Goal: Task Accomplishment & Management: Manage account settings

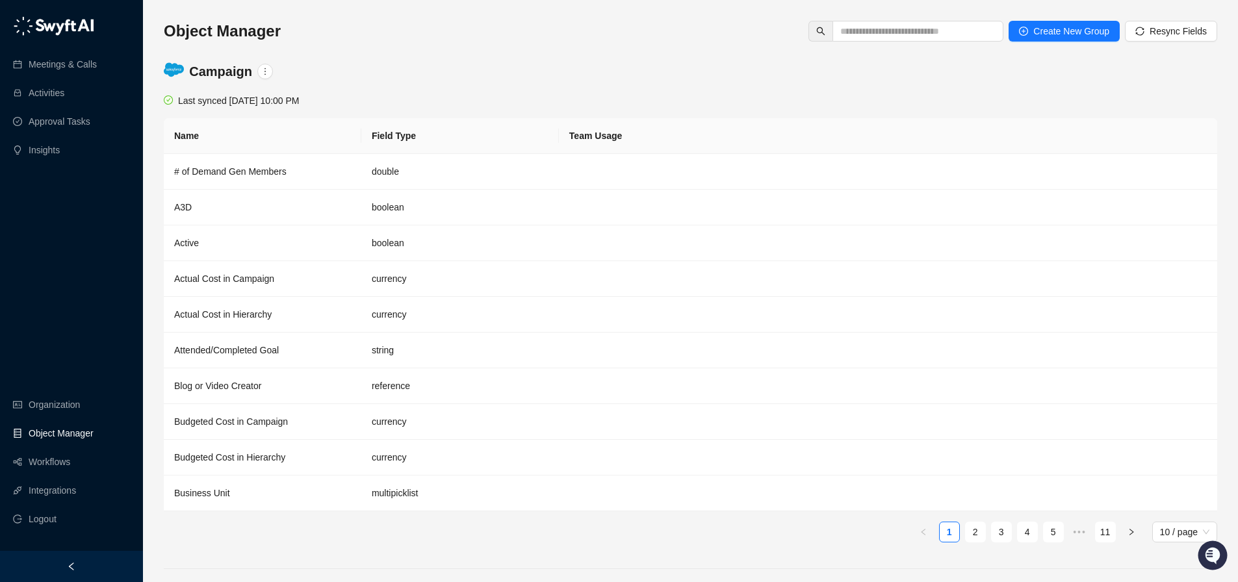
click at [67, 435] on link "Object Manager" at bounding box center [61, 433] width 65 height 26
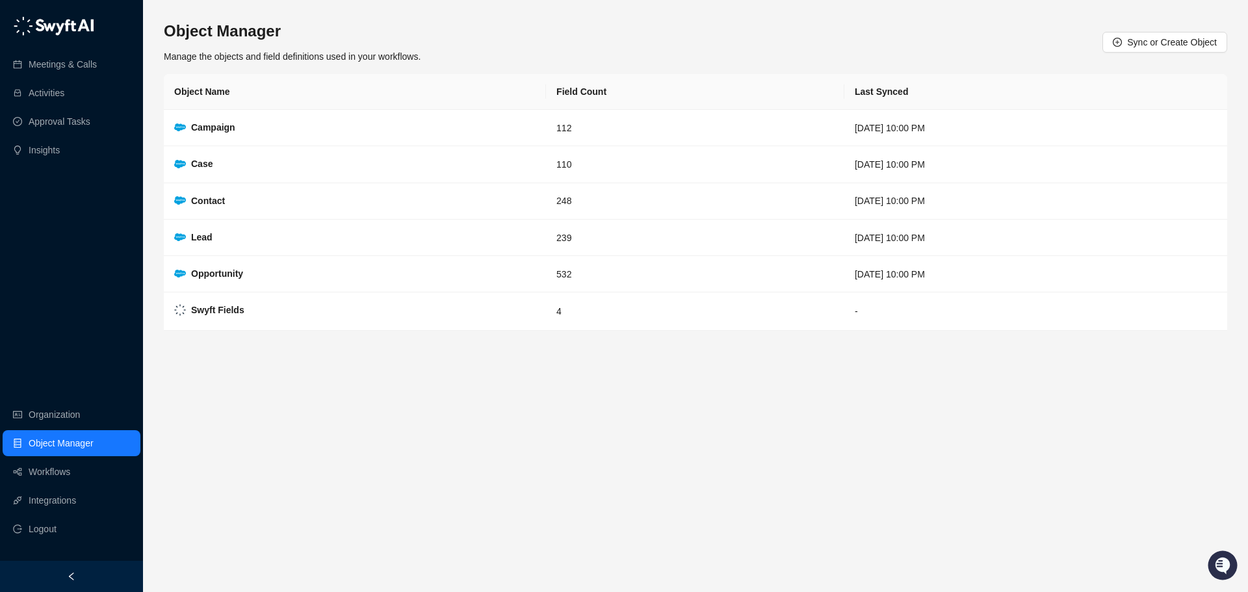
click at [332, 423] on main "Object Manager Manage the objects and field definitions used in your workflows.…" at bounding box center [695, 301] width 1063 height 561
click at [203, 312] on strong "Swyft Fields" at bounding box center [217, 310] width 53 height 10
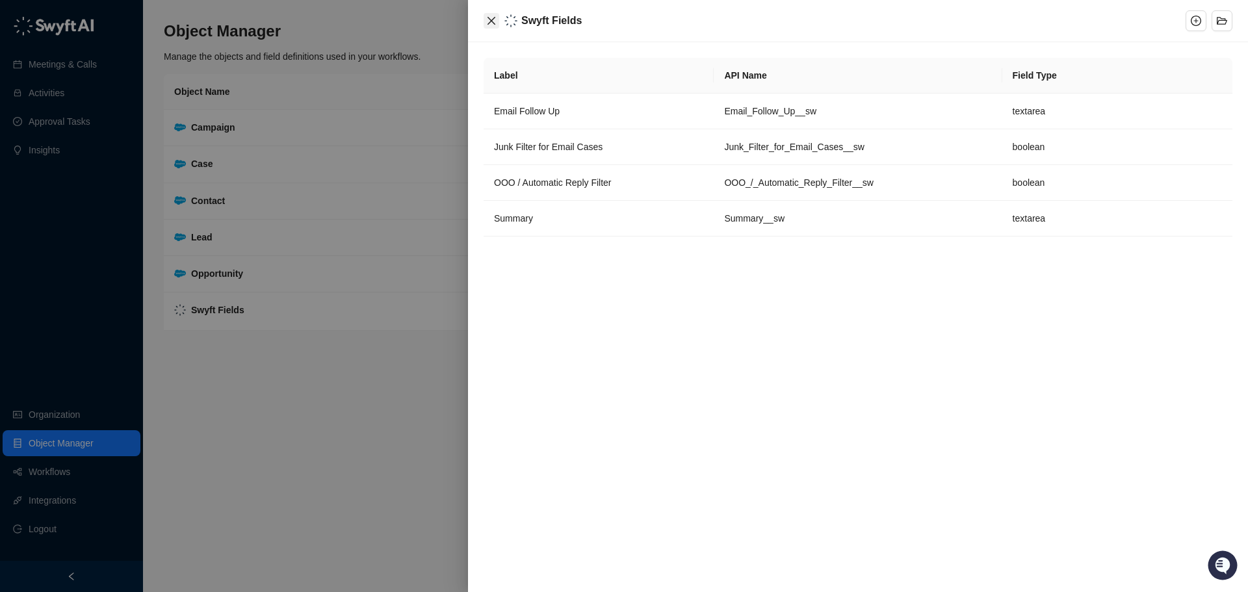
click at [495, 16] on icon "close" at bounding box center [491, 21] width 10 height 10
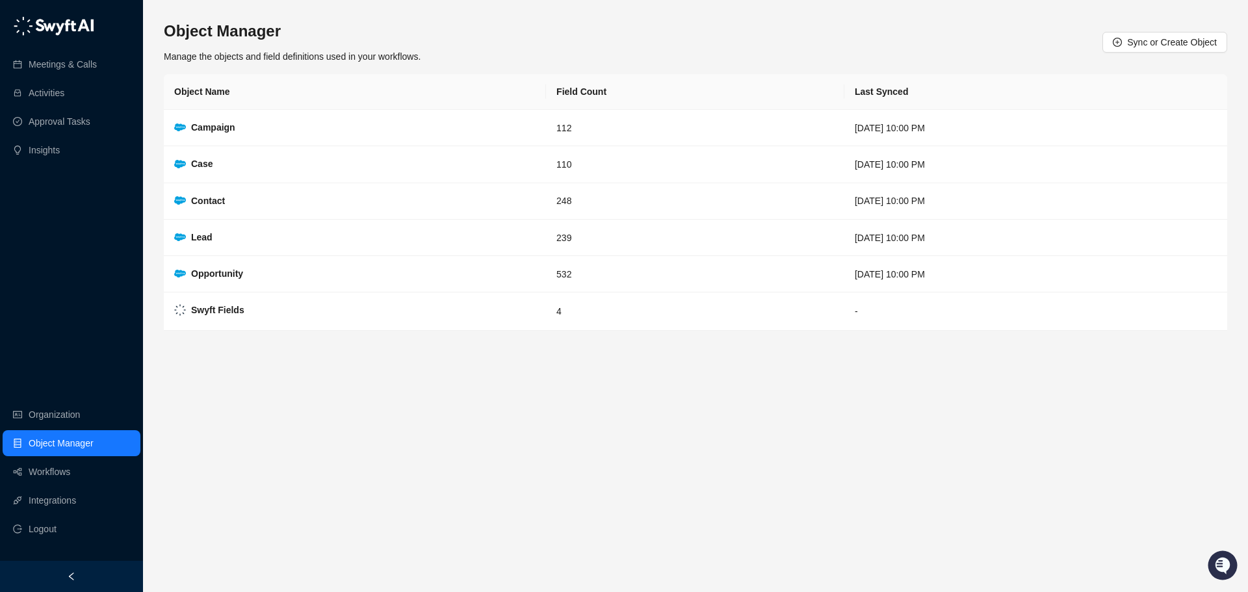
click at [501, 409] on main "Object Manager Manage the objects and field definitions used in your workflows.…" at bounding box center [695, 301] width 1063 height 561
click at [58, 498] on link "Integrations" at bounding box center [52, 500] width 47 height 26
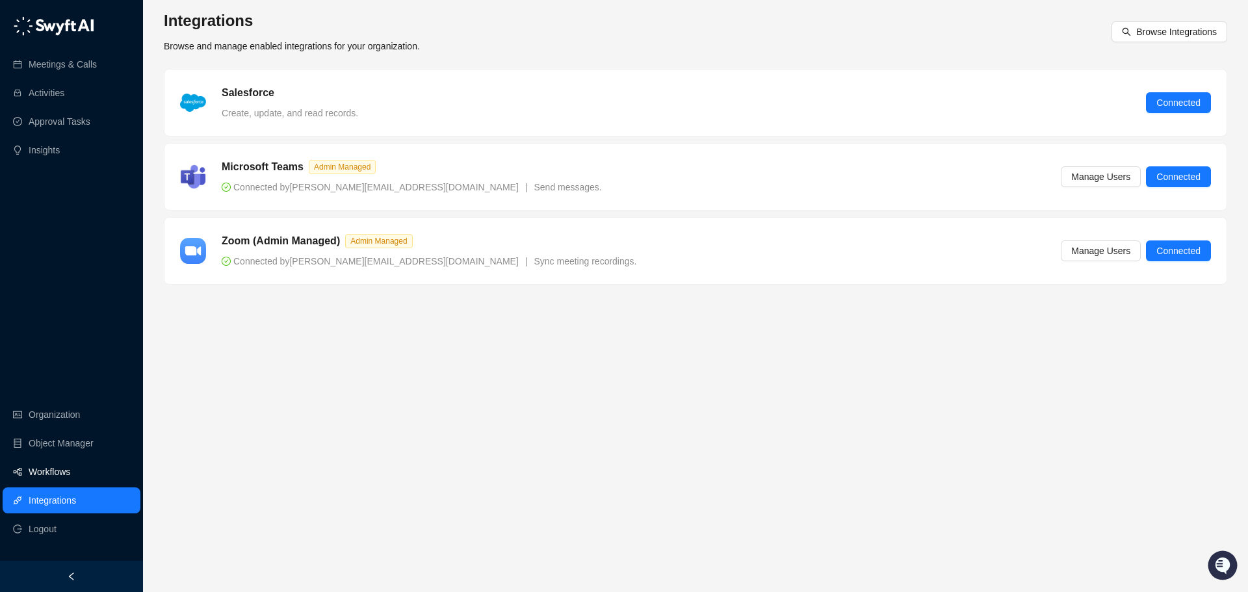
click at [51, 469] on link "Workflows" at bounding box center [50, 472] width 42 height 26
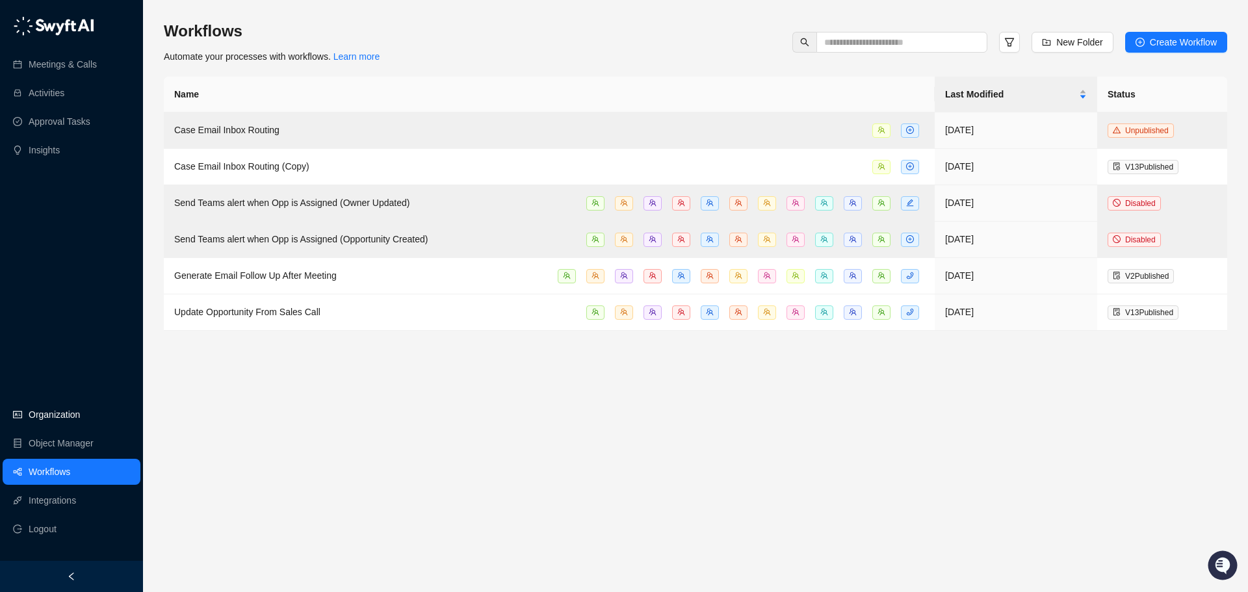
click at [60, 422] on link "Organization" at bounding box center [54, 415] width 51 height 26
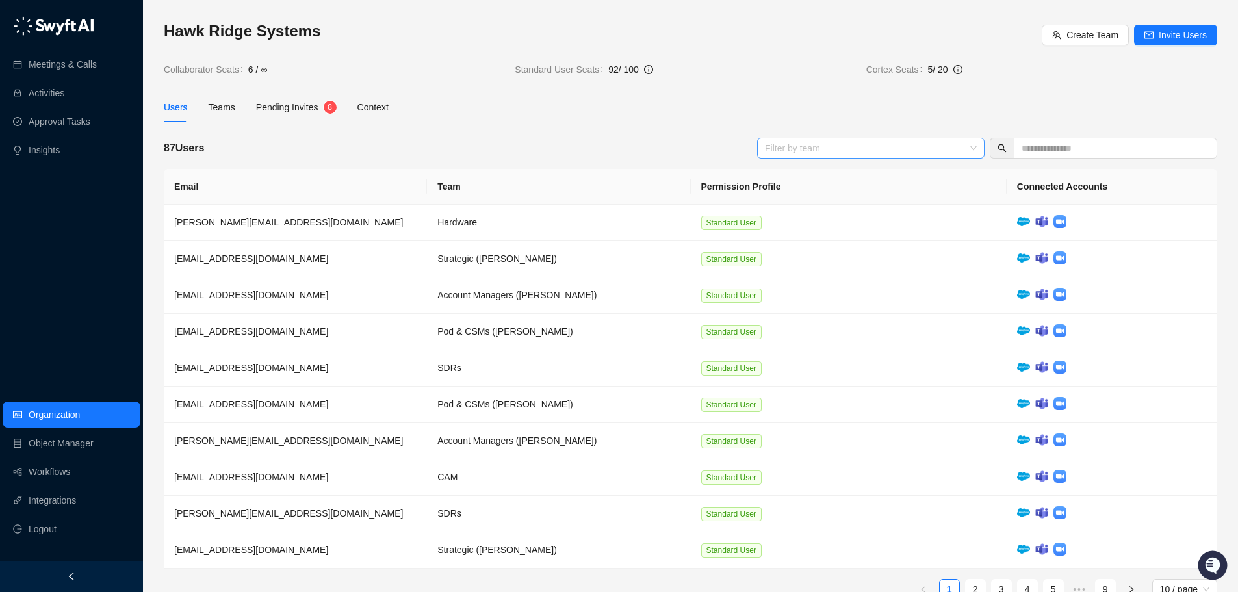
click at [831, 143] on div at bounding box center [864, 148] width 209 height 10
type input "*"
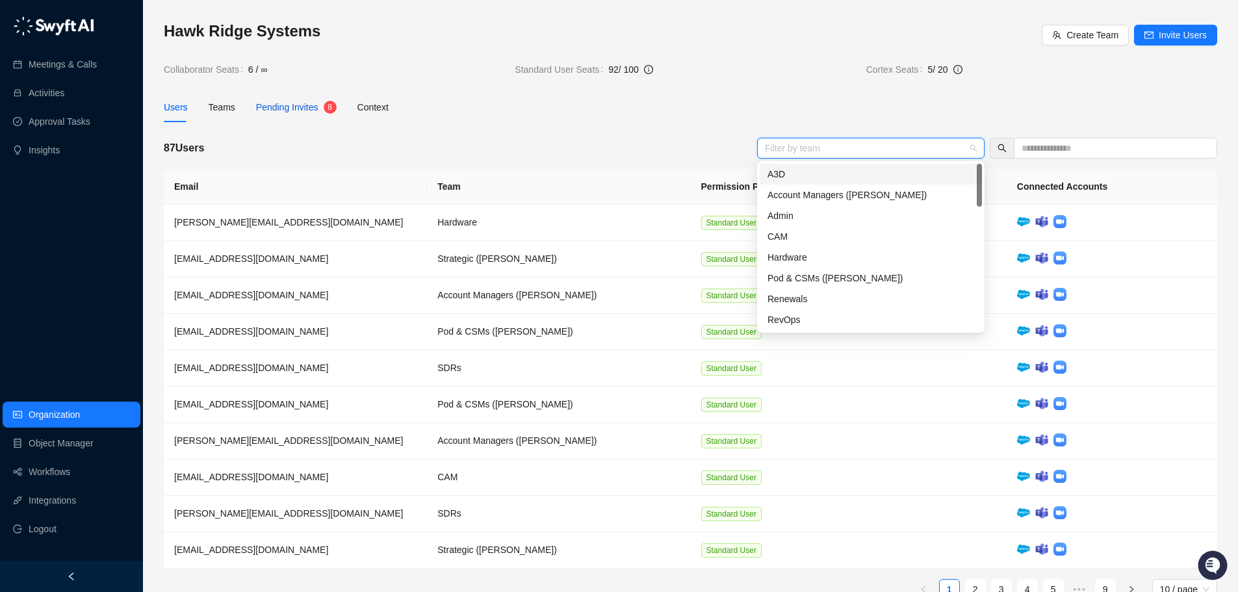
click at [292, 110] on span "Pending Invites" at bounding box center [287, 107] width 62 height 10
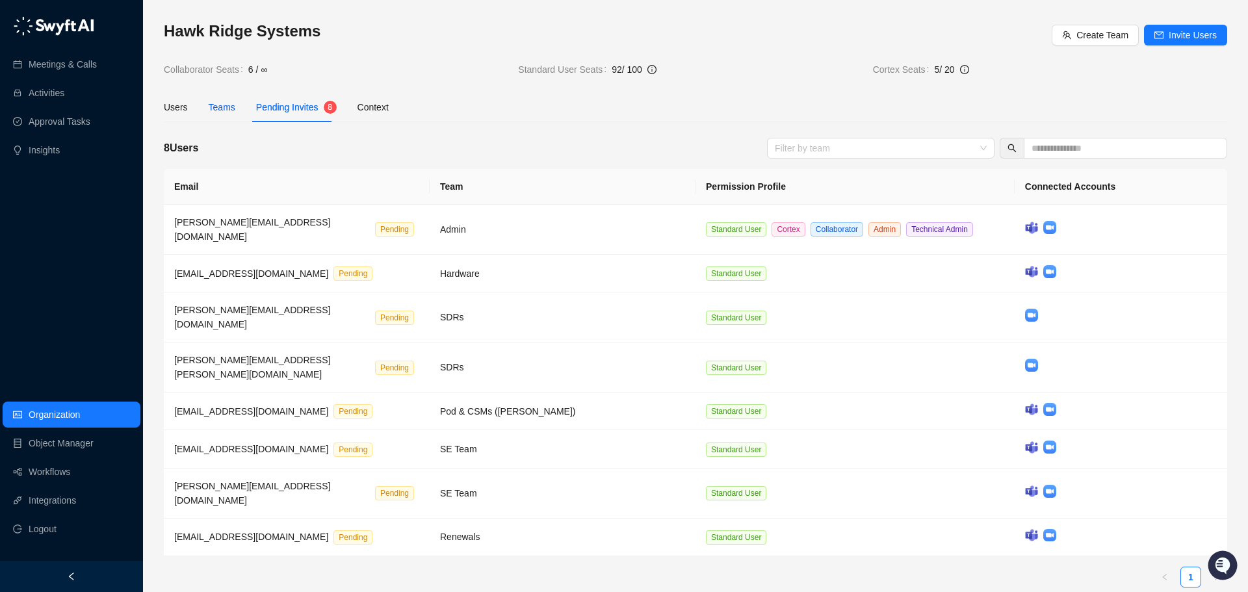
click at [228, 111] on div "Teams" at bounding box center [222, 107] width 27 height 14
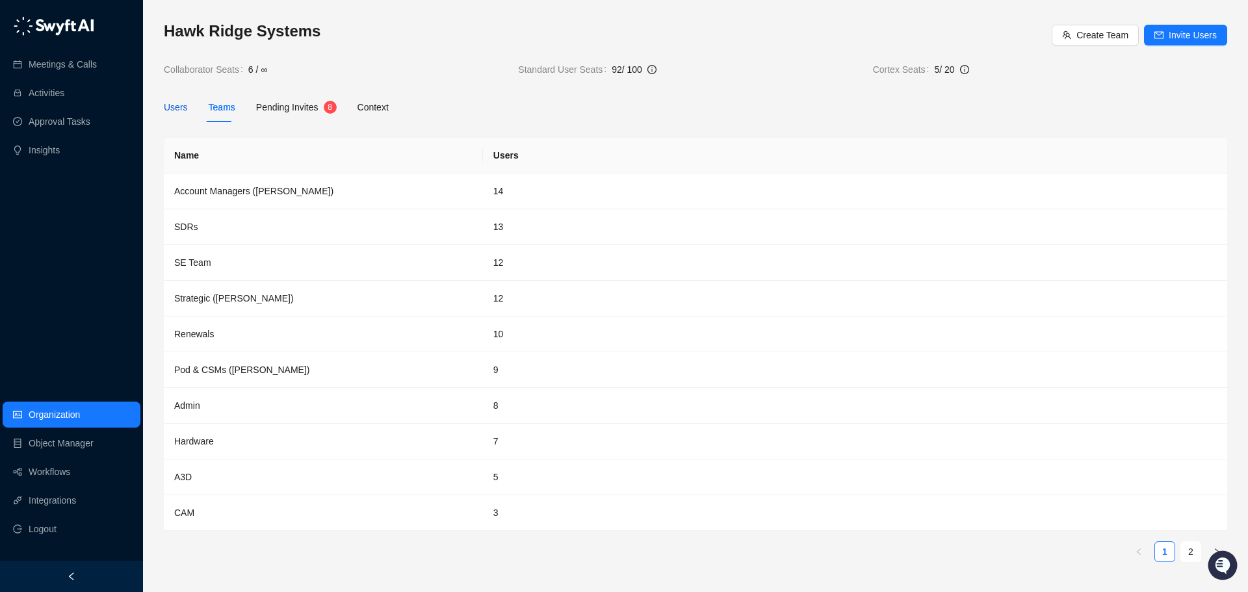
click at [185, 110] on div "Users" at bounding box center [176, 107] width 24 height 14
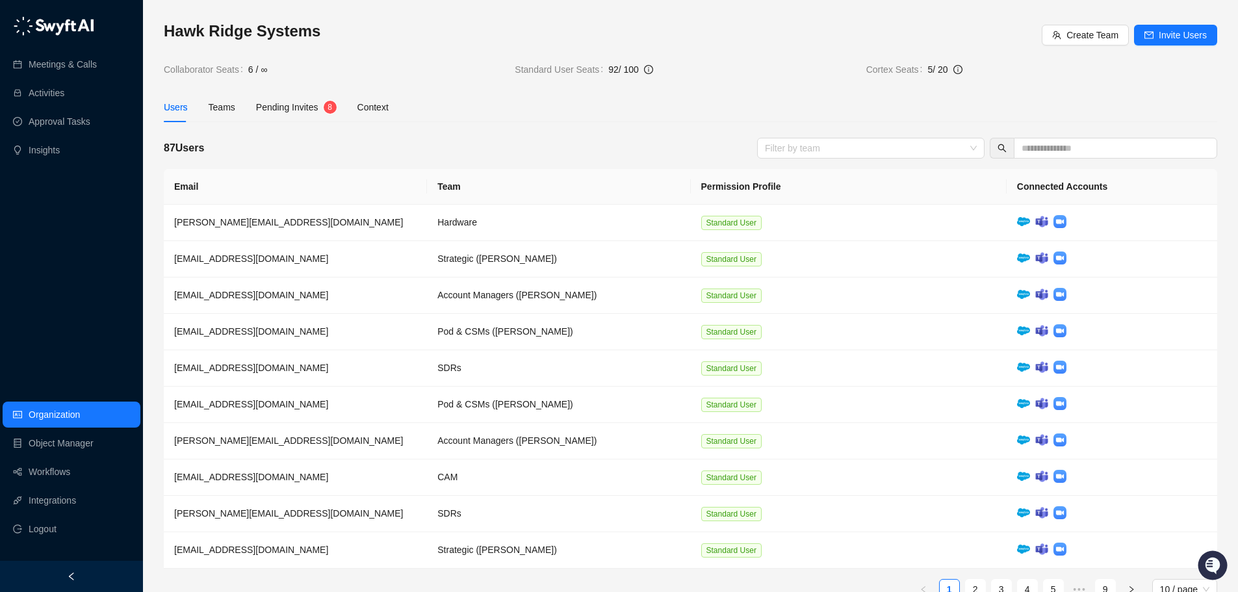
click at [248, 71] on span "6 / ∞" at bounding box center [257, 69] width 19 height 14
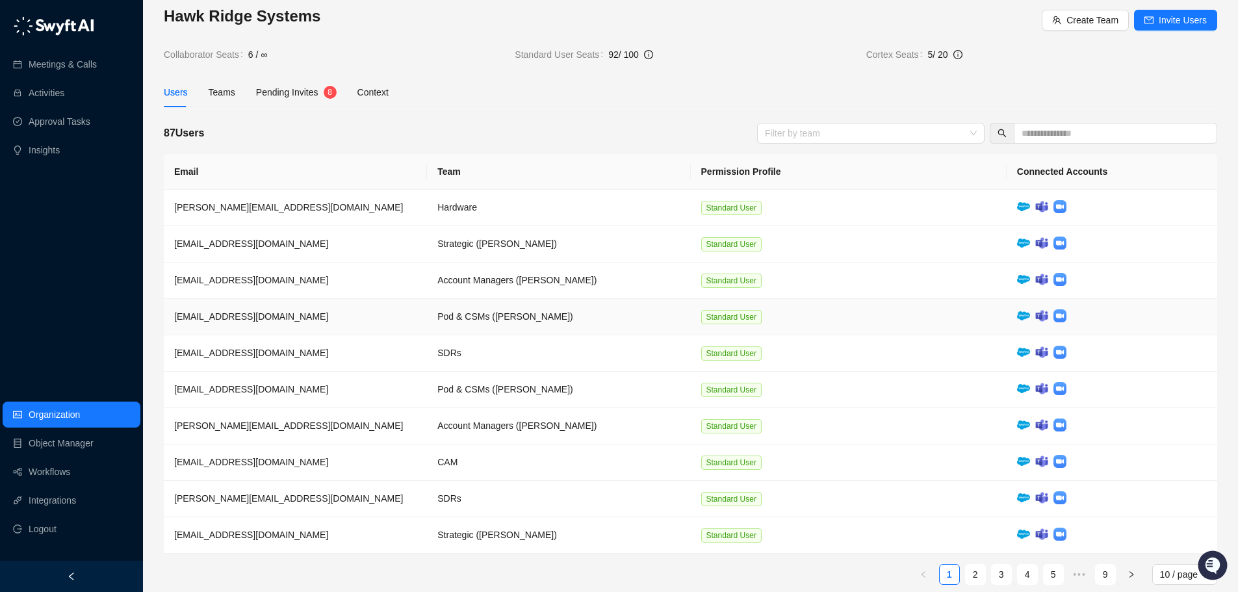
scroll to position [28, 0]
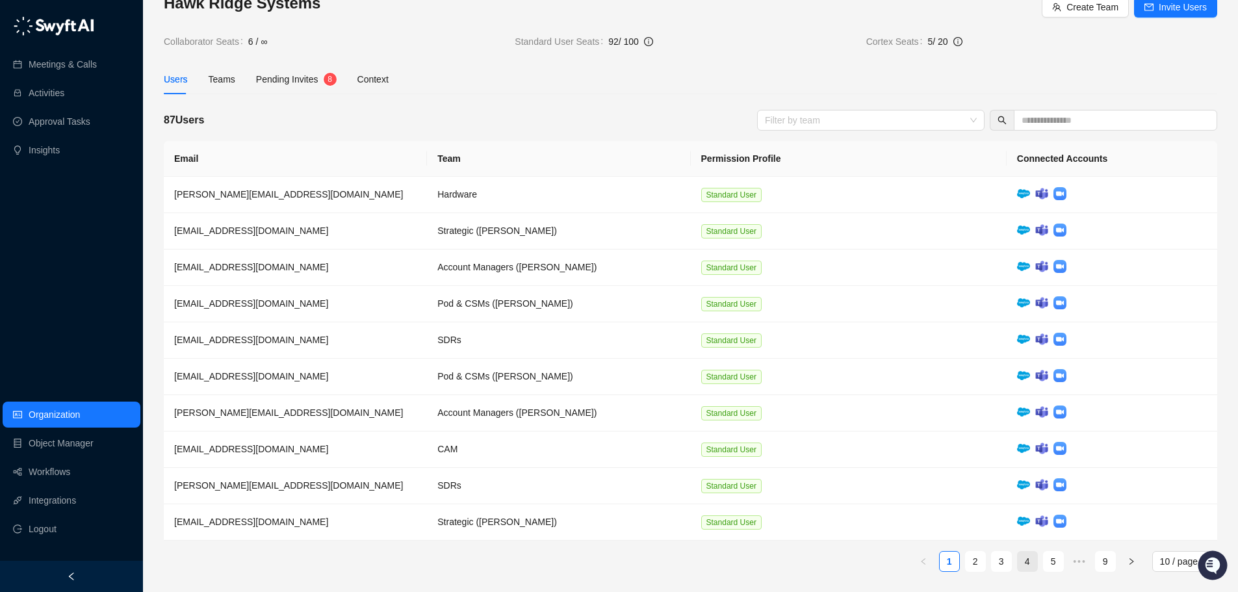
click at [1023, 561] on link "4" at bounding box center [1027, 561] width 19 height 19
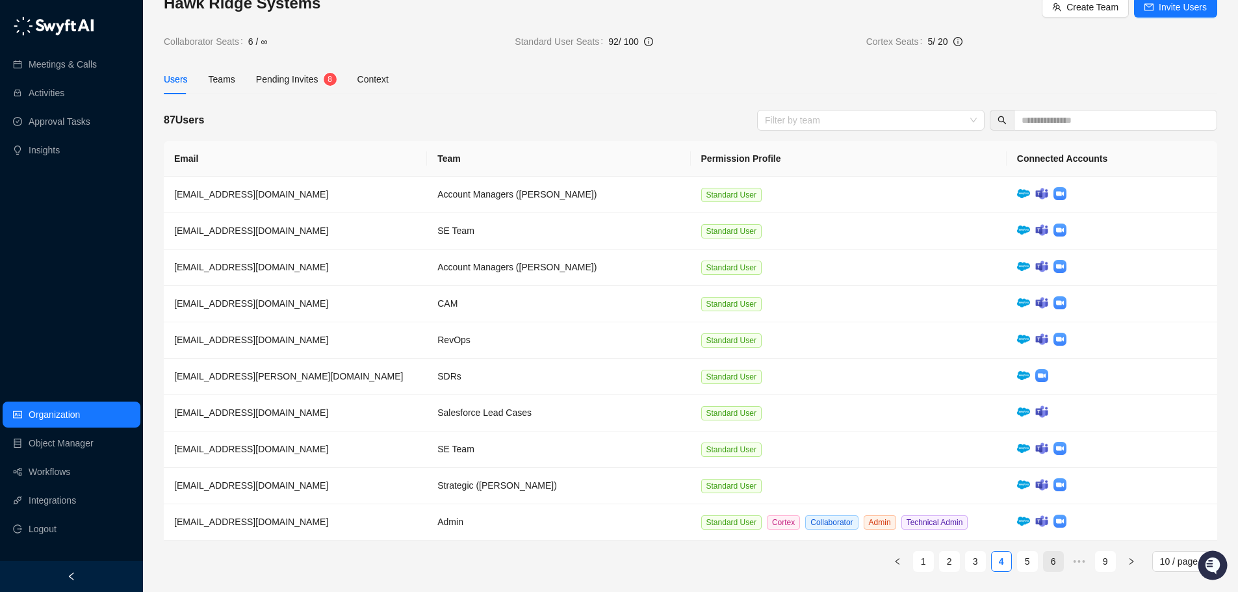
click at [1049, 562] on link "6" at bounding box center [1053, 561] width 19 height 19
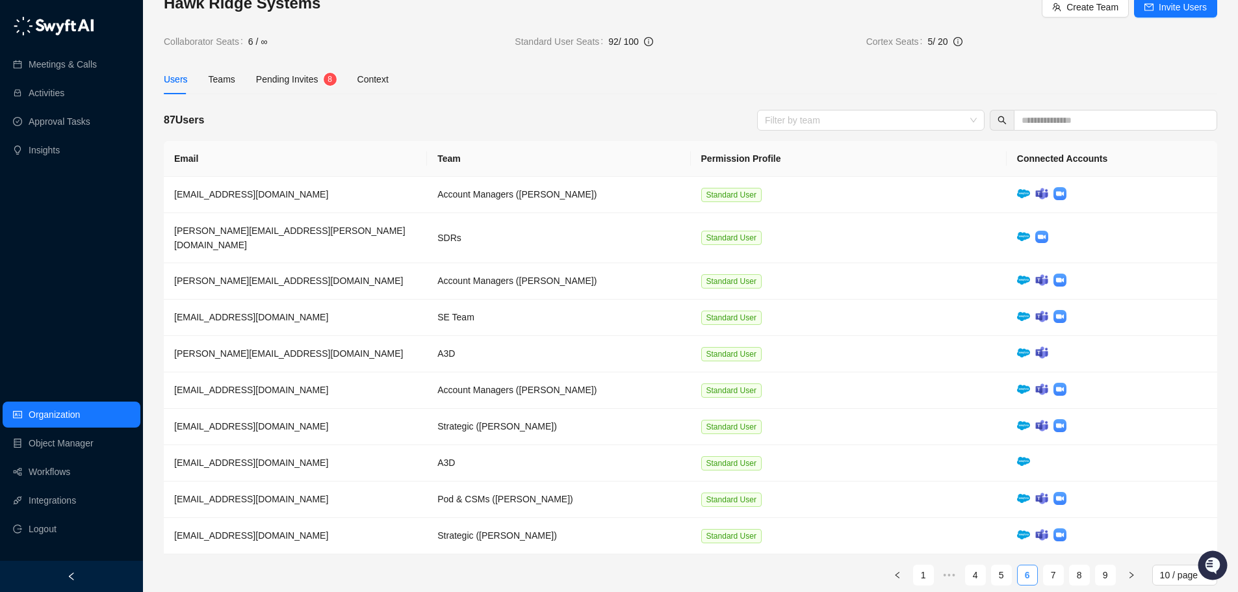
scroll to position [27, 0]
click at [1133, 572] on icon "right" at bounding box center [1132, 576] width 8 height 8
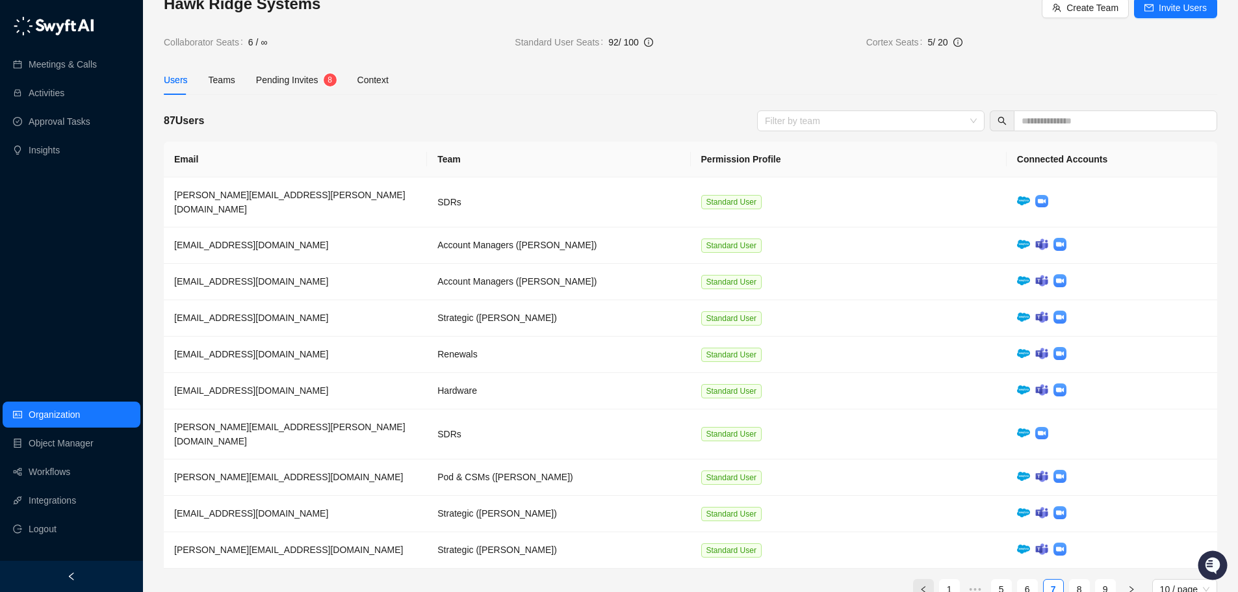
click at [929, 579] on button "button" at bounding box center [923, 589] width 21 height 21
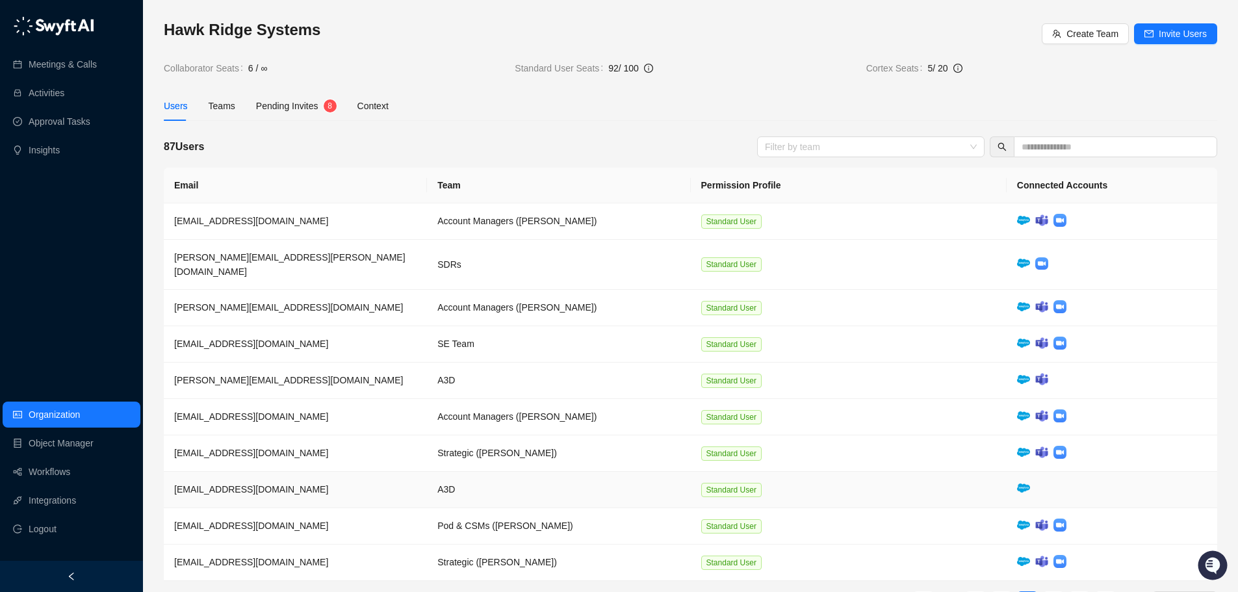
scroll to position [0, 0]
click at [218, 114] on div "Teams" at bounding box center [222, 107] width 27 height 14
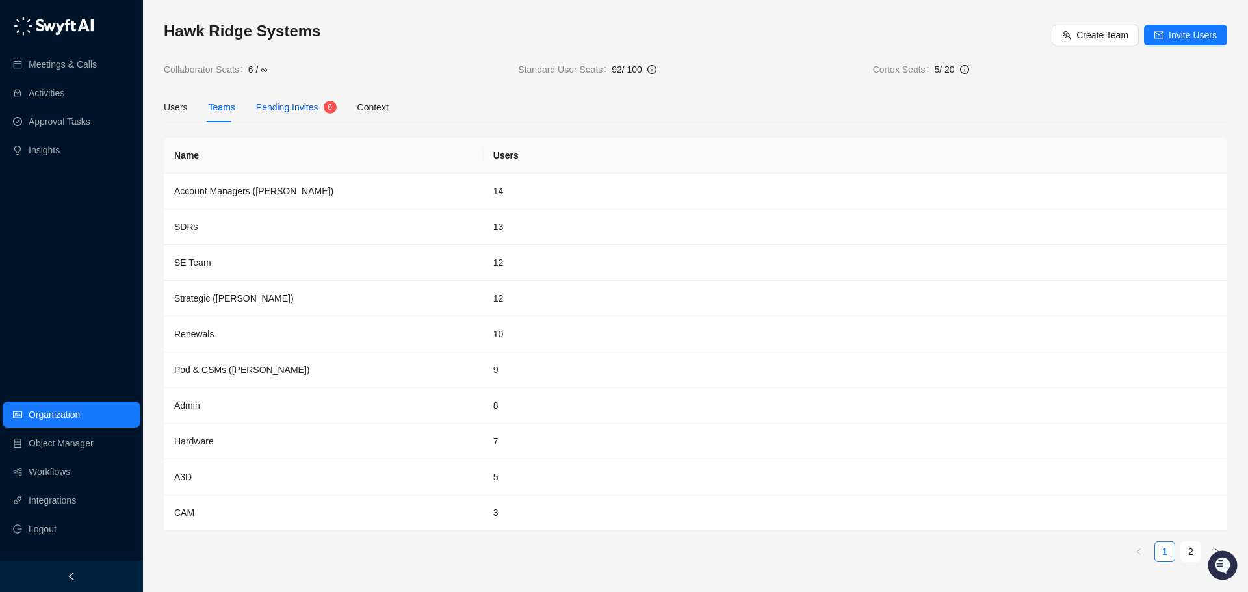
click at [294, 112] on span "Pending Invites" at bounding box center [287, 107] width 62 height 10
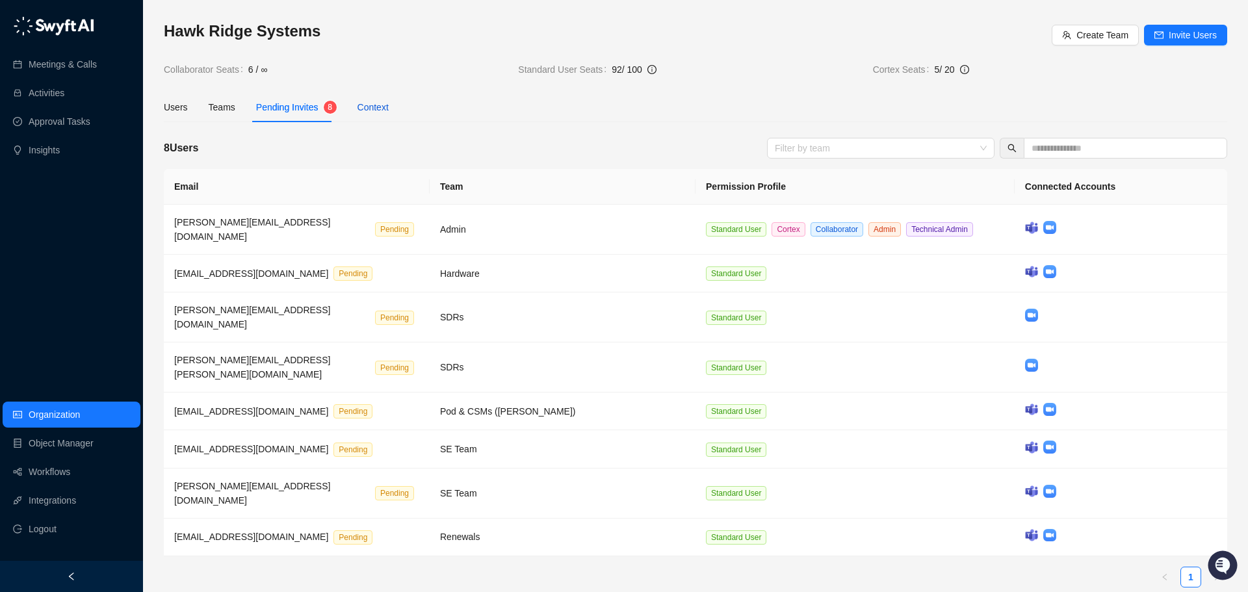
click at [358, 106] on div "Context" at bounding box center [372, 107] width 31 height 14
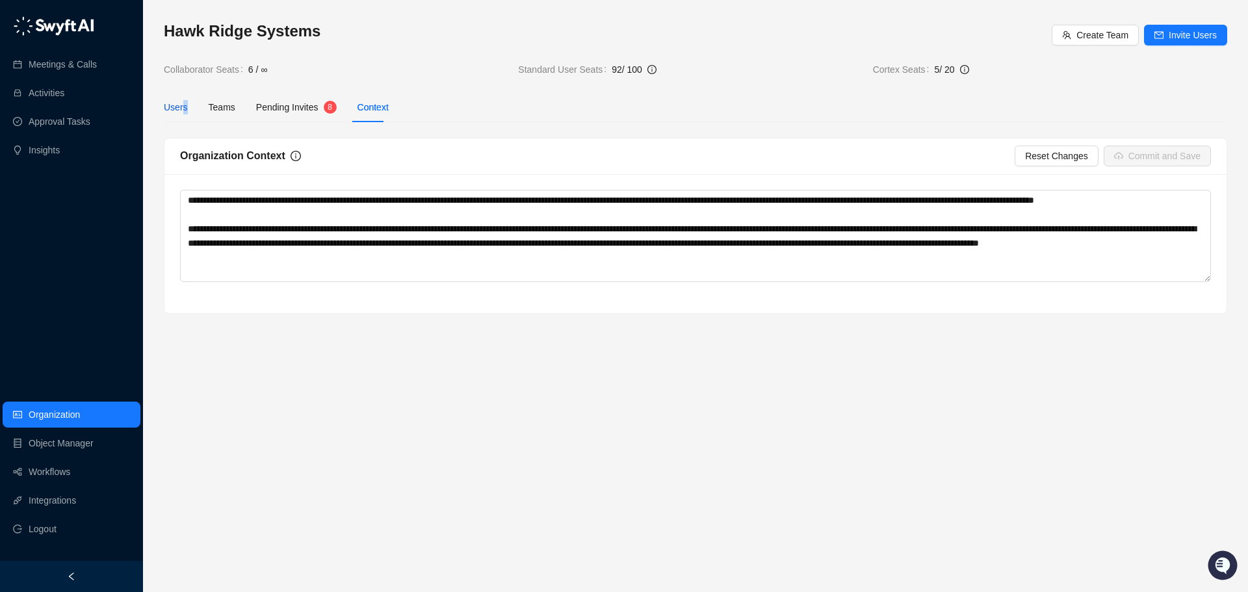
click at [183, 109] on div "Users" at bounding box center [176, 107] width 24 height 14
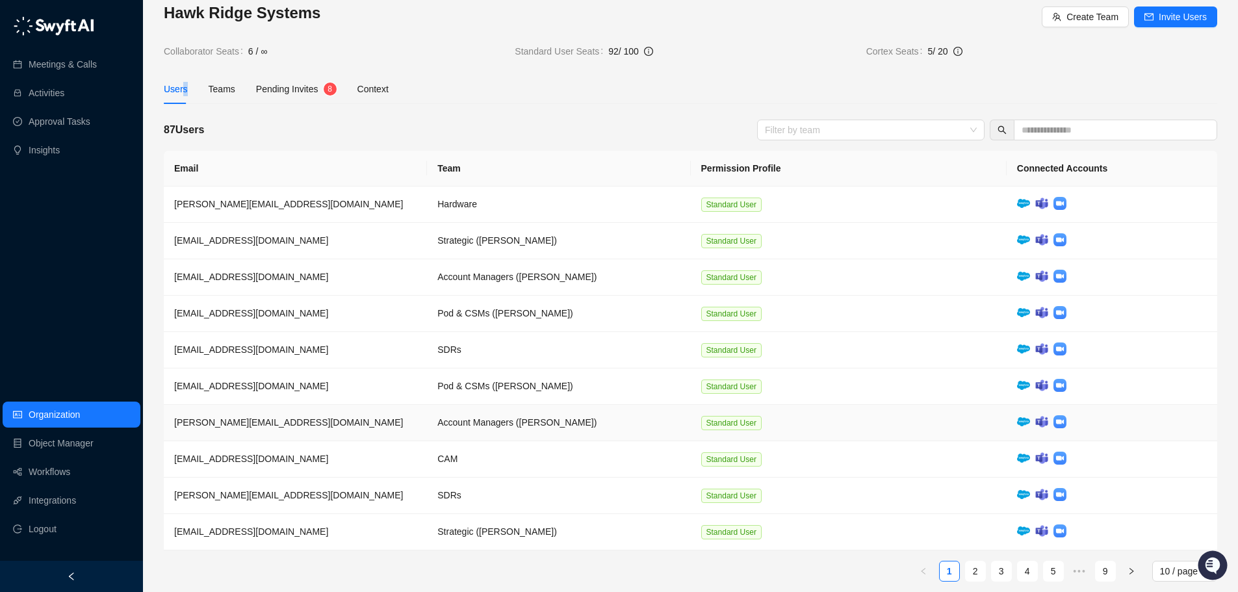
scroll to position [28, 0]
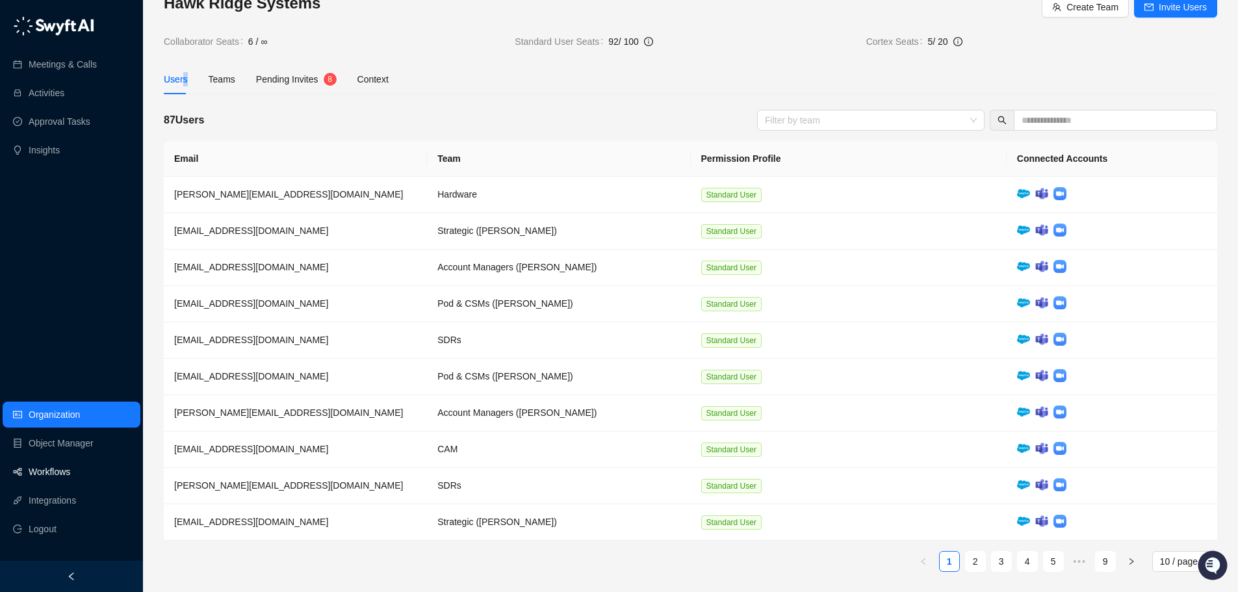
click at [59, 472] on link "Workflows" at bounding box center [50, 472] width 42 height 26
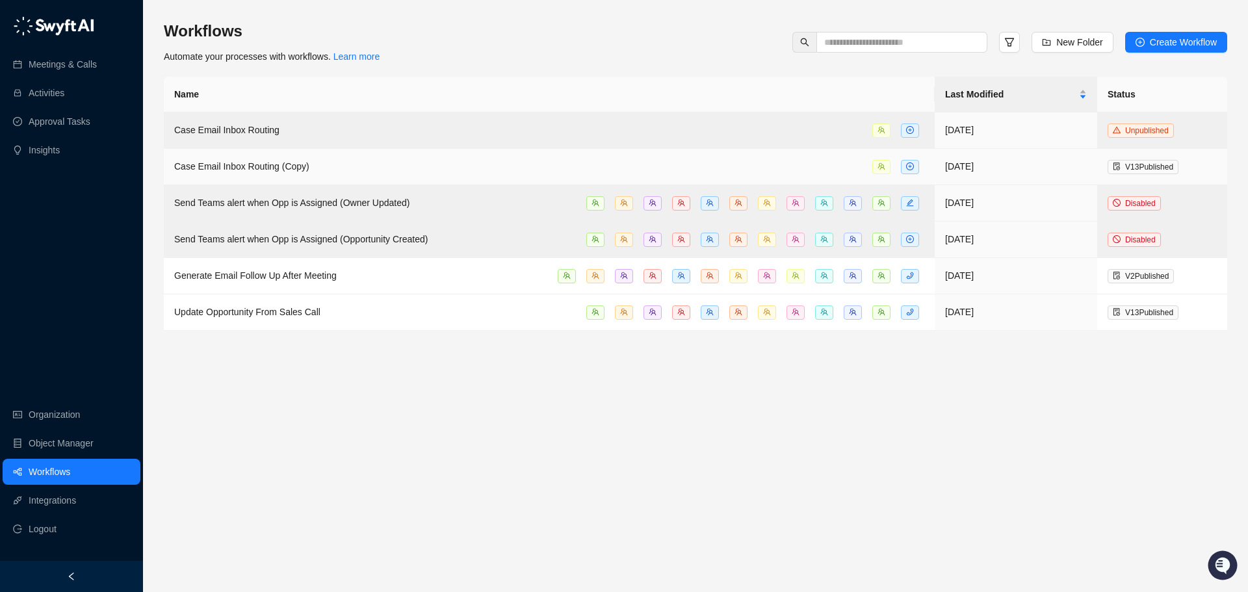
click at [245, 168] on span "Case Email Inbox Routing (Copy)" at bounding box center [241, 166] width 135 height 10
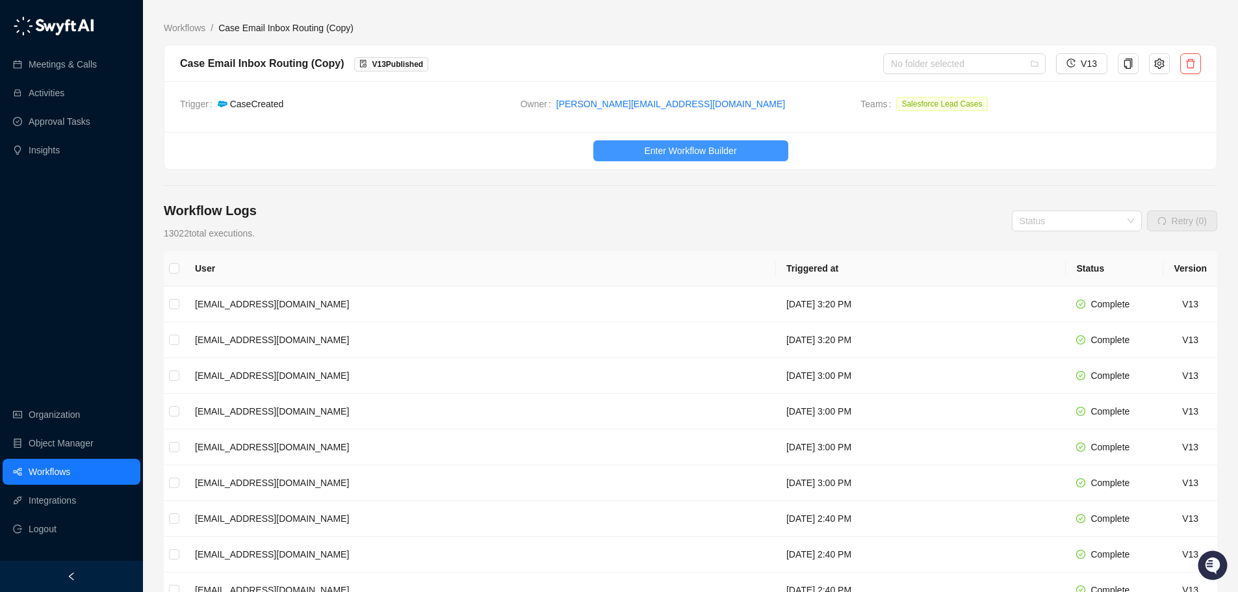
click at [664, 155] on span "Enter Workflow Builder" at bounding box center [690, 151] width 92 height 14
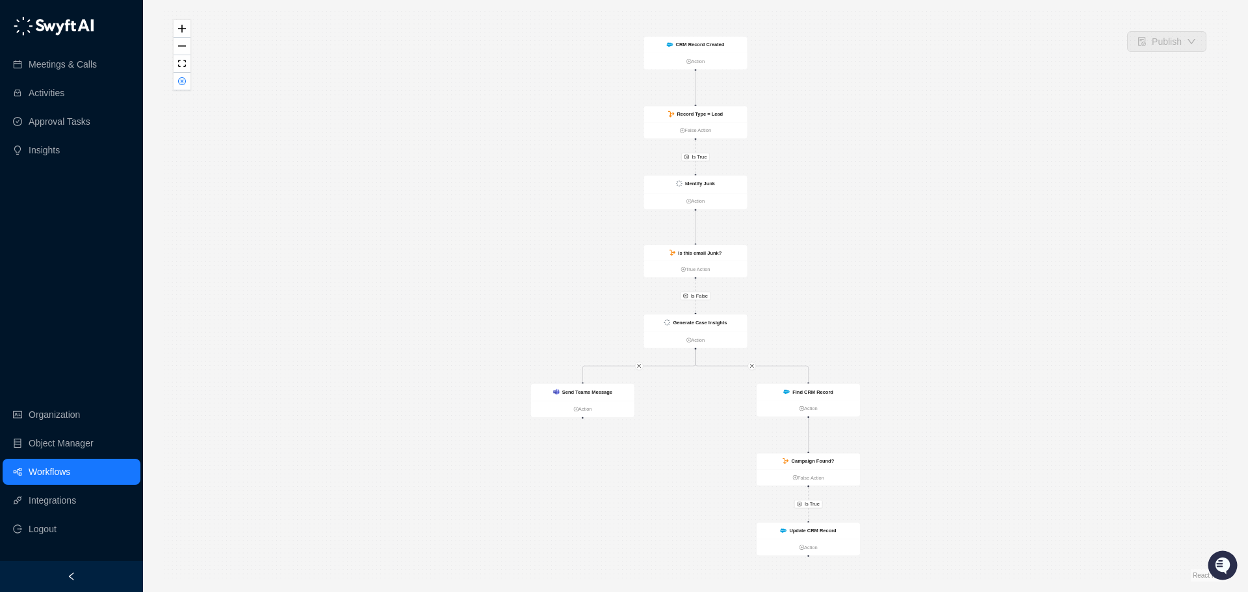
drag, startPoint x: 567, startPoint y: 184, endPoint x: 543, endPoint y: 252, distance: 72.3
click at [543, 252] on div "Is True Is True Is False CRM Record Created Action Record Type = Lead False Act…" at bounding box center [695, 295] width 1063 height 571
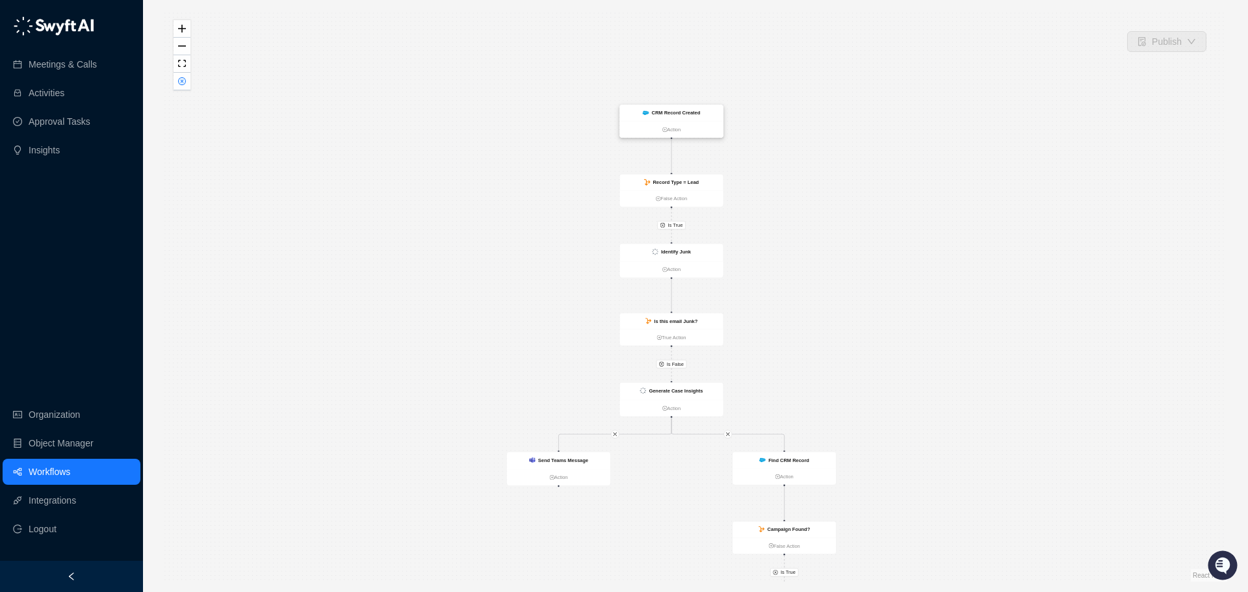
click at [677, 106] on div "CRM Record Created" at bounding box center [670, 113] width 103 height 16
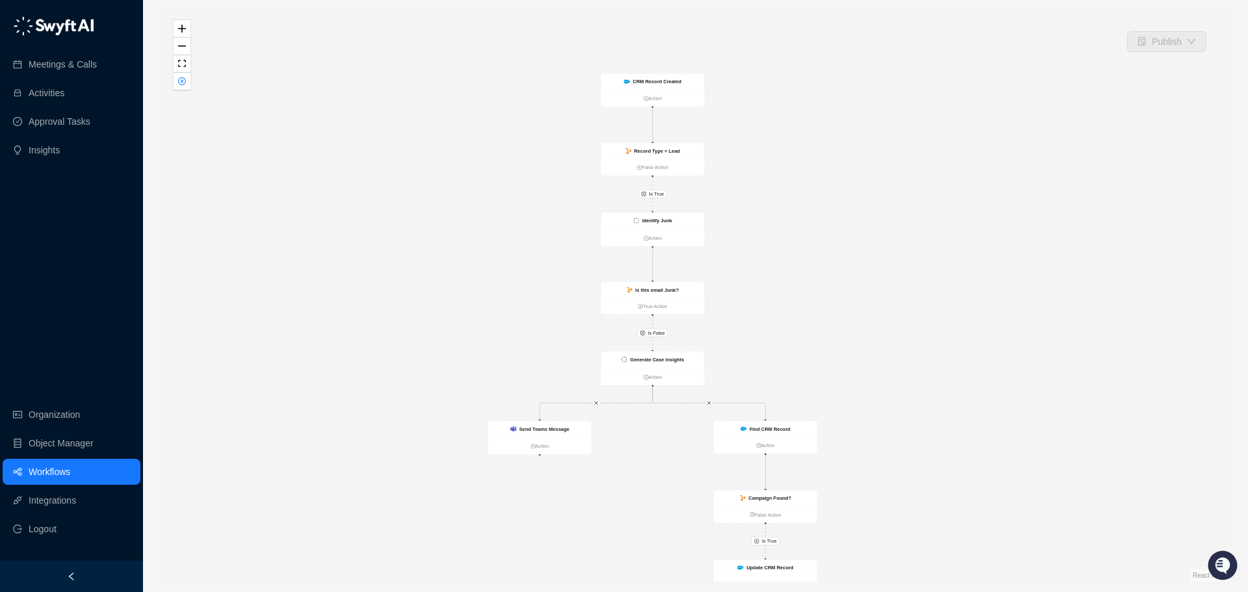
drag, startPoint x: 767, startPoint y: 189, endPoint x: 747, endPoint y: 159, distance: 36.6
click at [747, 159] on div "Is True Is True Is False CRM Record Created Action Record Type = Lead False Act…" at bounding box center [695, 295] width 1063 height 571
click at [666, 158] on ul "False Action" at bounding box center [650, 166] width 103 height 16
click at [671, 226] on div "Identify Junk" at bounding box center [650, 220] width 103 height 18
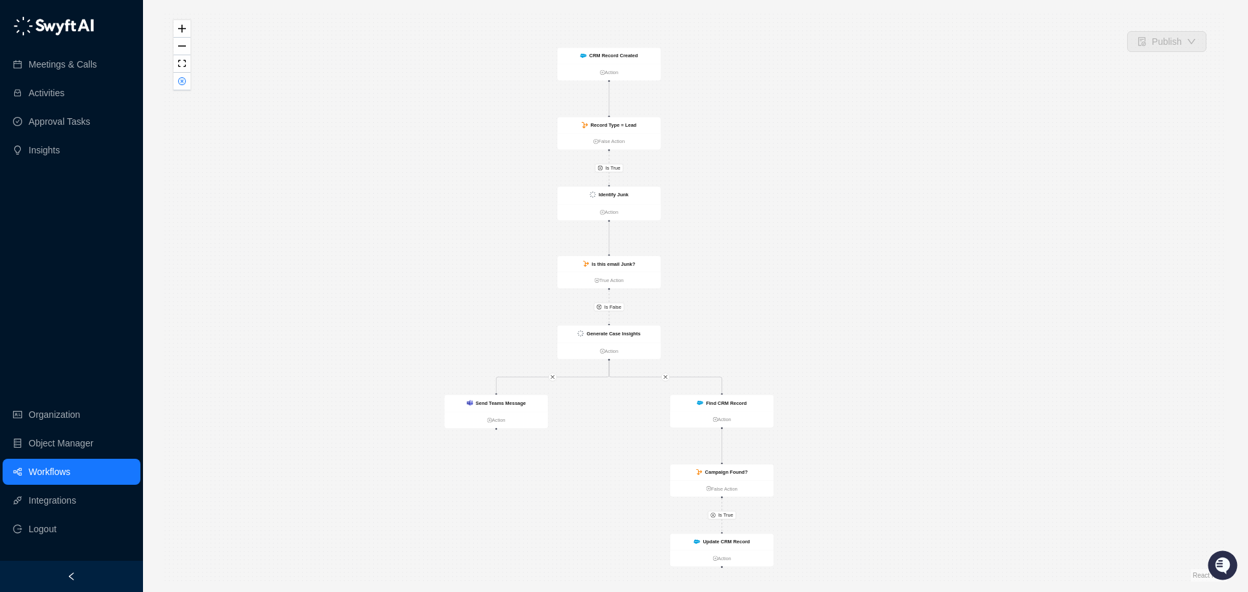
drag, startPoint x: 773, startPoint y: 205, endPoint x: 746, endPoint y: 192, distance: 30.2
click at [746, 192] on div "Is True Is True Is False CRM Record Created Action Record Type = Lead False Act…" at bounding box center [695, 295] width 1063 height 571
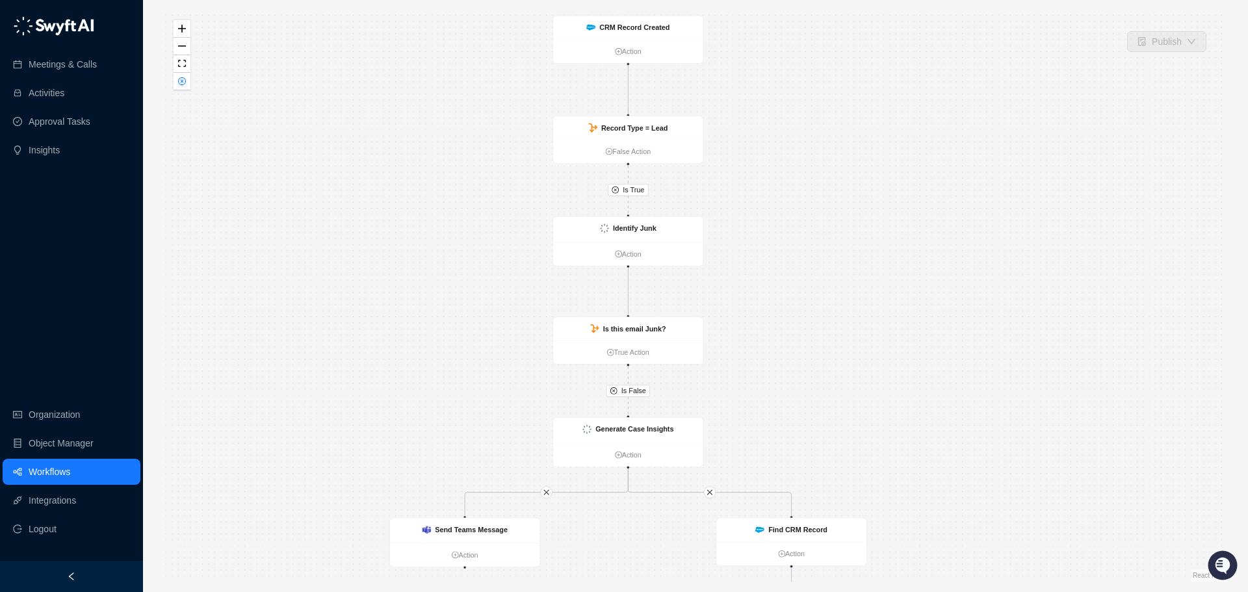
drag, startPoint x: 721, startPoint y: 203, endPoint x: 721, endPoint y: 219, distance: 15.6
click at [798, 249] on div "Is True Is True Is False CRM Record Created Action Record Type = Lead False Act…" at bounding box center [695, 295] width 1063 height 571
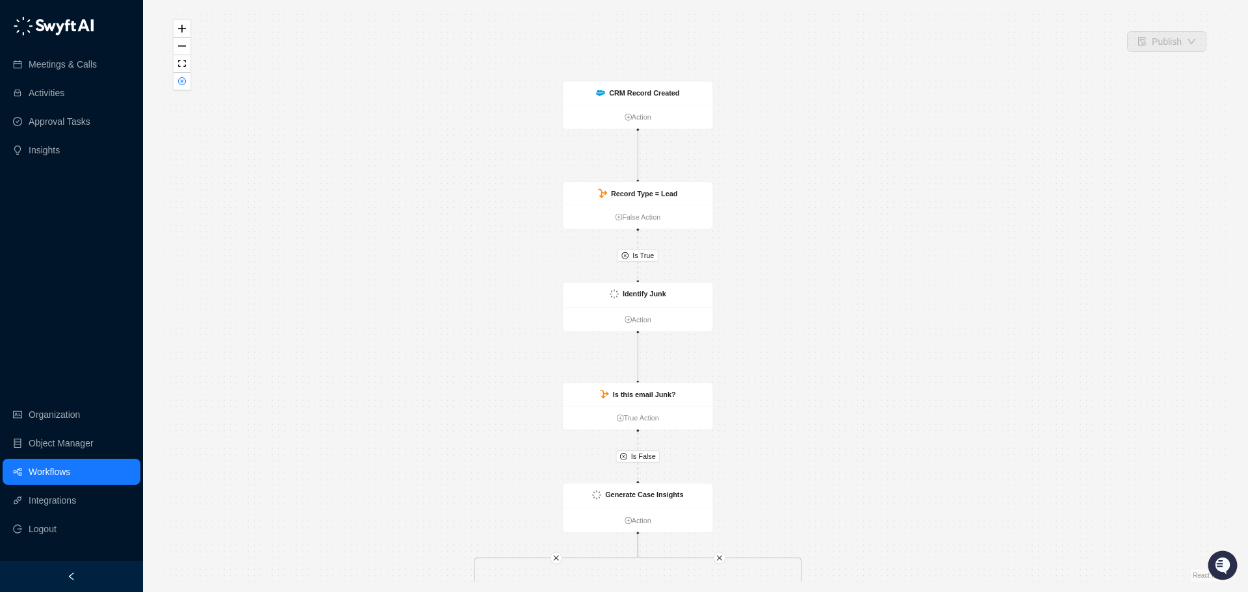
drag, startPoint x: 760, startPoint y: 196, endPoint x: 775, endPoint y: 227, distance: 34.9
click at [768, 258] on div "Is True Is True Is False CRM Record Created Action Record Type = Lead False Act…" at bounding box center [695, 295] width 1063 height 571
drag, startPoint x: 151, startPoint y: 320, endPoint x: 159, endPoint y: 316, distance: 8.1
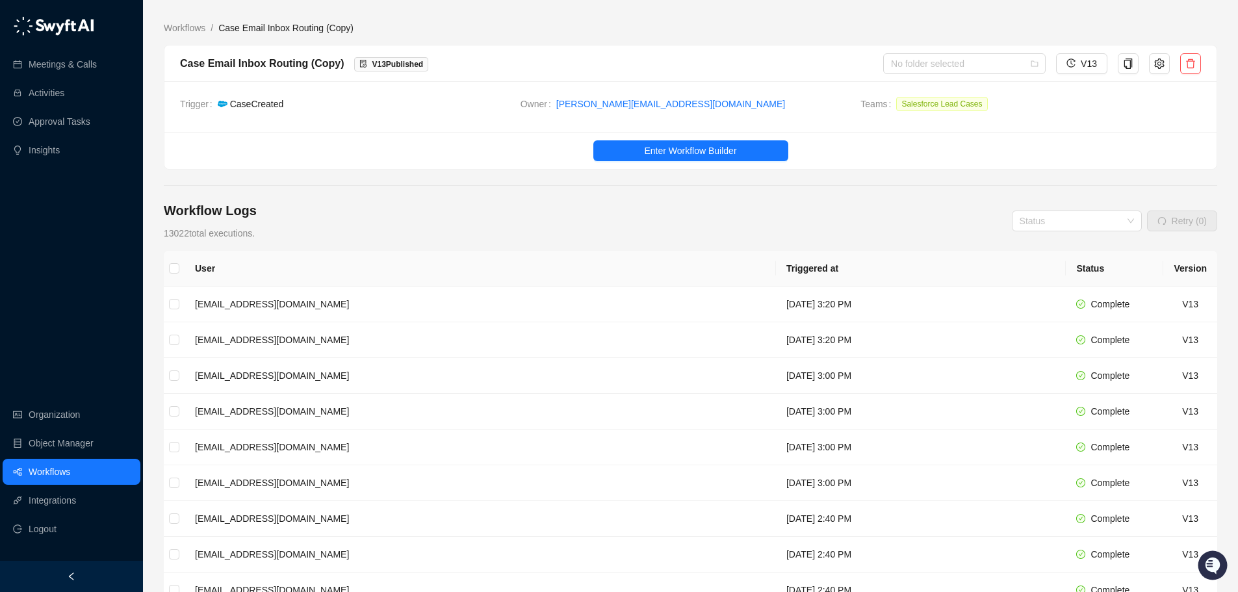
click at [380, 195] on main "Workflows / Case Email Inbox Routing (Copy) Case Email Inbox Routing (Copy) V 1…" at bounding box center [690, 402] width 1053 height 762
click at [1080, 70] on button "V13" at bounding box center [1081, 63] width 51 height 21
click at [818, 251] on th "Triggered at" at bounding box center [921, 269] width 290 height 36
click at [696, 144] on span "Enter Workflow Builder" at bounding box center [690, 151] width 92 height 14
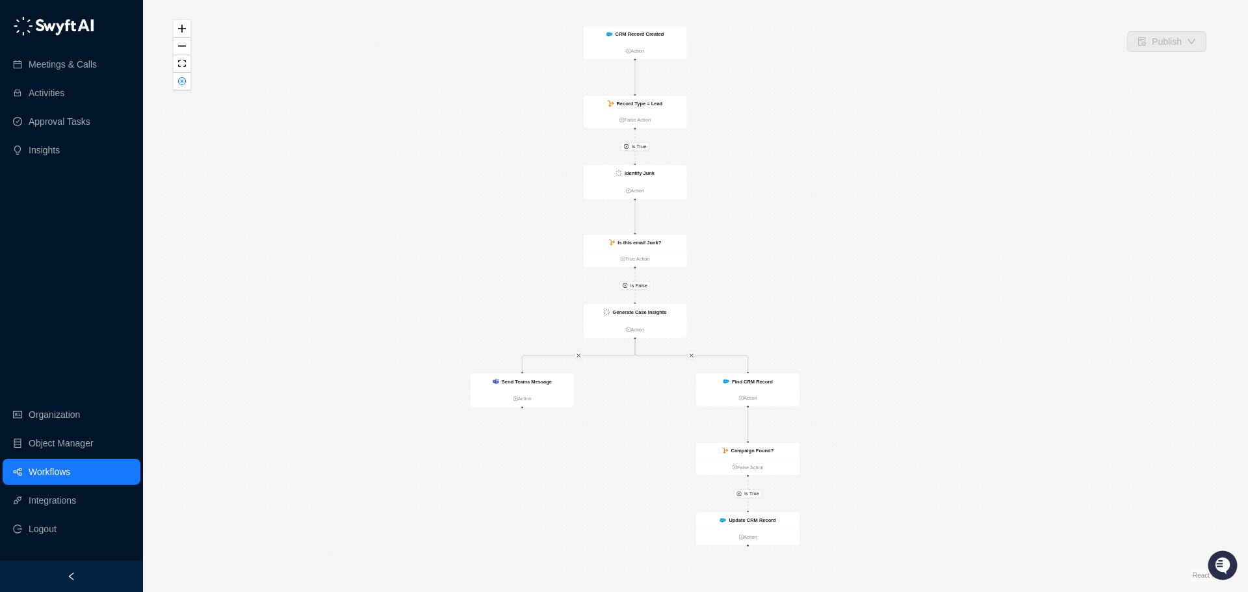
drag, startPoint x: 860, startPoint y: 311, endPoint x: 799, endPoint y: 300, distance: 61.3
click at [799, 300] on div "Is True Is True Is False CRM Record Created Action Record Type = Lead False Act…" at bounding box center [695, 295] width 1063 height 571
click at [649, 176] on strong "Identify Junk" at bounding box center [640, 173] width 30 height 6
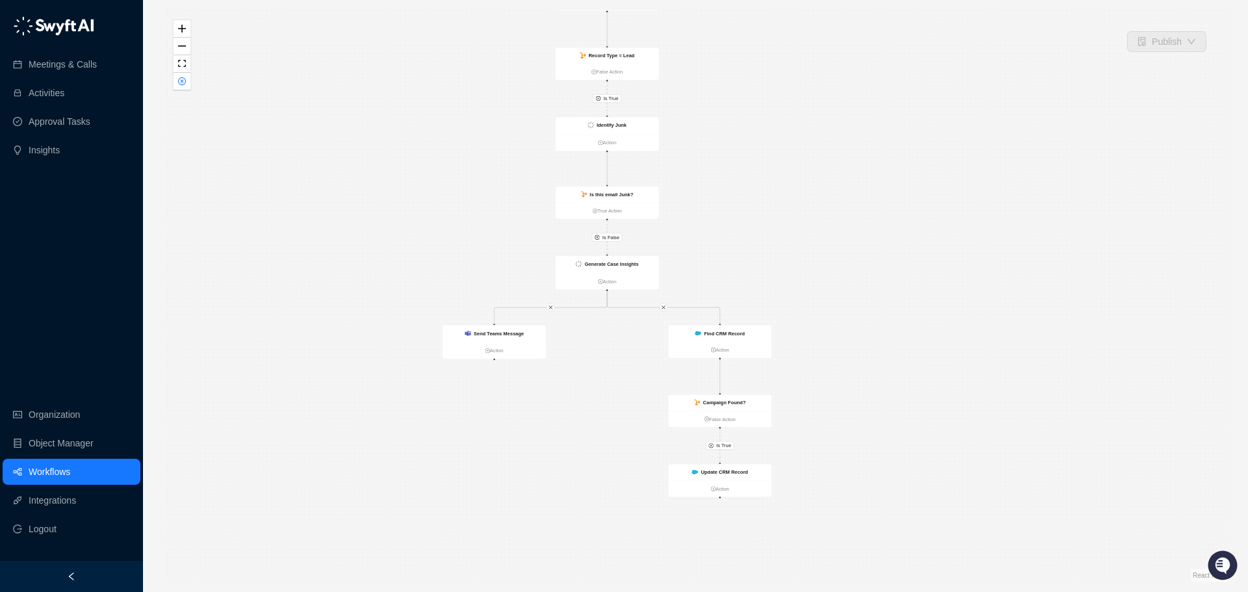
drag, startPoint x: 647, startPoint y: 419, endPoint x: 619, endPoint y: 375, distance: 52.3
click at [619, 375] on div "Is True Is True Is False CRM Record Created Action Record Type = Lead False Act…" at bounding box center [695, 295] width 1063 height 571
click at [722, 476] on div "Update CRM Record" at bounding box center [724, 473] width 47 height 8
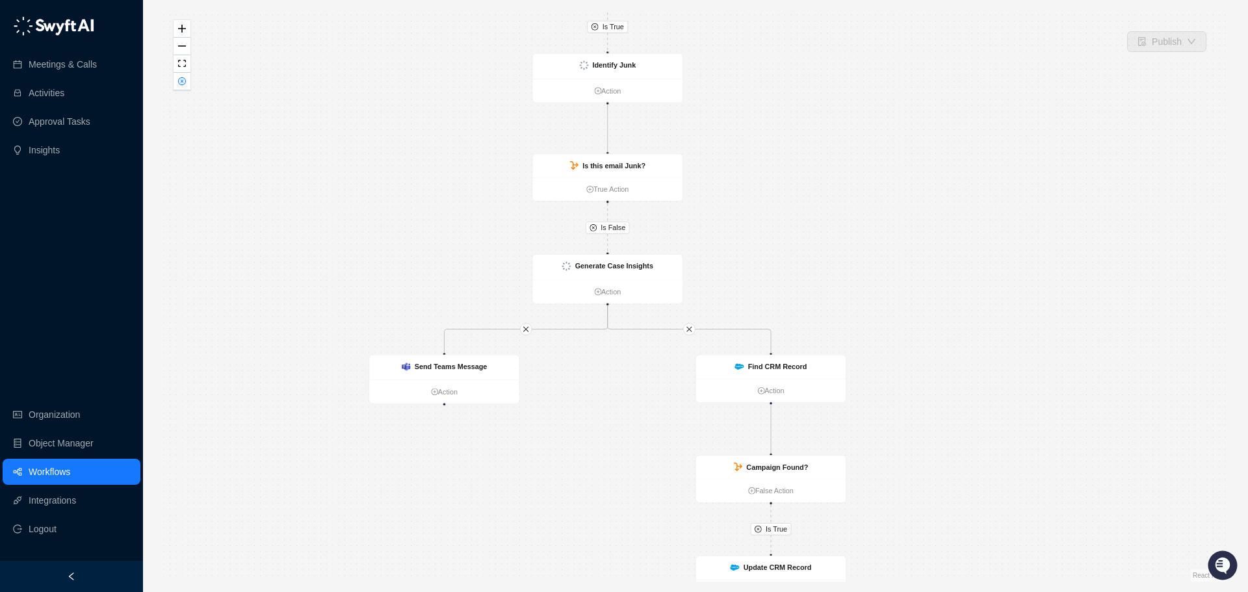
drag, startPoint x: 613, startPoint y: 345, endPoint x: 626, endPoint y: 371, distance: 29.1
click at [626, 371] on div "Is True Is True Is False CRM Record Created Action Record Type = Lead False Act…" at bounding box center [695, 295] width 1063 height 571
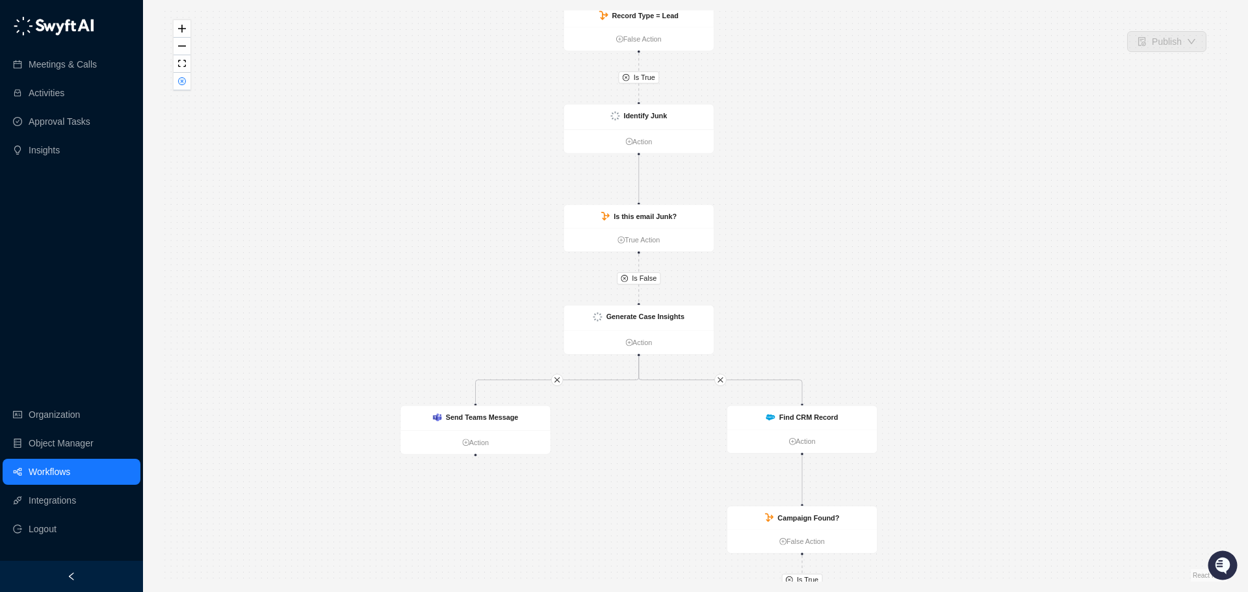
drag, startPoint x: 772, startPoint y: 193, endPoint x: 801, endPoint y: 242, distance: 57.1
click at [801, 242] on div "Is True Is True Is False CRM Record Created Action Record Type = Lead False Act…" at bounding box center [695, 295] width 1063 height 571
drag, startPoint x: 825, startPoint y: 239, endPoint x: 865, endPoint y: 215, distance: 46.9
click at [865, 215] on div "Is True Is True Is False CRM Record Created Action Record Type = Lead False Act…" at bounding box center [695, 295] width 1063 height 571
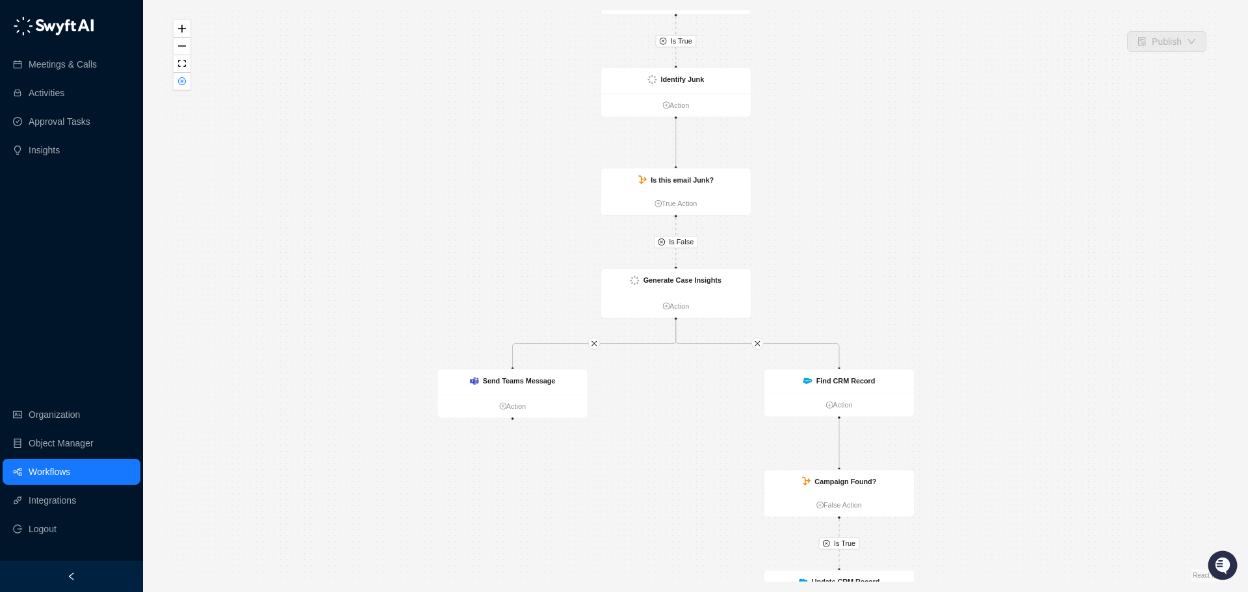
drag, startPoint x: 647, startPoint y: 411, endPoint x: 621, endPoint y: 367, distance: 51.5
click at [621, 367] on div "Is True Is True Is False CRM Record Created Action Record Type = Lead False Act…" at bounding box center [695, 295] width 1063 height 571
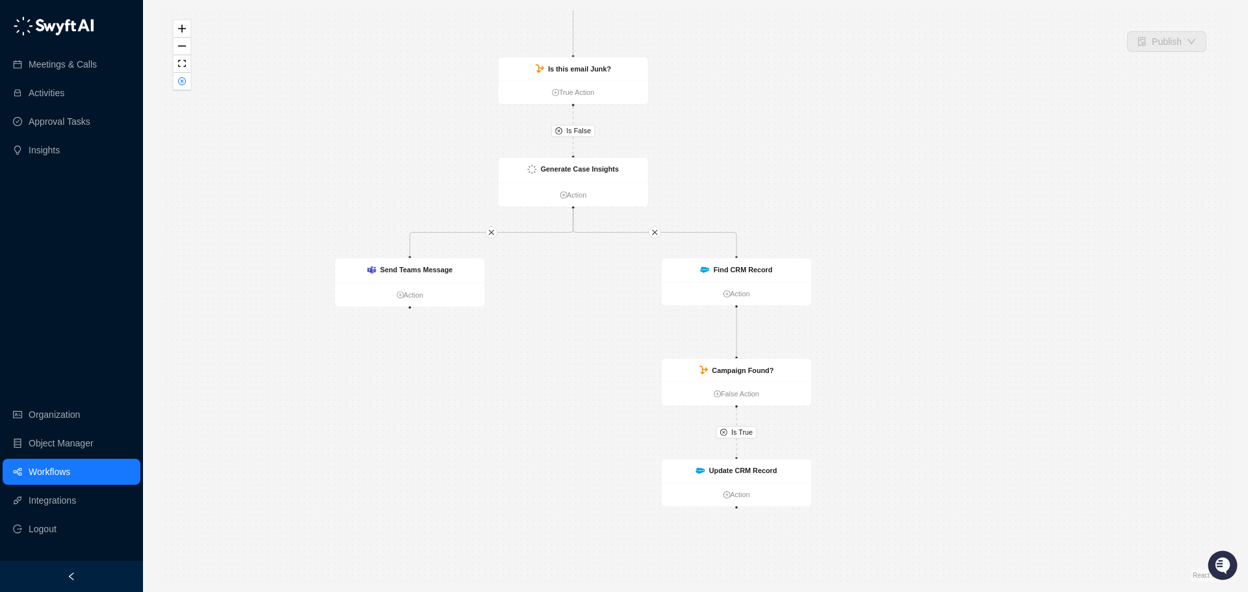
drag, startPoint x: 686, startPoint y: 385, endPoint x: 606, endPoint y: 312, distance: 108.5
click at [606, 312] on div "Is True Is True Is False CRM Record Created Action Record Type = Lead False Act…" at bounding box center [695, 295] width 1063 height 571
click at [772, 471] on strong "Update CRM Record" at bounding box center [743, 471] width 68 height 8
click at [748, 472] on strong "Update CRM Record" at bounding box center [743, 470] width 68 height 8
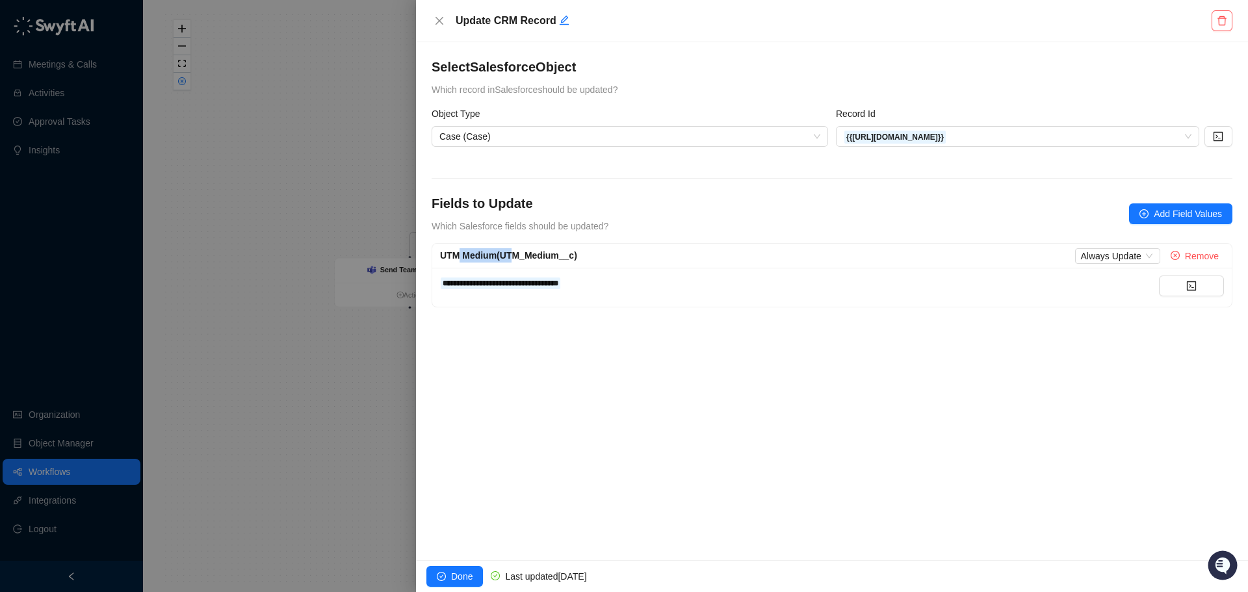
drag, startPoint x: 459, startPoint y: 253, endPoint x: 510, endPoint y: 251, distance: 50.7
click at [510, 251] on span "UTM Medium (UTM_Medium__c)" at bounding box center [508, 255] width 137 height 10
click at [523, 251] on span "UTM Medium (UTM_Medium__c)" at bounding box center [508, 255] width 137 height 10
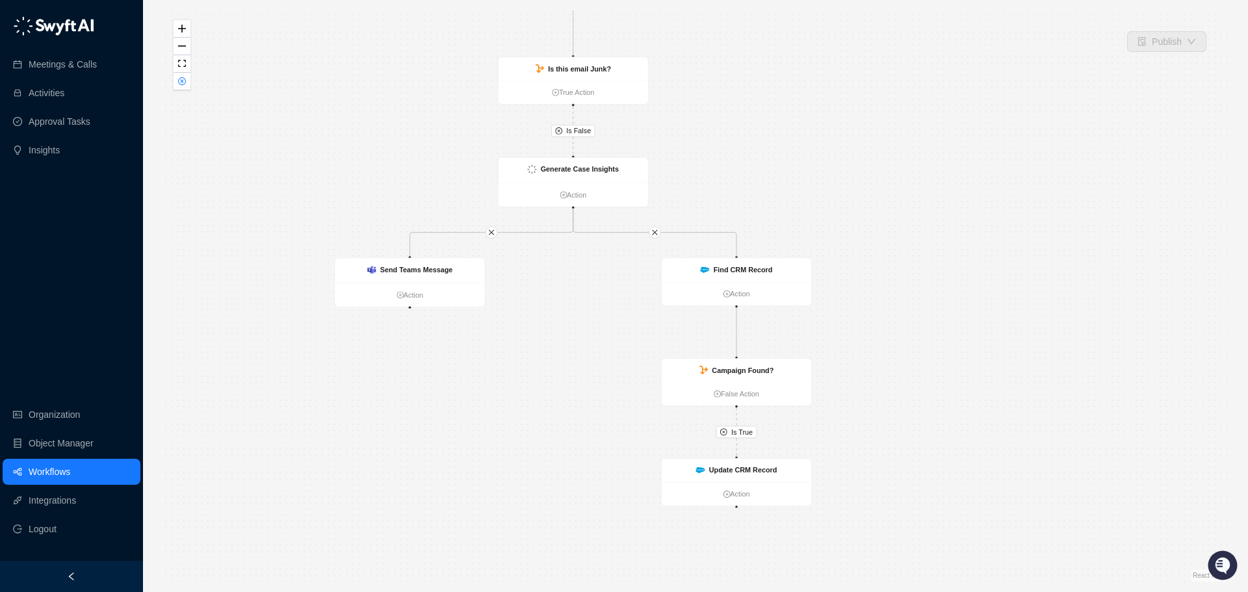
click at [420, 166] on div "Is True Is True Is False CRM Record Created Action Record Type = Lead False Act…" at bounding box center [695, 295] width 1063 height 571
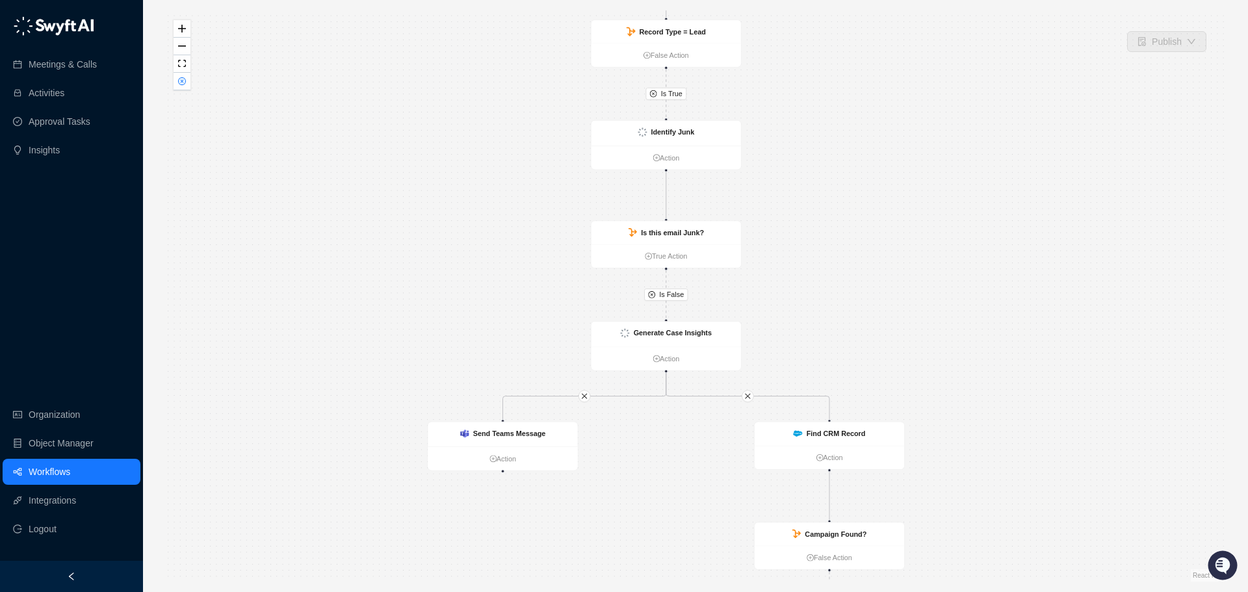
drag, startPoint x: 409, startPoint y: 133, endPoint x: 502, endPoint y: 296, distance: 188.3
click at [502, 296] on div "Is True Is True Is False CRM Record Created Action Record Type = Lead False Act…" at bounding box center [695, 295] width 1063 height 571
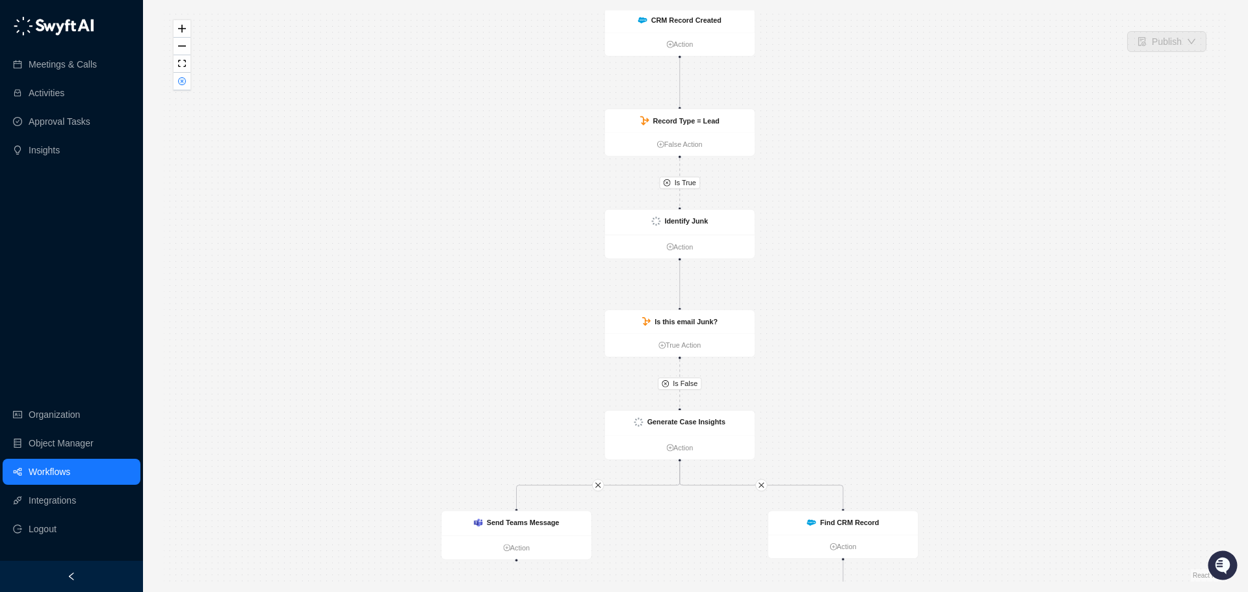
drag, startPoint x: 544, startPoint y: 199, endPoint x: 559, endPoint y: 258, distance: 61.0
click at [559, 258] on div "Is True Is True Is False CRM Record Created Action Record Type = Lead False Act…" at bounding box center [695, 295] width 1063 height 571
click at [70, 462] on link "Workflows" at bounding box center [50, 472] width 42 height 26
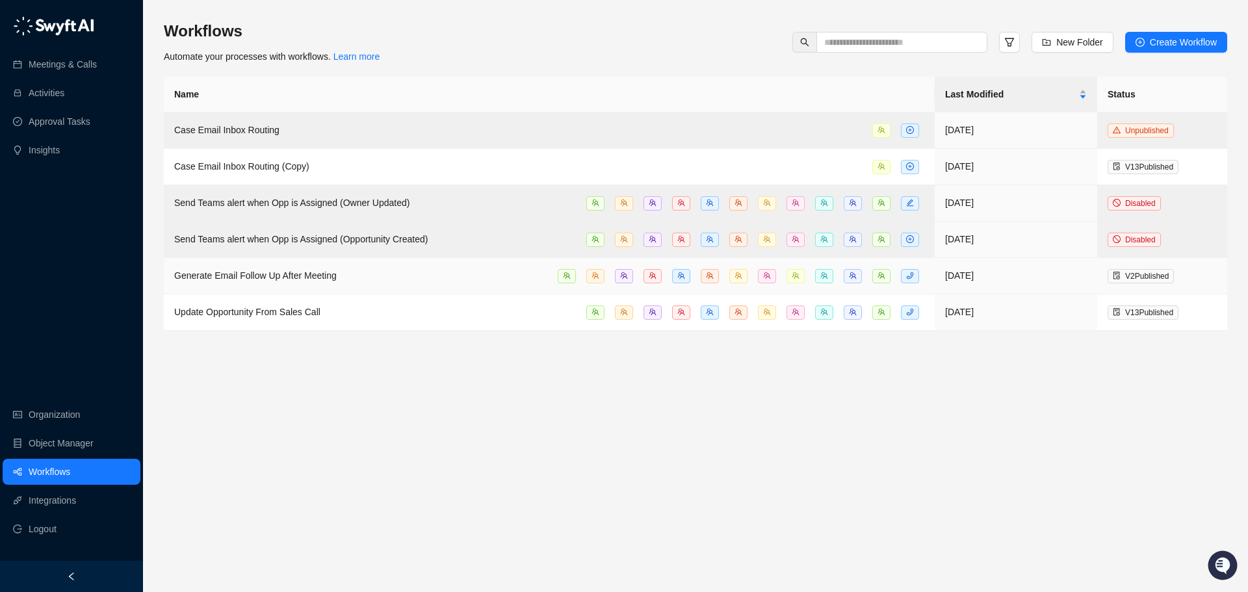
click at [305, 274] on span "Generate Email Follow Up After Meeting" at bounding box center [255, 275] width 162 height 10
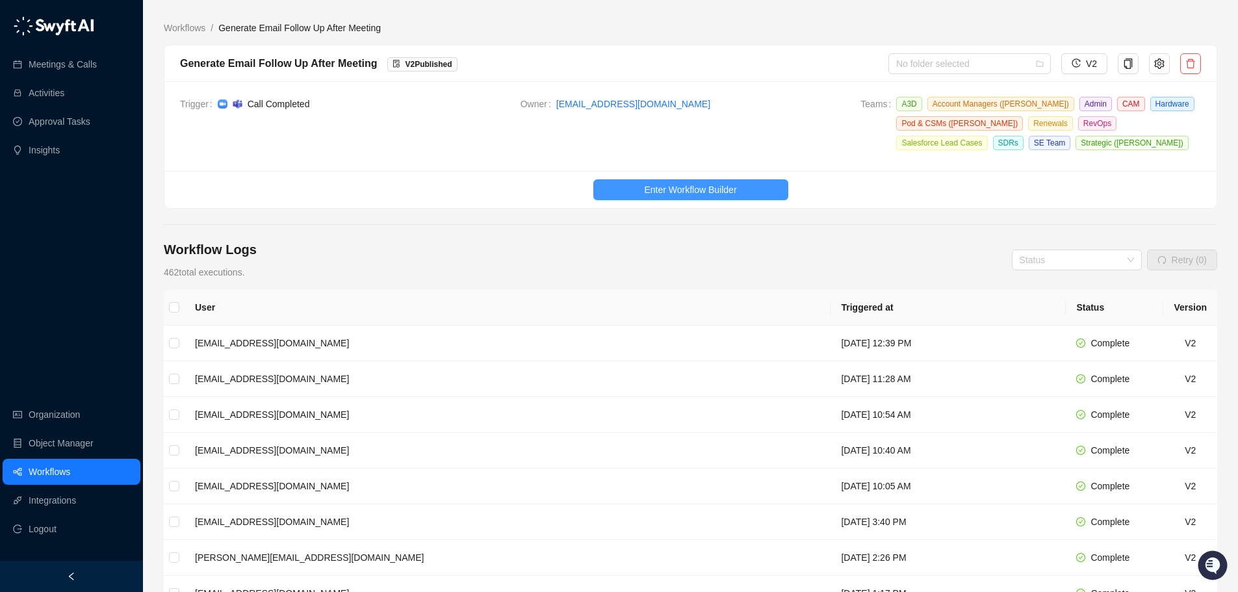
click at [682, 184] on span "Enter Workflow Builder" at bounding box center [690, 190] width 92 height 14
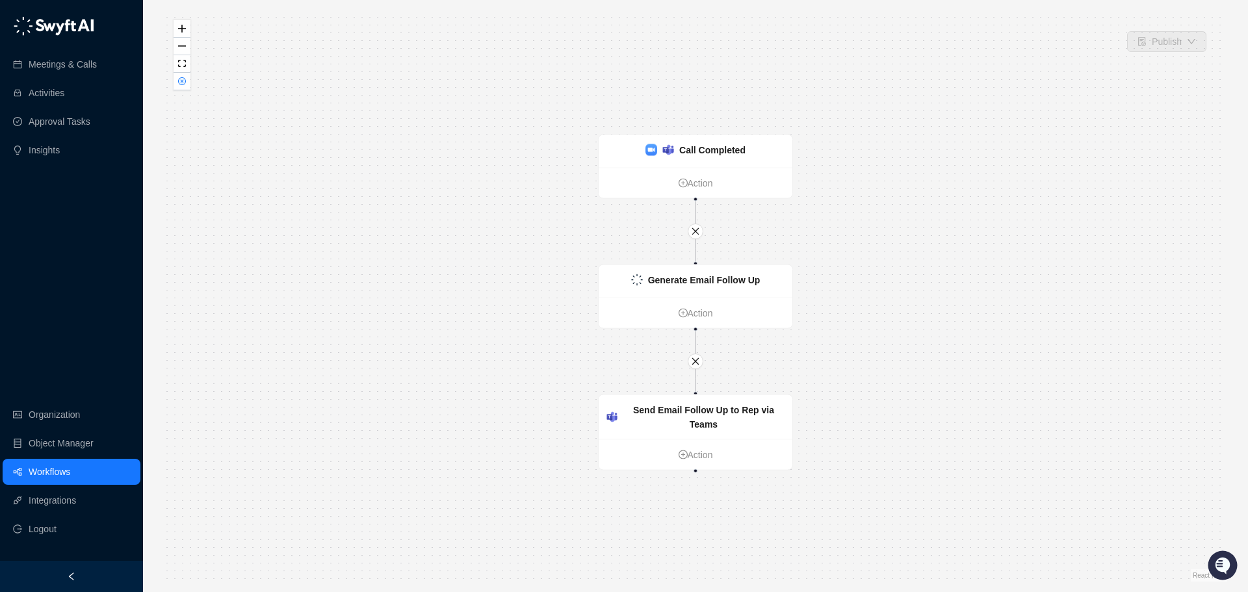
drag, startPoint x: 529, startPoint y: 301, endPoint x: 521, endPoint y: 233, distance: 68.0
click at [521, 233] on div "Call Completed Action Generate Email Follow Up Action Send Email Follow Up to R…" at bounding box center [695, 295] width 1063 height 571
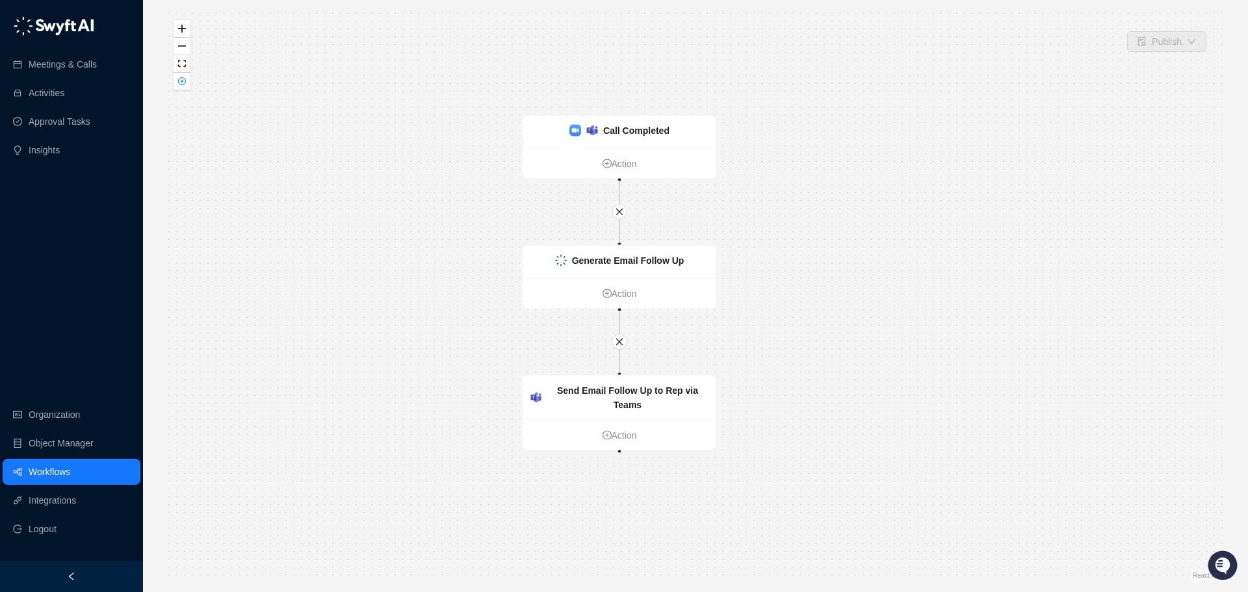
drag, startPoint x: 482, startPoint y: 227, endPoint x: 414, endPoint y: 275, distance: 83.5
click at [414, 275] on div "Call Completed Action Generate Email Follow Up Action Send Email Follow Up to R…" at bounding box center [695, 295] width 1063 height 571
drag, startPoint x: 439, startPoint y: 211, endPoint x: 458, endPoint y: 305, distance: 96.1
click at [458, 305] on div "Call Completed Action Generate Email Follow Up Action Send Email Follow Up to R…" at bounding box center [695, 295] width 1063 height 571
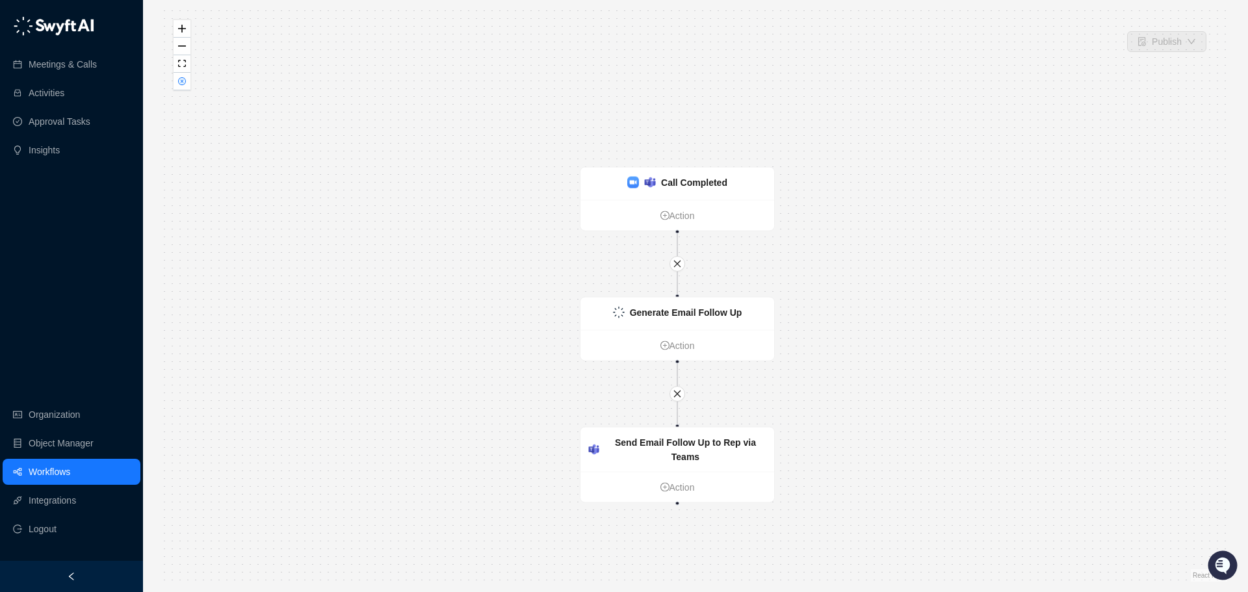
drag, startPoint x: 461, startPoint y: 294, endPoint x: 500, endPoint y: 252, distance: 57.0
click at [500, 252] on div "Call Completed Action Generate Email Follow Up Action Send Email Follow Up to R…" at bounding box center [695, 295] width 1063 height 571
drag, startPoint x: 525, startPoint y: 253, endPoint x: 487, endPoint y: 211, distance: 56.6
click at [487, 211] on div "Call Completed Action Generate Email Follow Up Action Send Email Follow Up to R…" at bounding box center [695, 295] width 1063 height 571
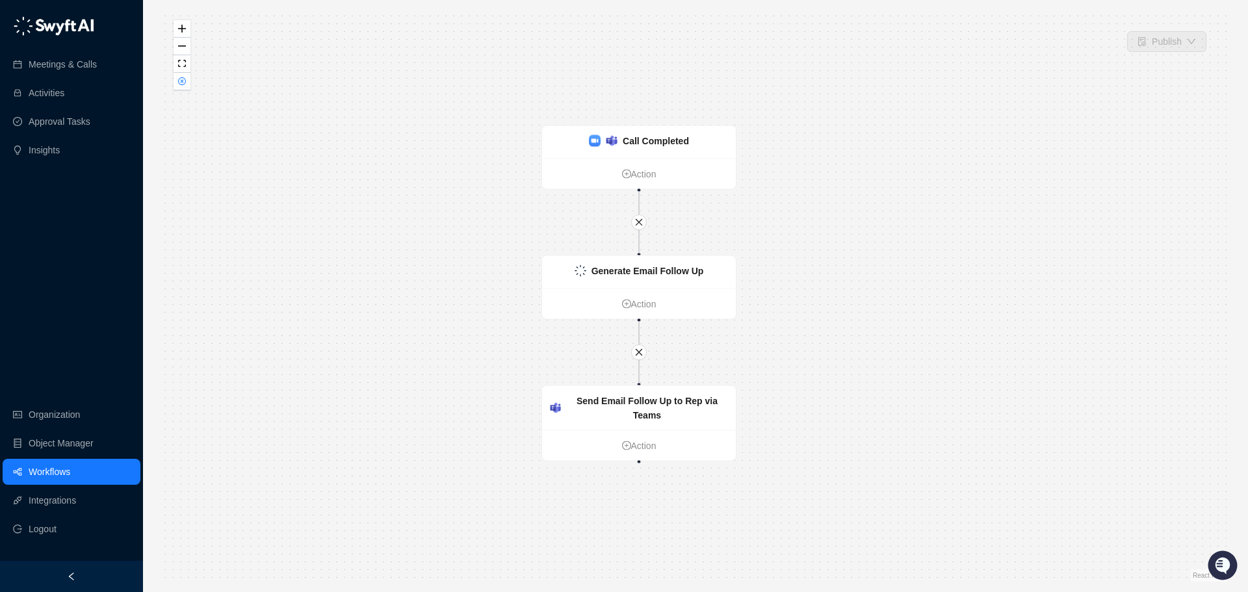
drag, startPoint x: 448, startPoint y: 265, endPoint x: 467, endPoint y: 219, distance: 49.8
click at [467, 219] on div "Call Completed Action Generate Email Follow Up Action Send Email Follow Up to R…" at bounding box center [695, 295] width 1063 height 571
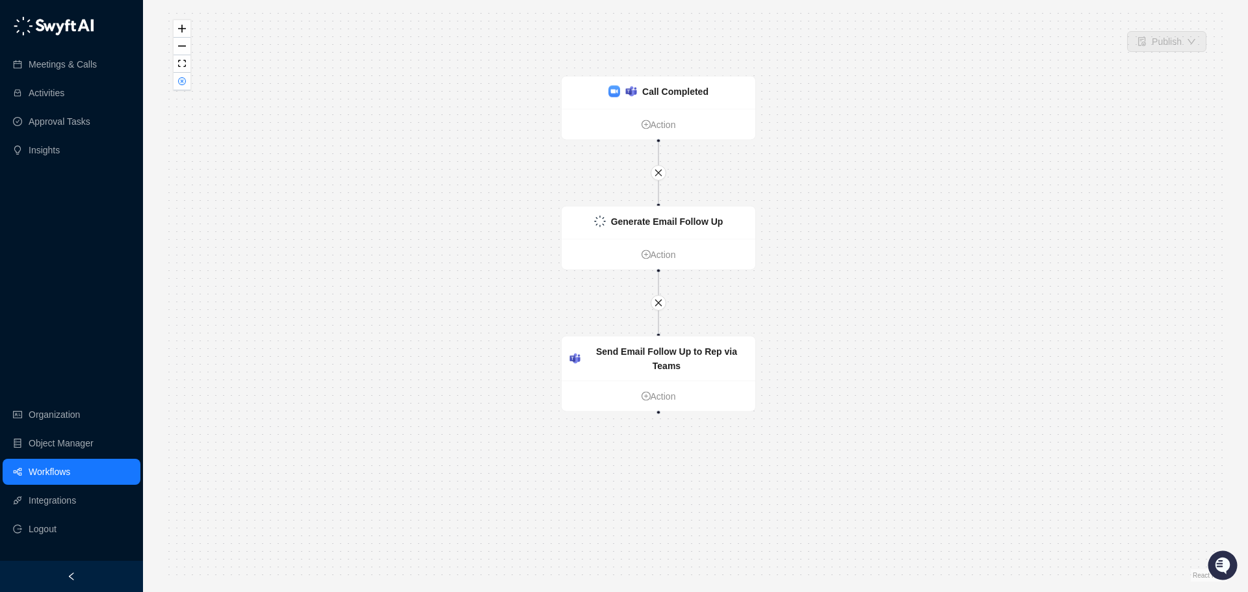
drag, startPoint x: 479, startPoint y: 216, endPoint x: 484, endPoint y: 210, distance: 8.3
click at [484, 210] on div "Call Completed Action Generate Email Follow Up Action Send Email Follow Up to R…" at bounding box center [695, 295] width 1063 height 571
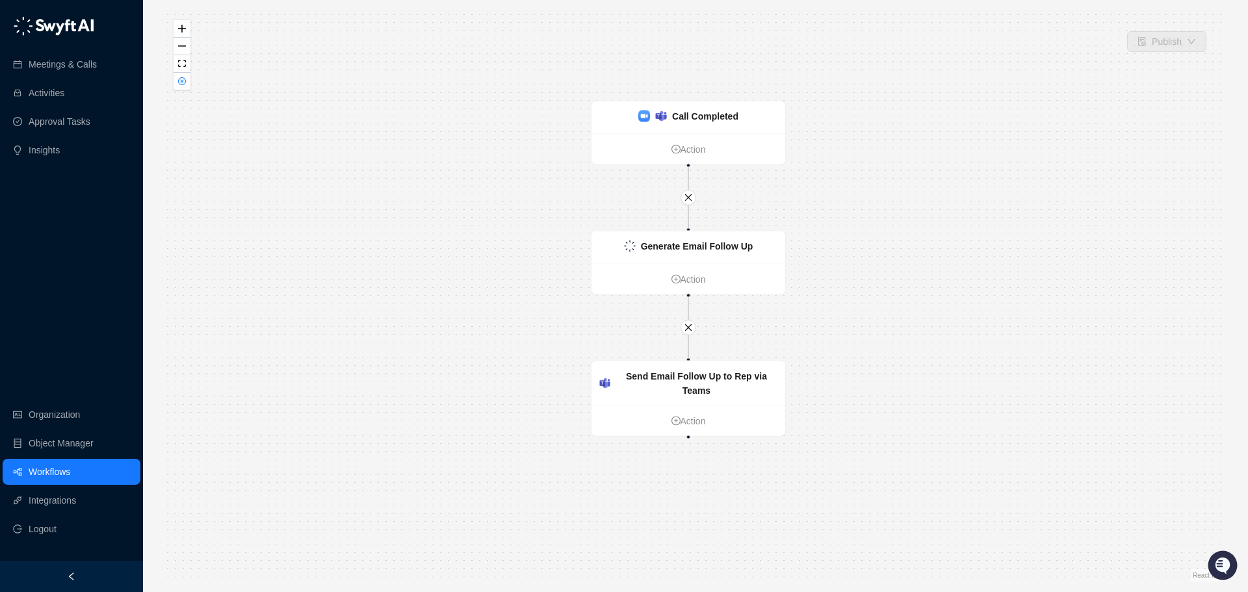
drag, startPoint x: 465, startPoint y: 214, endPoint x: 491, endPoint y: 244, distance: 39.7
click at [491, 244] on div "Call Completed Action Generate Email Follow Up Action Send Email Follow Up to R…" at bounding box center [695, 295] width 1063 height 571
click at [494, 242] on div "Call Completed Action Generate Email Follow Up Action Send Email Follow Up to R…" at bounding box center [695, 295] width 1063 height 571
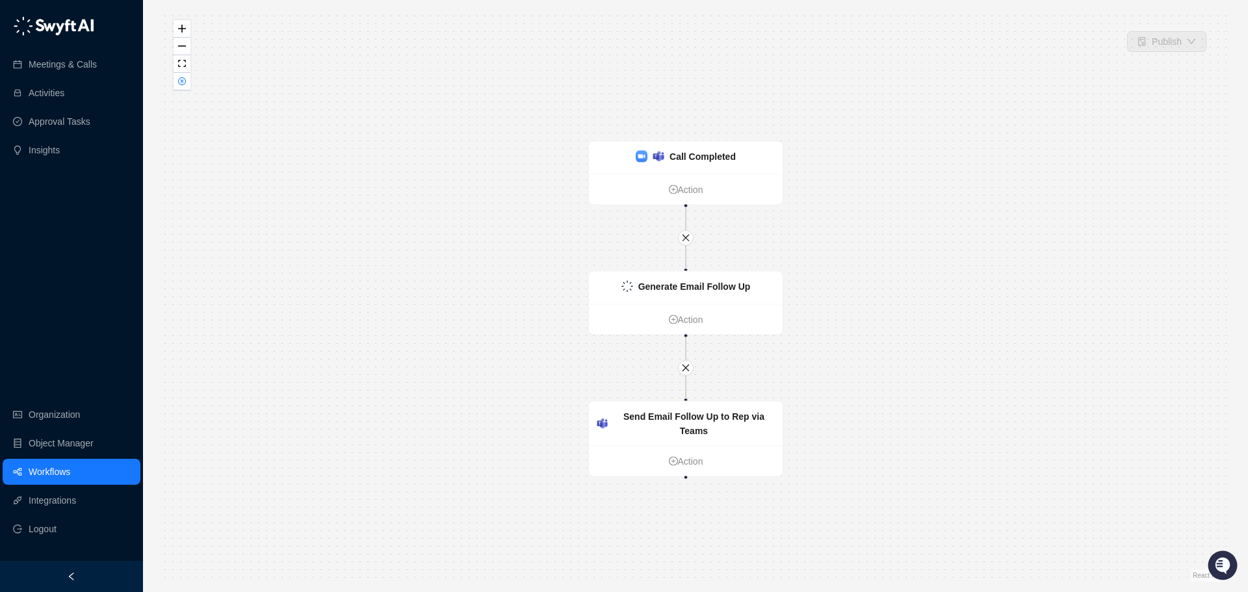
drag, startPoint x: 494, startPoint y: 246, endPoint x: 496, endPoint y: 223, distance: 22.8
click at [496, 223] on div "Call Completed Action Generate Email Follow Up Action Send Email Follow Up to R…" at bounding box center [695, 295] width 1063 height 571
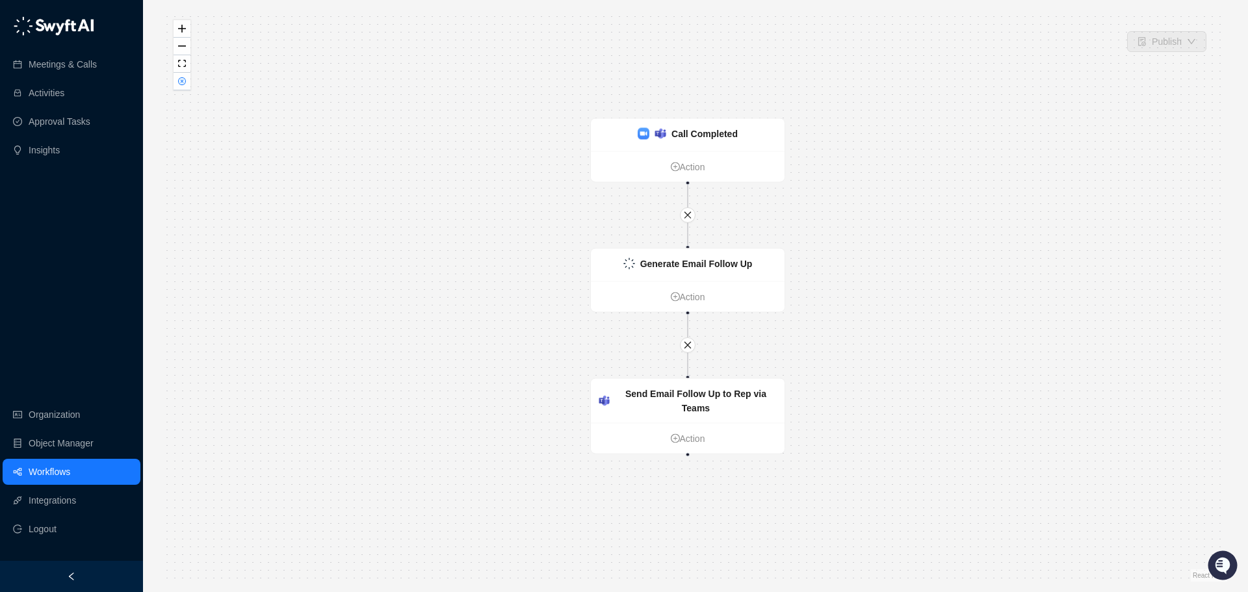
drag, startPoint x: 518, startPoint y: 222, endPoint x: 491, endPoint y: 226, distance: 27.7
click at [491, 226] on div "Call Completed Action Generate Email Follow Up Action Send Email Follow Up to R…" at bounding box center [695, 295] width 1063 height 571
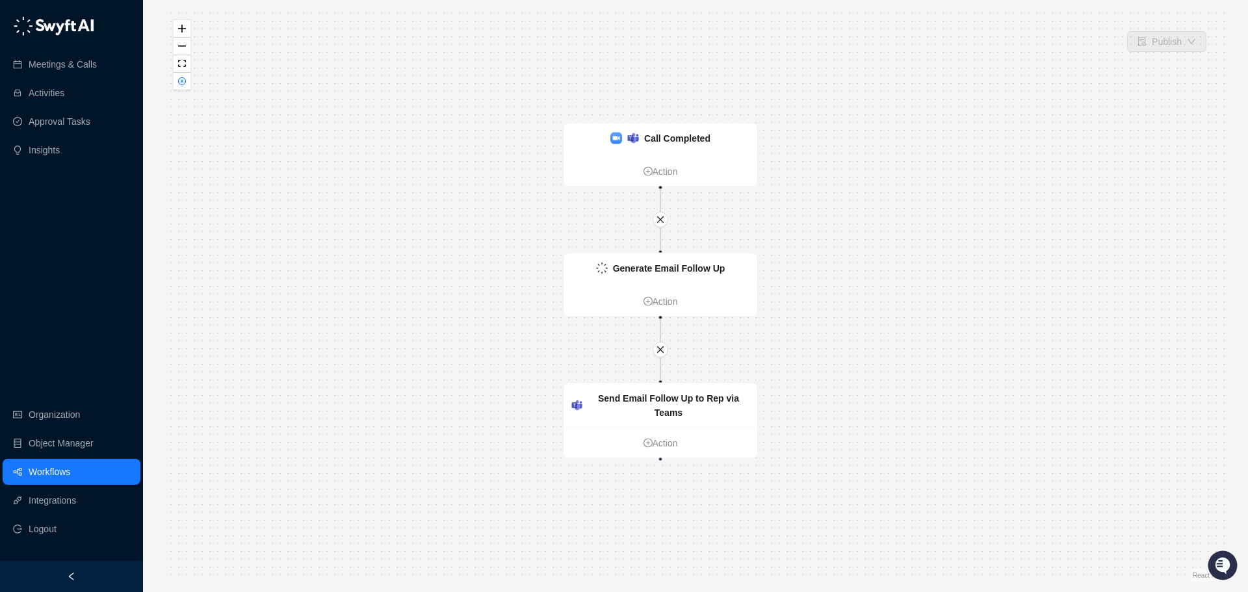
drag, startPoint x: 494, startPoint y: 251, endPoint x: 515, endPoint y: 221, distance: 36.4
click at [515, 221] on div "Call Completed Action Generate Email Follow Up Action Send Email Follow Up to R…" at bounding box center [695, 295] width 1063 height 571
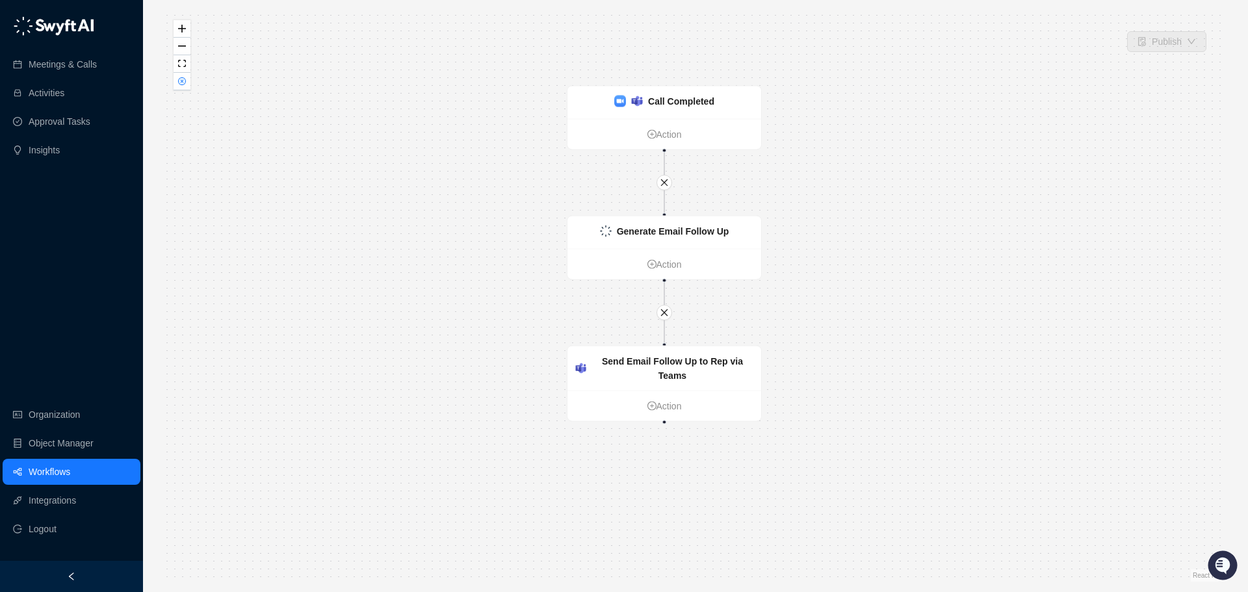
drag, startPoint x: 519, startPoint y: 234, endPoint x: 500, endPoint y: 226, distance: 19.8
click at [500, 226] on div "Call Completed Action Generate Email Follow Up Action Send Email Follow Up to R…" at bounding box center [695, 295] width 1063 height 571
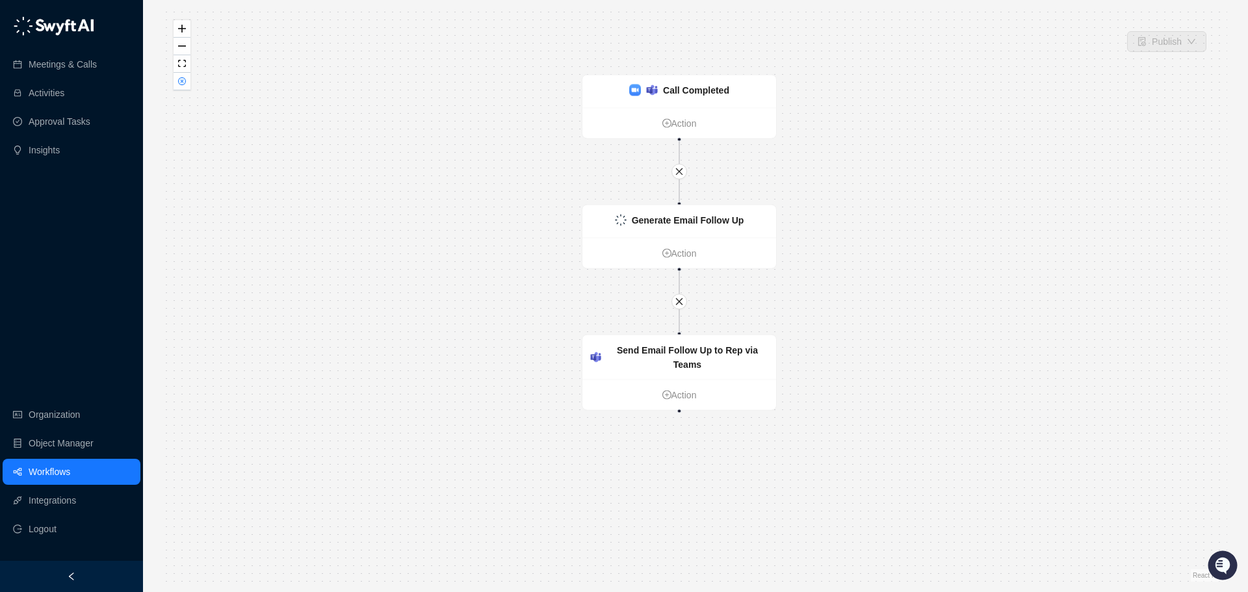
click at [445, 222] on div "Call Completed Action Generate Email Follow Up Action Send Email Follow Up to R…" at bounding box center [695, 295] width 1063 height 571
drag, startPoint x: 462, startPoint y: 246, endPoint x: 455, endPoint y: 259, distance: 14.3
click at [455, 257] on div "Call Completed Action Generate Email Follow Up Action Send Email Follow Up to R…" at bounding box center [695, 295] width 1063 height 571
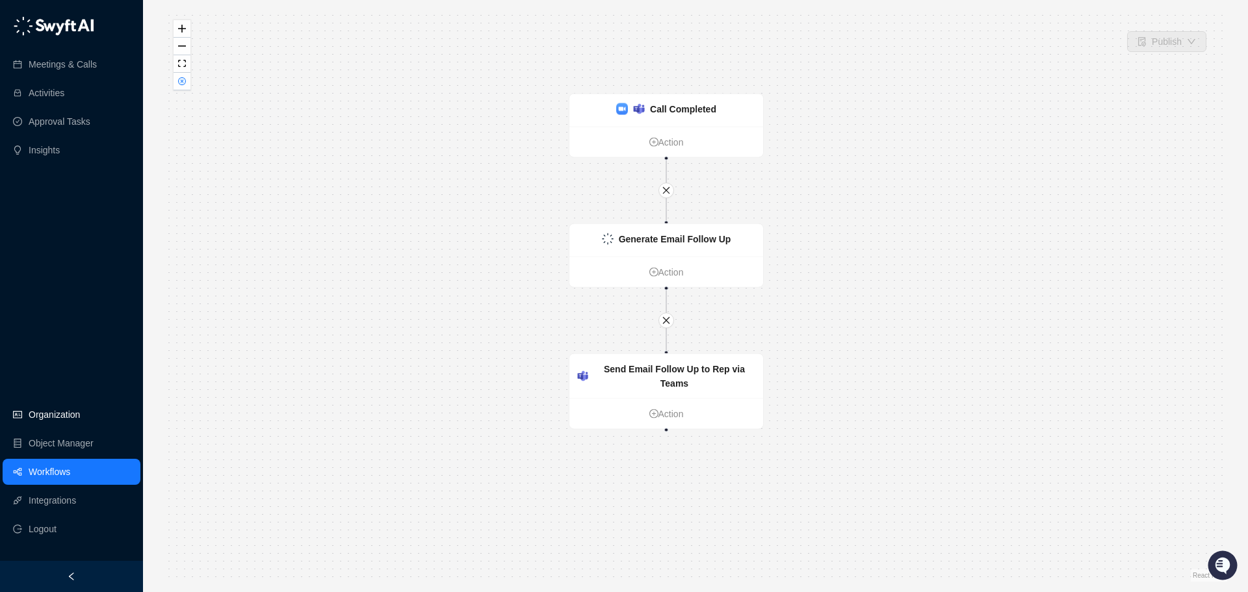
click at [55, 420] on link "Organization" at bounding box center [54, 415] width 51 height 26
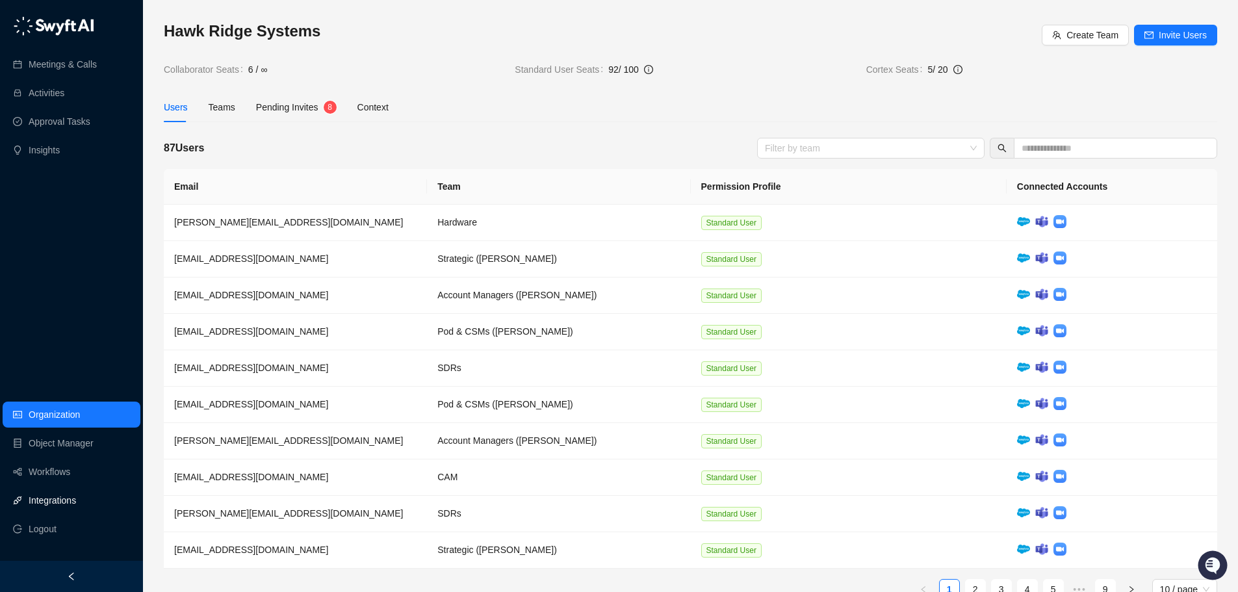
click at [51, 499] on link "Integrations" at bounding box center [52, 500] width 47 height 26
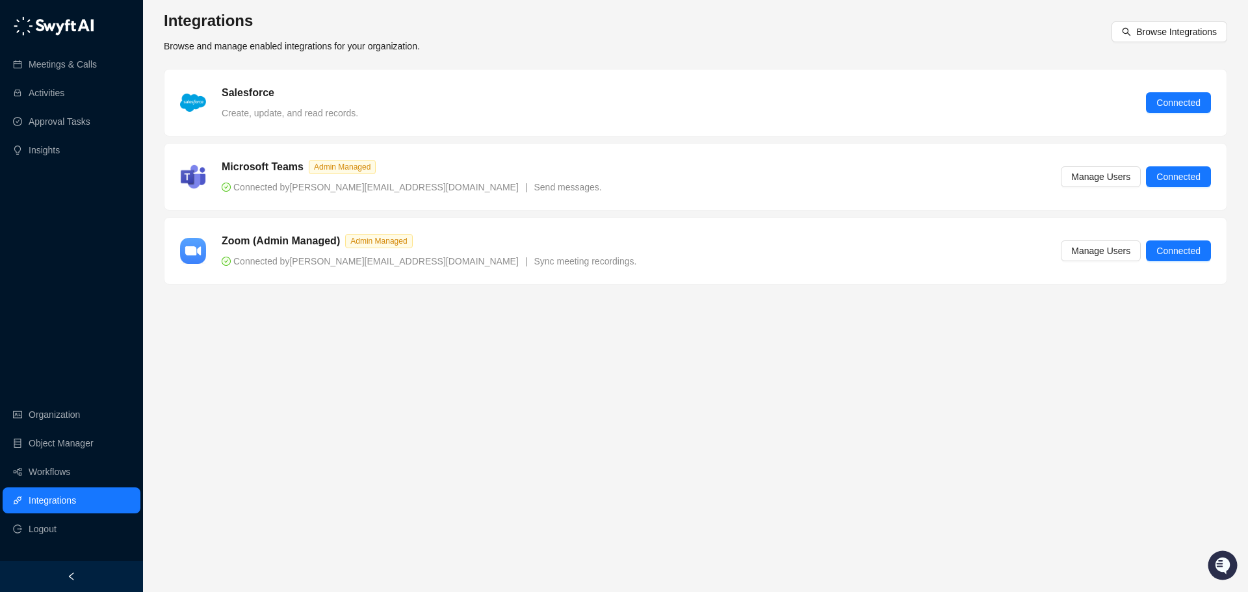
click at [271, 383] on main "Integrations Browse and manage enabled integrations for your organization. Brow…" at bounding box center [695, 295] width 1063 height 571
click at [45, 468] on link "Workflows" at bounding box center [50, 472] width 42 height 26
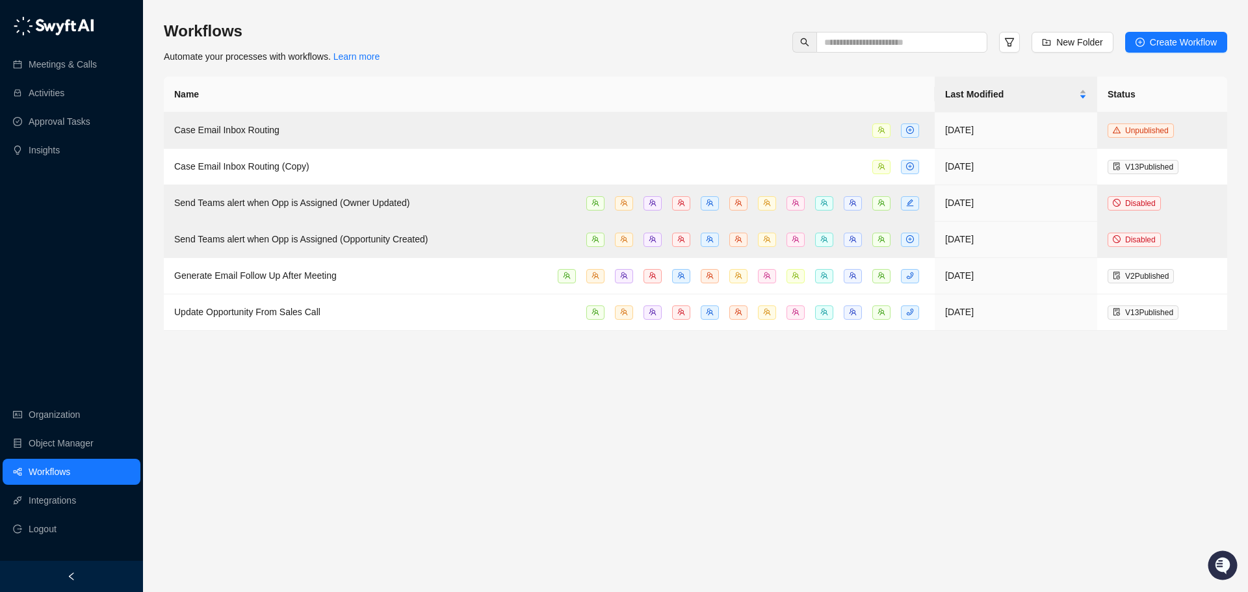
click at [263, 365] on main "Workflows Automate your processes with workflows. Learn more New Folder Create …" at bounding box center [695, 301] width 1063 height 561
click at [78, 435] on link "Object Manager" at bounding box center [61, 443] width 65 height 26
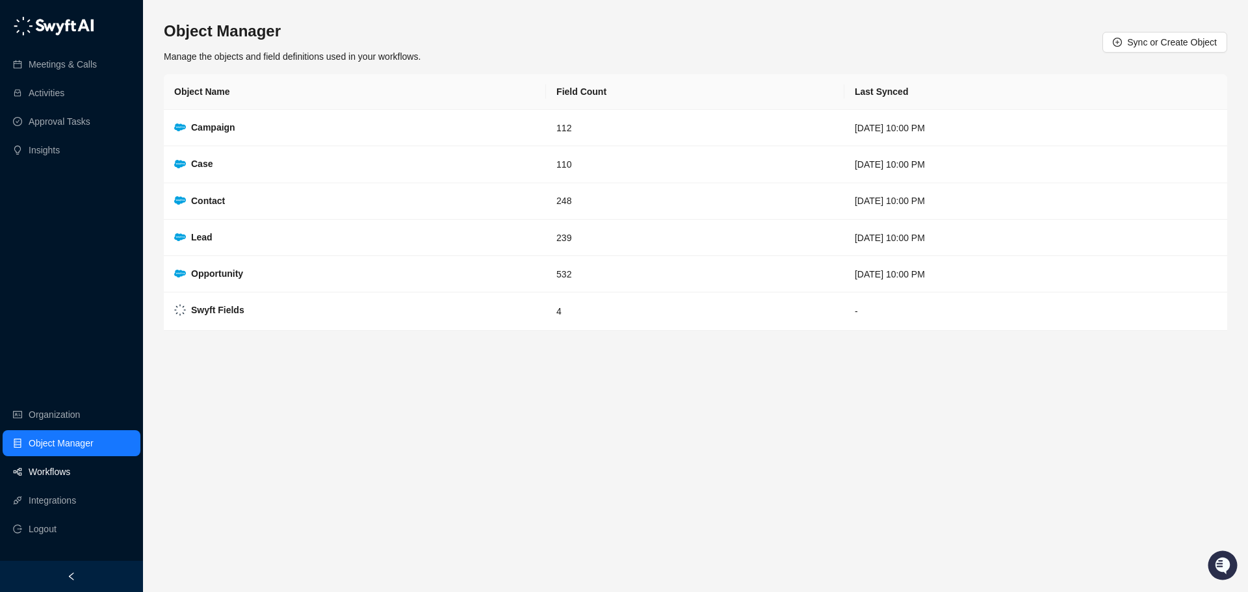
click at [51, 465] on link "Workflows" at bounding box center [50, 472] width 42 height 26
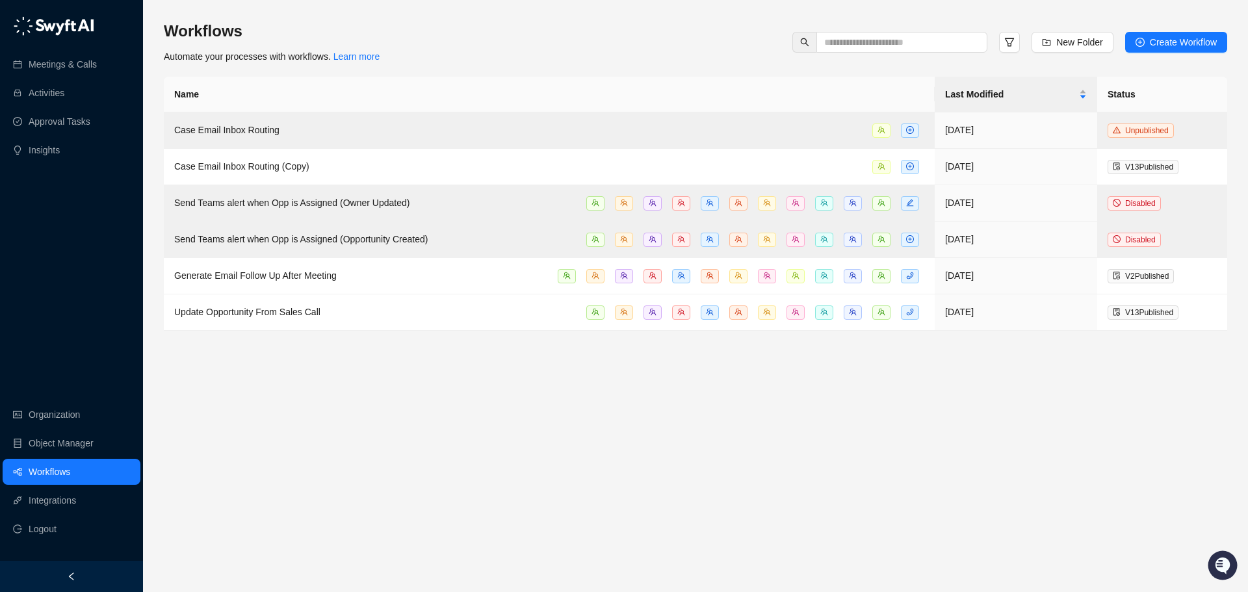
click at [465, 413] on main "Workflows Automate your processes with workflows. Learn more New Folder Create …" at bounding box center [695, 301] width 1063 height 561
click at [281, 309] on span "Update Opportunity From Sales Call" at bounding box center [247, 312] width 146 height 10
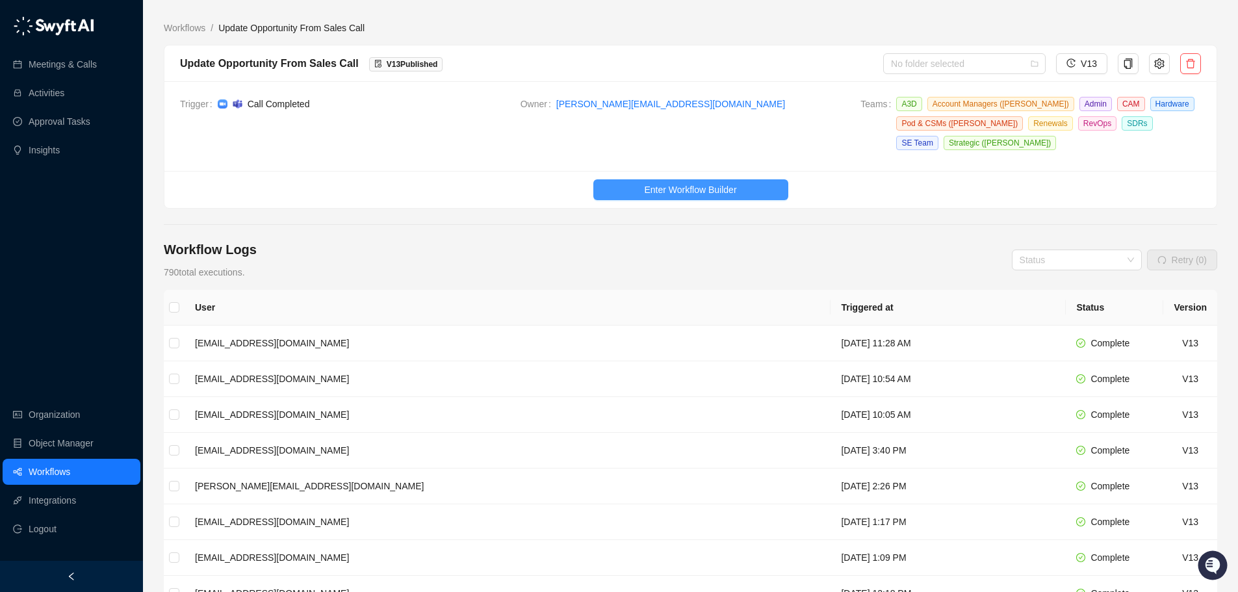
click at [673, 183] on span "Enter Workflow Builder" at bounding box center [690, 190] width 92 height 14
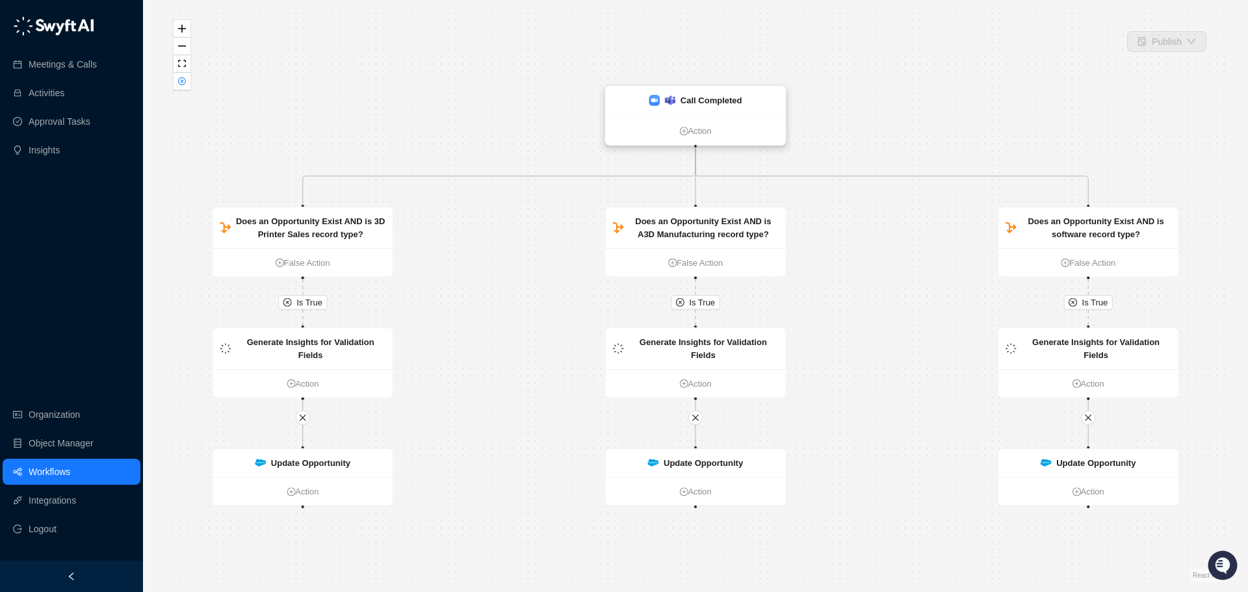
click at [719, 103] on strong "Call Completed" at bounding box center [711, 101] width 62 height 10
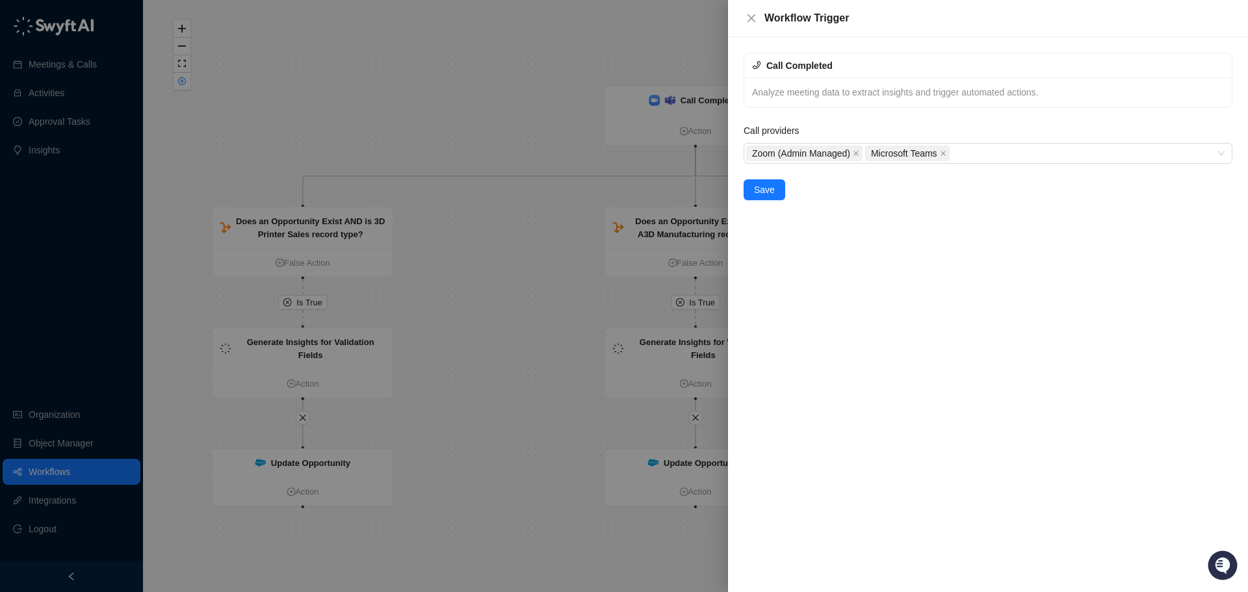
click at [432, 281] on div at bounding box center [624, 296] width 1248 height 592
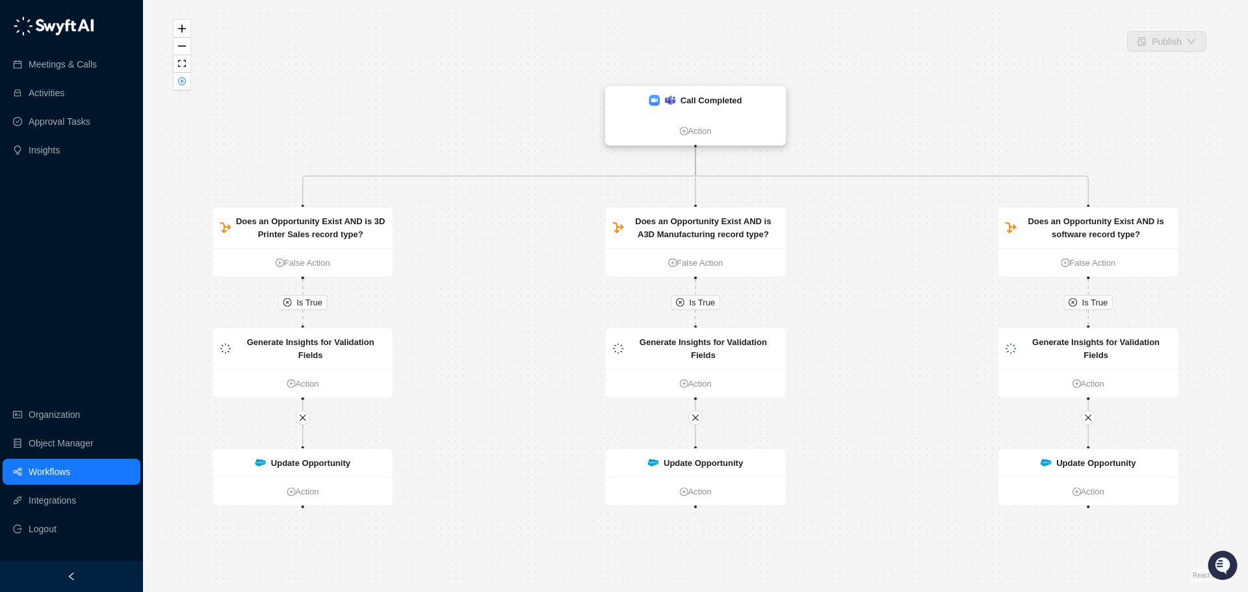
click at [694, 107] on div "Call Completed" at bounding box center [711, 100] width 62 height 13
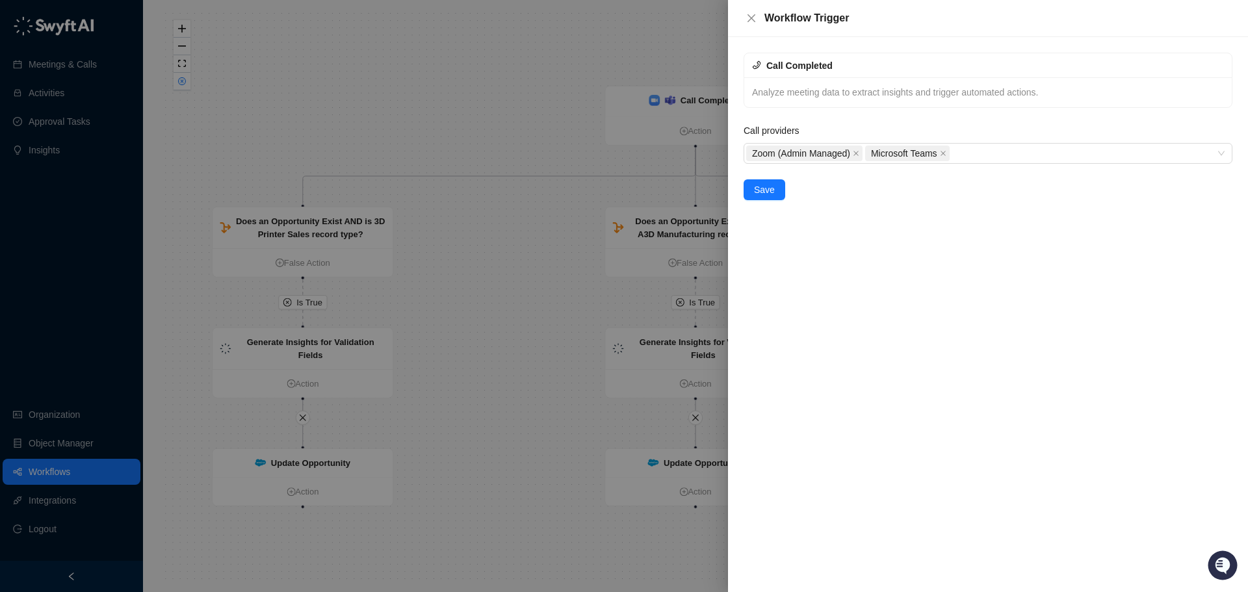
click at [475, 249] on div at bounding box center [624, 296] width 1248 height 592
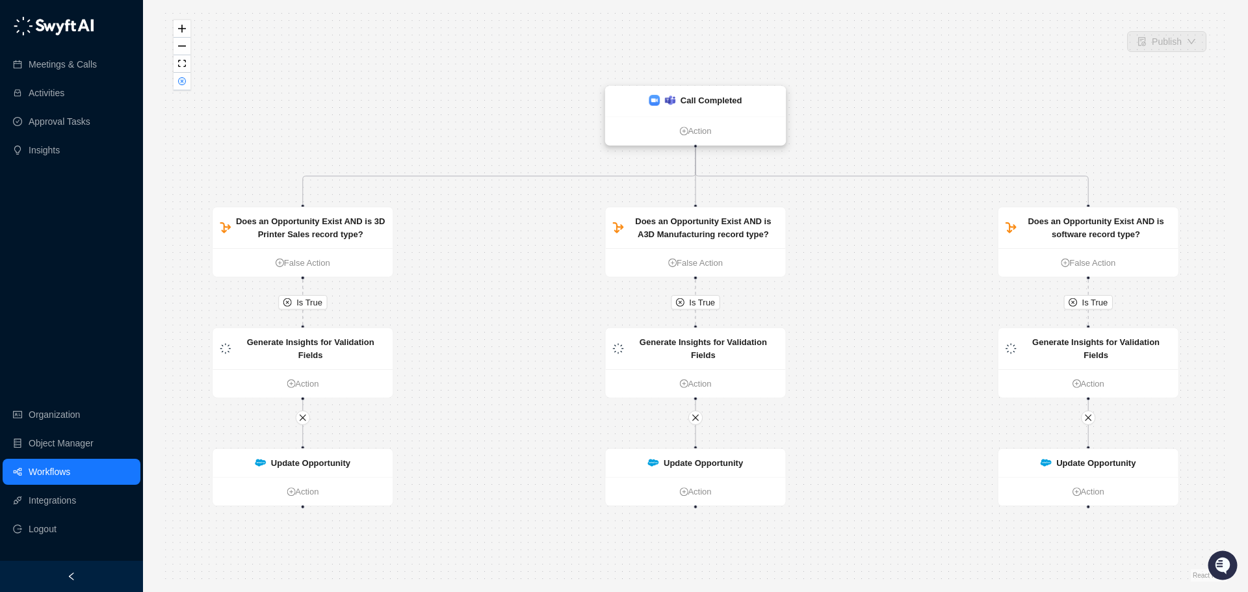
click at [678, 96] on div "Call Completed" at bounding box center [695, 100] width 93 height 13
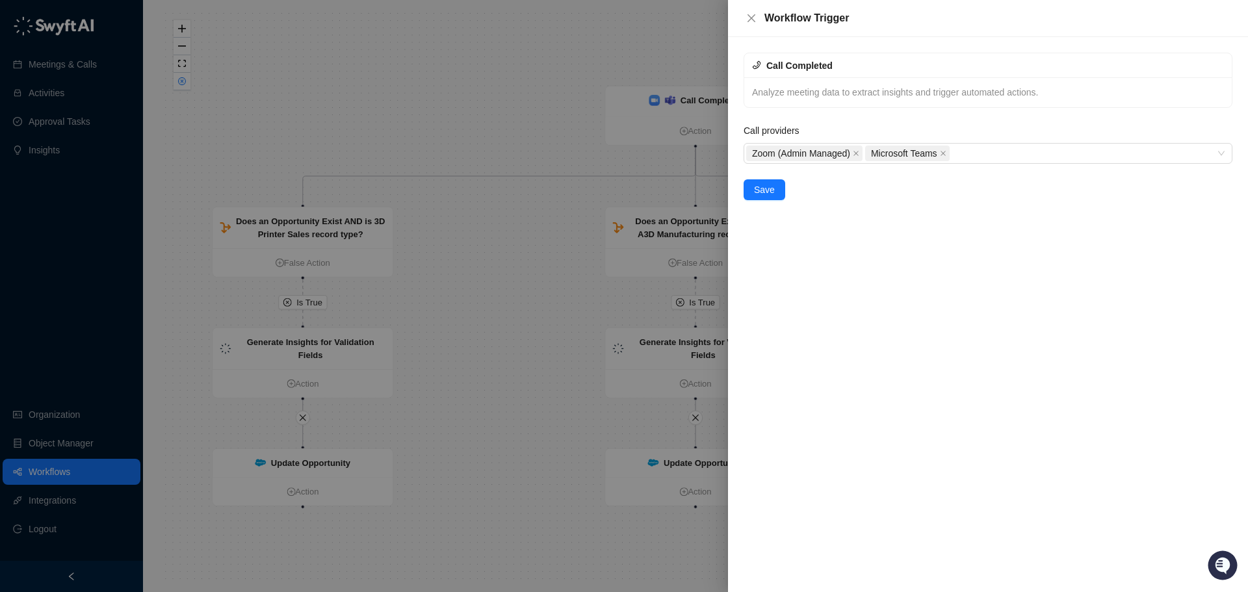
click at [580, 261] on div at bounding box center [624, 296] width 1248 height 592
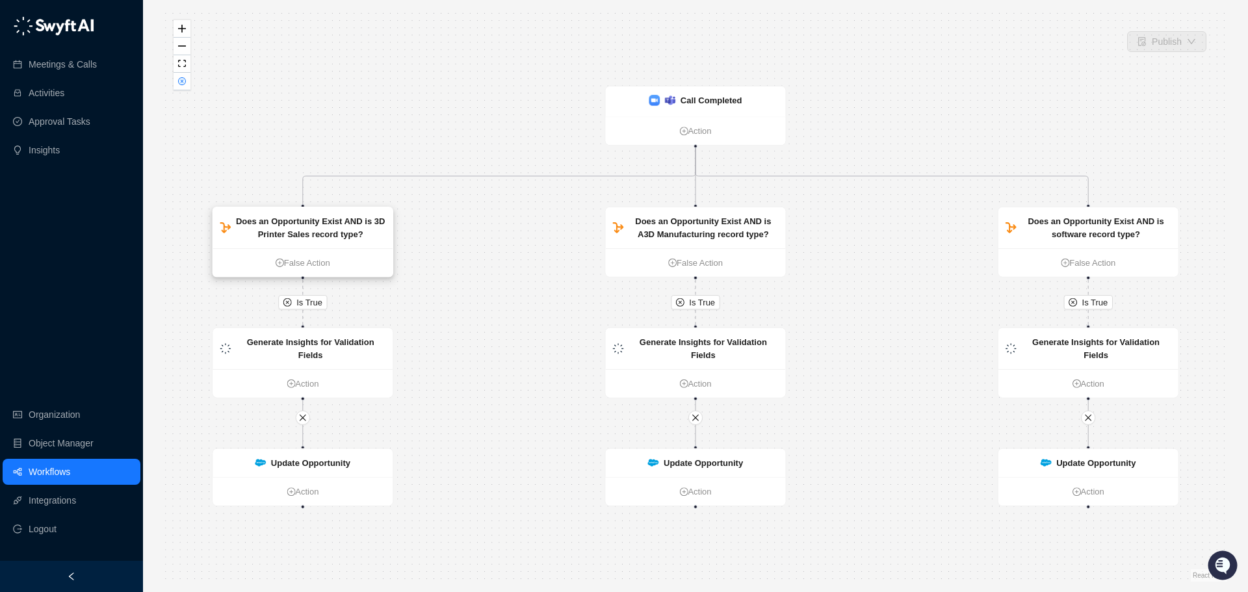
click at [305, 226] on strong "Does an Opportunity Exist AND is 3D Printer Sales record type?" at bounding box center [310, 227] width 149 height 23
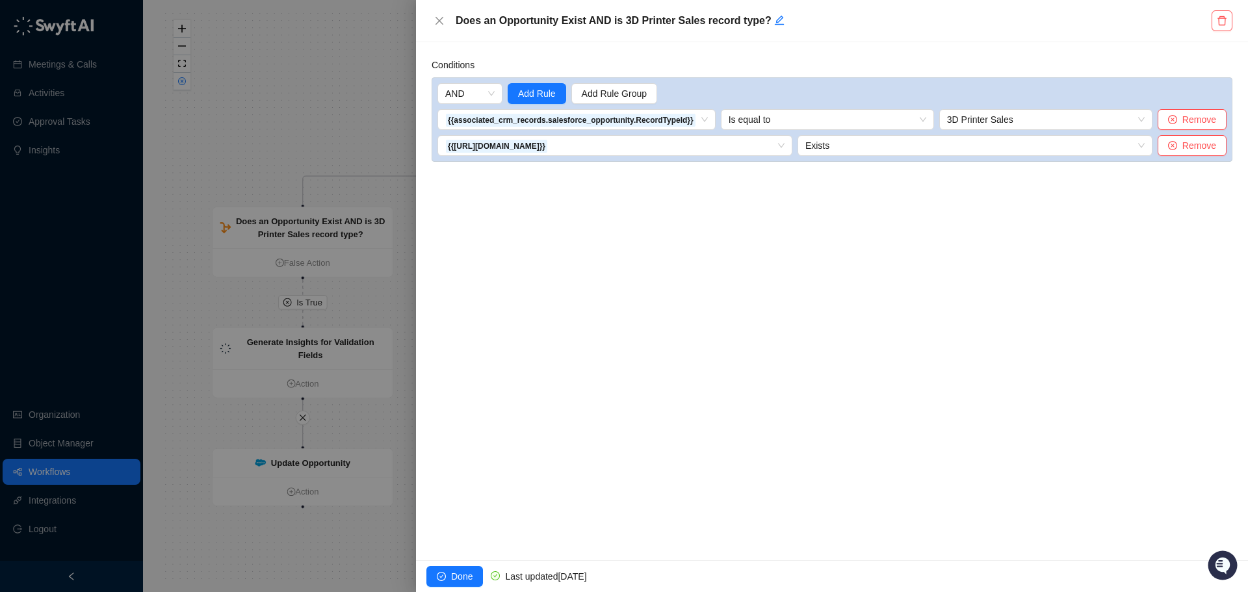
click at [279, 122] on div at bounding box center [624, 296] width 1248 height 592
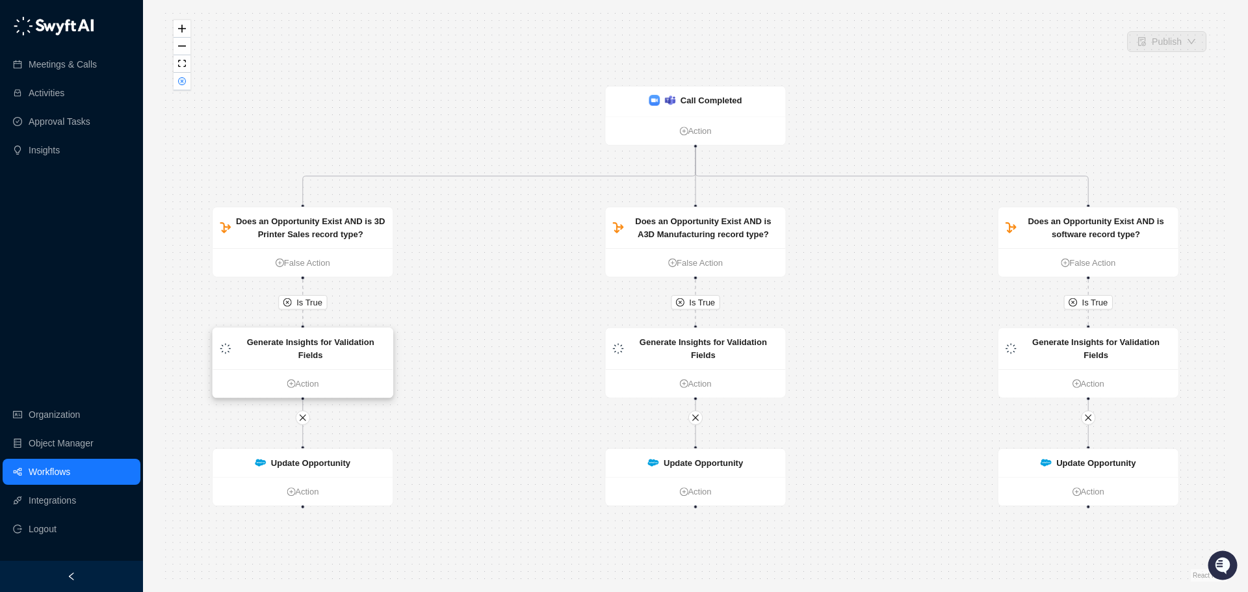
click at [328, 342] on strong "Generate Insights for Validation Fields" at bounding box center [310, 348] width 127 height 23
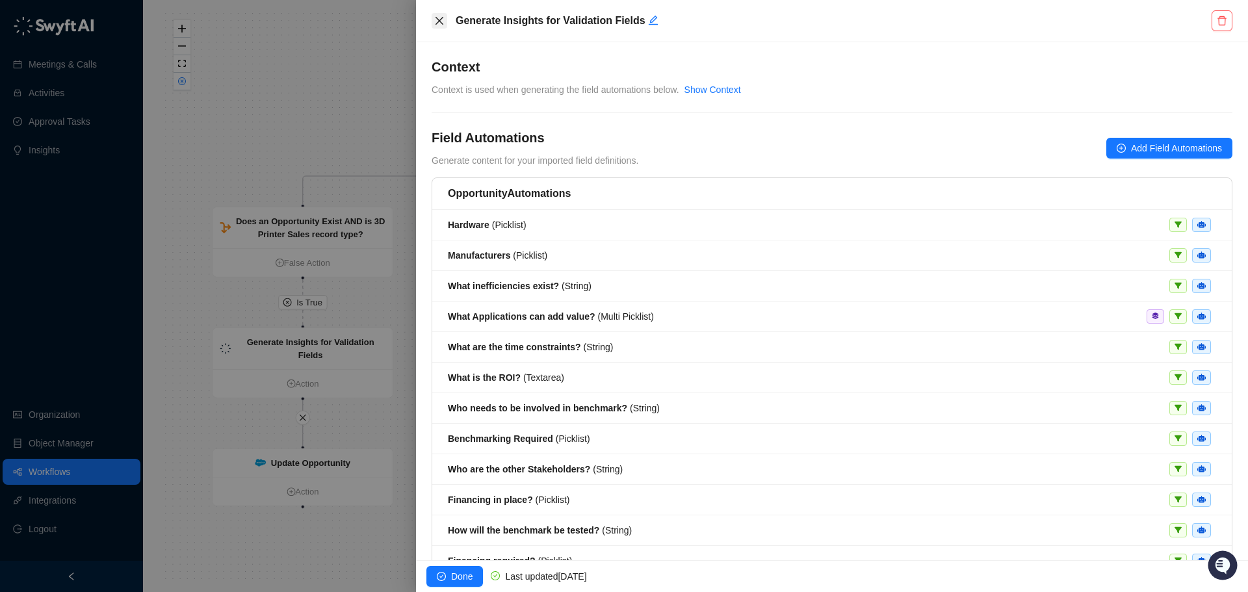
click at [439, 20] on icon "close" at bounding box center [439, 21] width 8 height 8
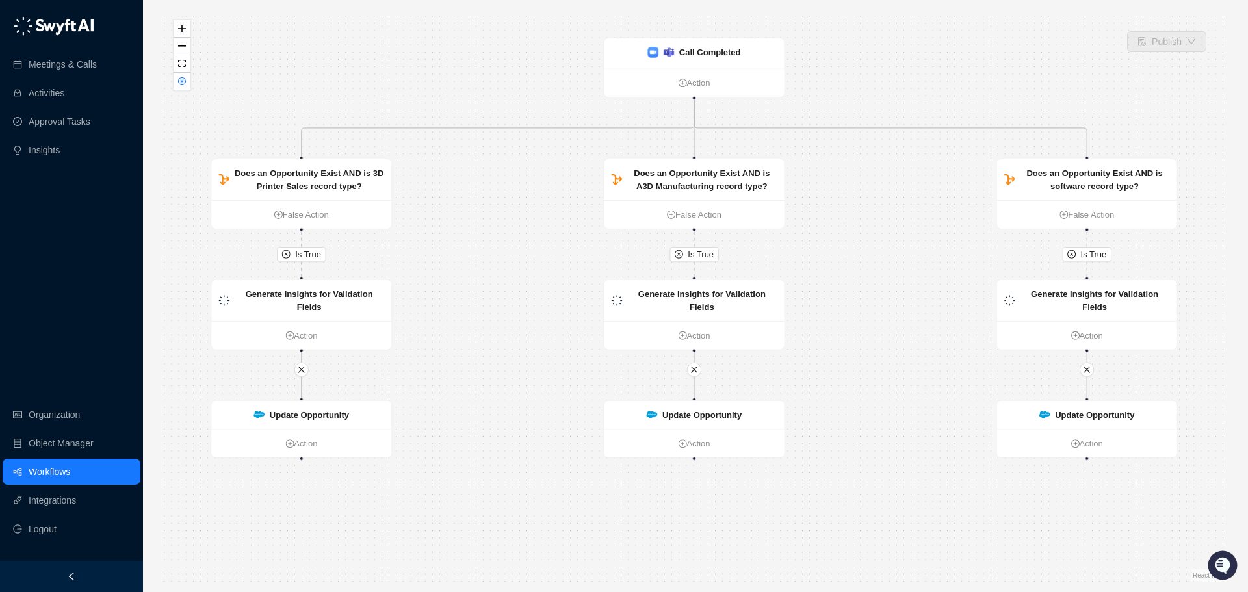
drag, startPoint x: 460, startPoint y: 387, endPoint x: 448, endPoint y: 336, distance: 52.2
click at [447, 326] on div "Is True Is True Is True Update Opportunity Action Update Opportunity Action Upd…" at bounding box center [695, 295] width 1063 height 571
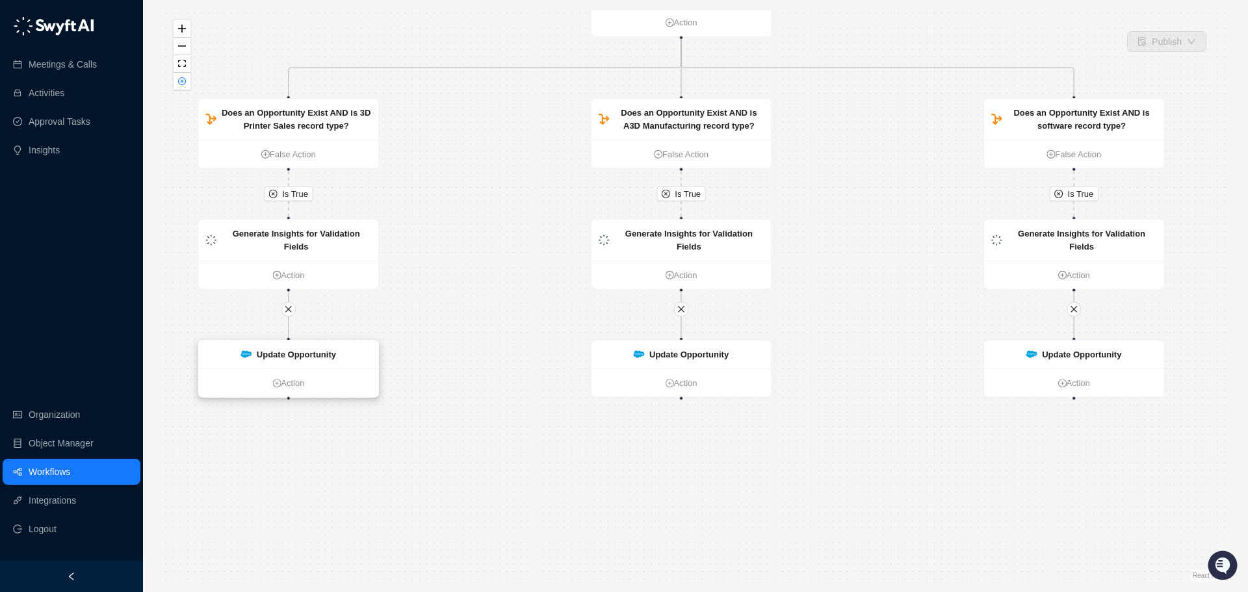
click at [322, 356] on strong "Update Opportunity" at bounding box center [296, 355] width 79 height 10
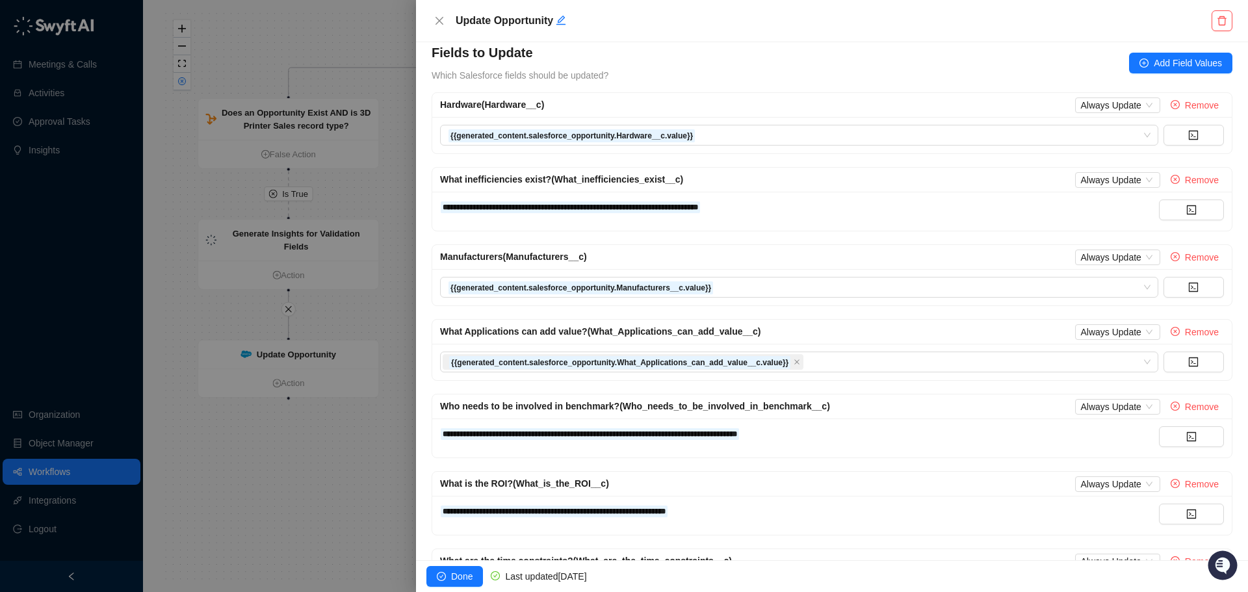
scroll to position [174, 0]
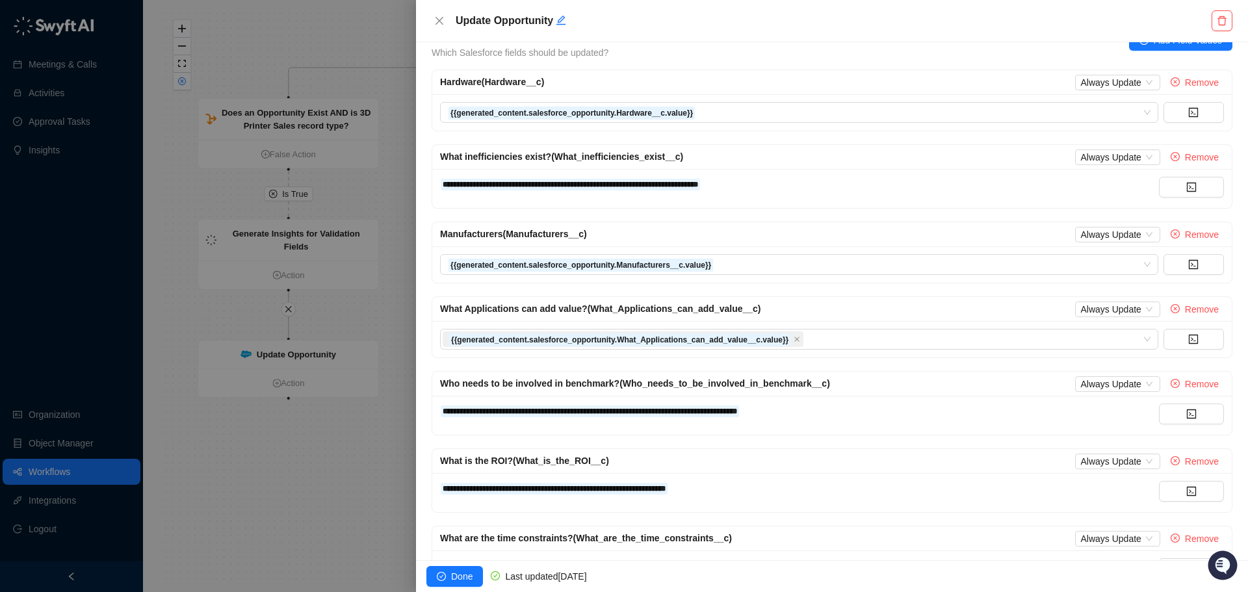
drag, startPoint x: 335, startPoint y: 447, endPoint x: 356, endPoint y: 444, distance: 21.7
click at [337, 445] on div at bounding box center [624, 296] width 1248 height 592
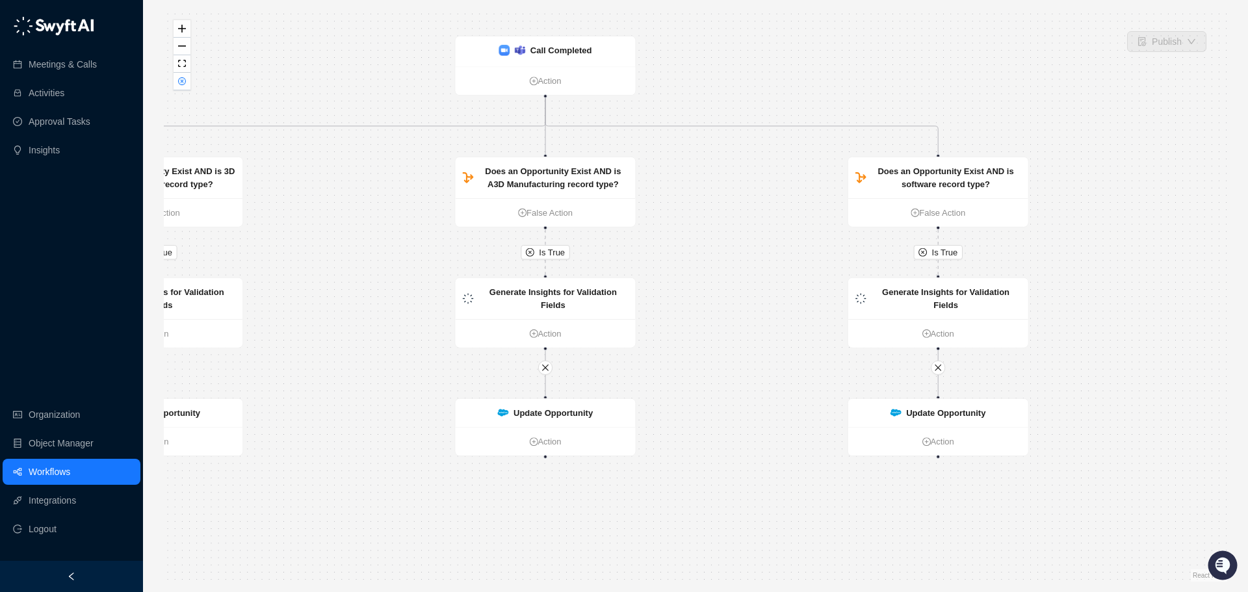
drag, startPoint x: 558, startPoint y: 367, endPoint x: 422, endPoint y: 426, distance: 147.9
click at [422, 426] on div "Is True Is True Is True Update Opportunity Action Update Opportunity Action Upd…" at bounding box center [695, 295] width 1063 height 571
click at [934, 408] on strong "Update Opportunity" at bounding box center [945, 413] width 79 height 10
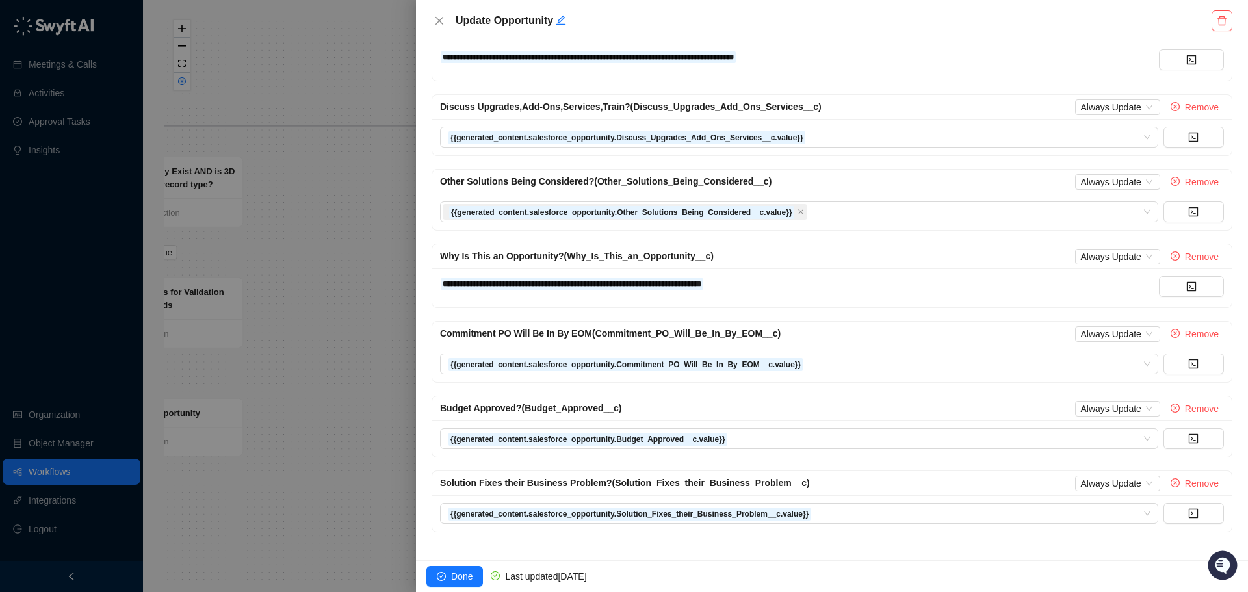
scroll to position [456, 0]
click at [367, 276] on div at bounding box center [624, 296] width 1248 height 592
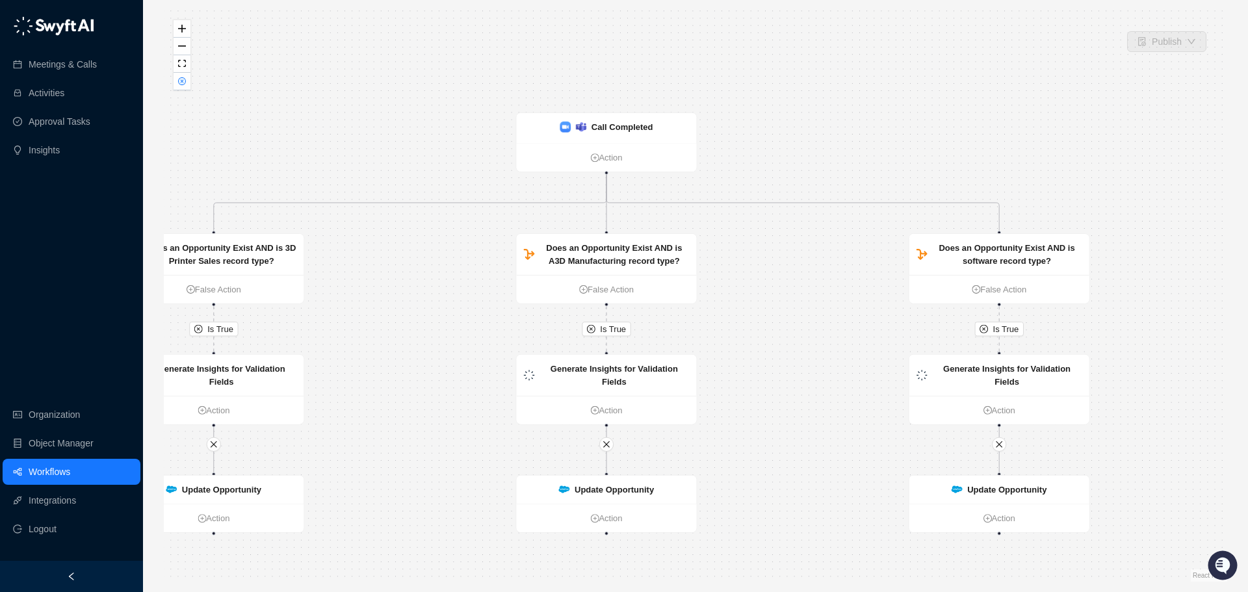
drag, startPoint x: 413, startPoint y: 233, endPoint x: 474, endPoint y: 311, distance: 98.6
click at [474, 311] on div "Is True Is True Is True Update Opportunity Action Update Opportunity Action Upd…" at bounding box center [695, 295] width 1063 height 571
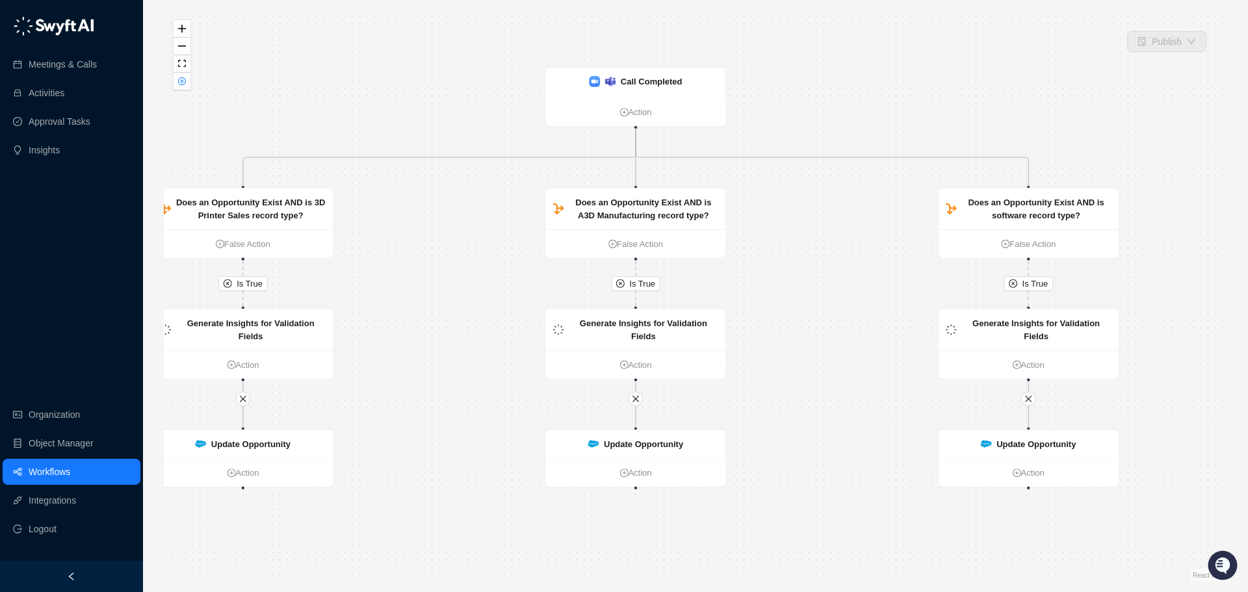
drag, startPoint x: 429, startPoint y: 318, endPoint x: 458, endPoint y: 272, distance: 54.6
click at [458, 272] on div "Is True Is True Is True Update Opportunity Action Update Opportunity Action Upd…" at bounding box center [695, 295] width 1063 height 571
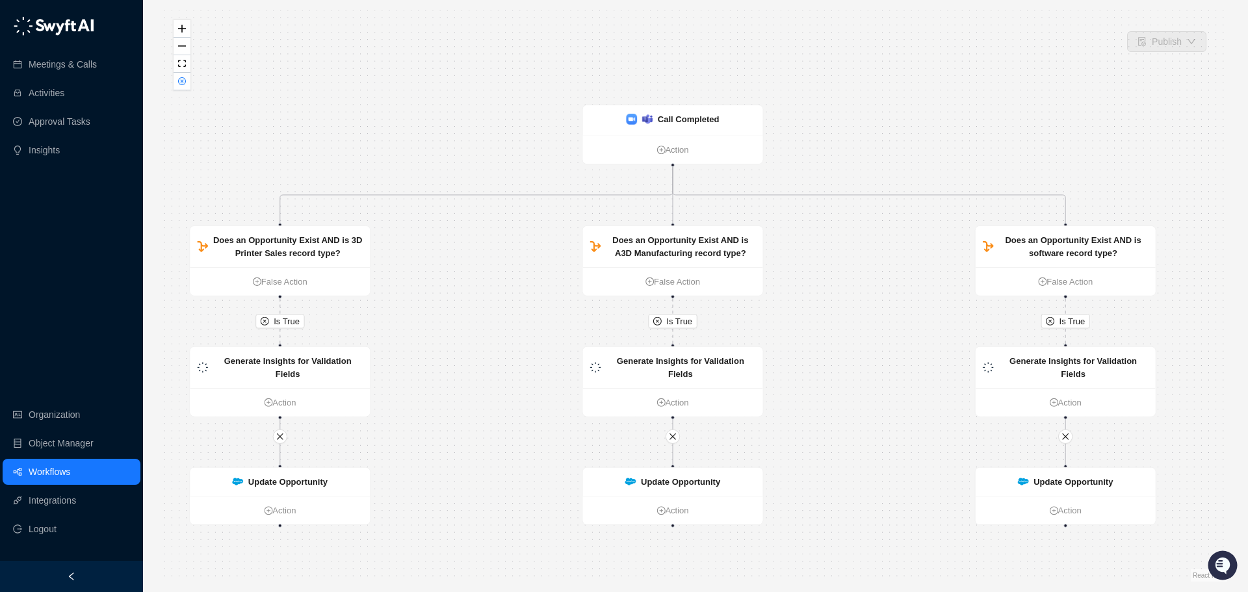
drag, startPoint x: 458, startPoint y: 272, endPoint x: 497, endPoint y: 299, distance: 47.1
click at [497, 299] on div "Is True Is True Is True Update Opportunity Action Update Opportunity Action Upd…" at bounding box center [695, 295] width 1063 height 571
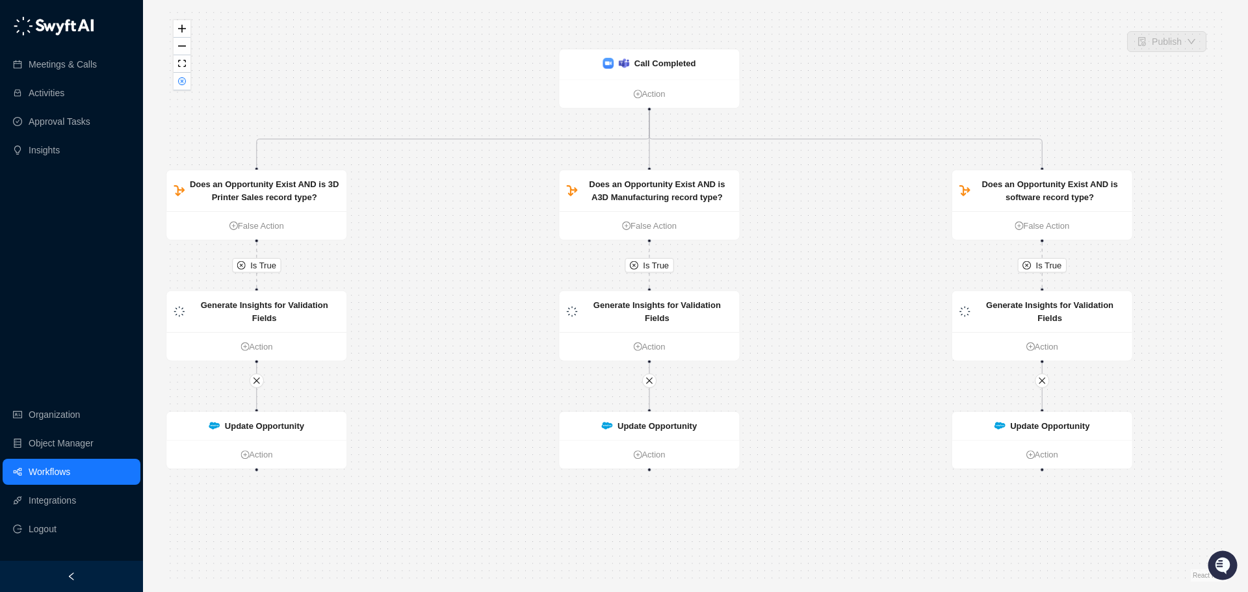
drag, startPoint x: 871, startPoint y: 361, endPoint x: 849, endPoint y: 320, distance: 46.8
click at [849, 320] on div "Is True Is True Is True Update Opportunity Action Update Opportunity Action Upd…" at bounding box center [695, 295] width 1063 height 571
click at [186, 47] on button "zoom out" at bounding box center [182, 47] width 17 height 18
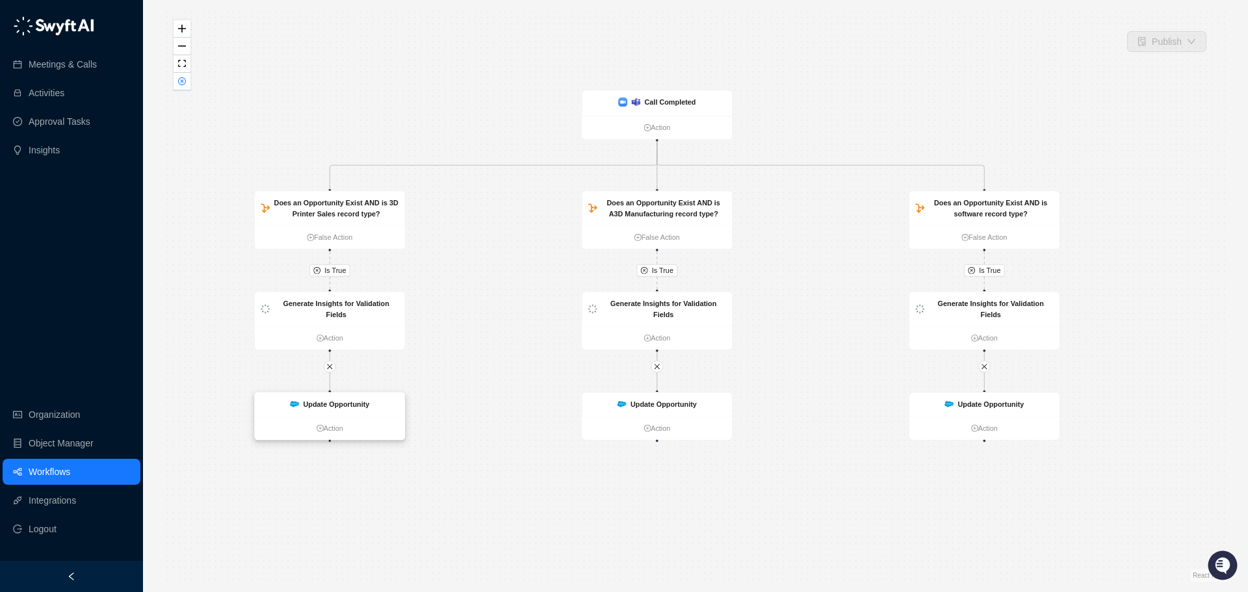
click at [355, 408] on strong "Update Opportunity" at bounding box center [336, 404] width 66 height 8
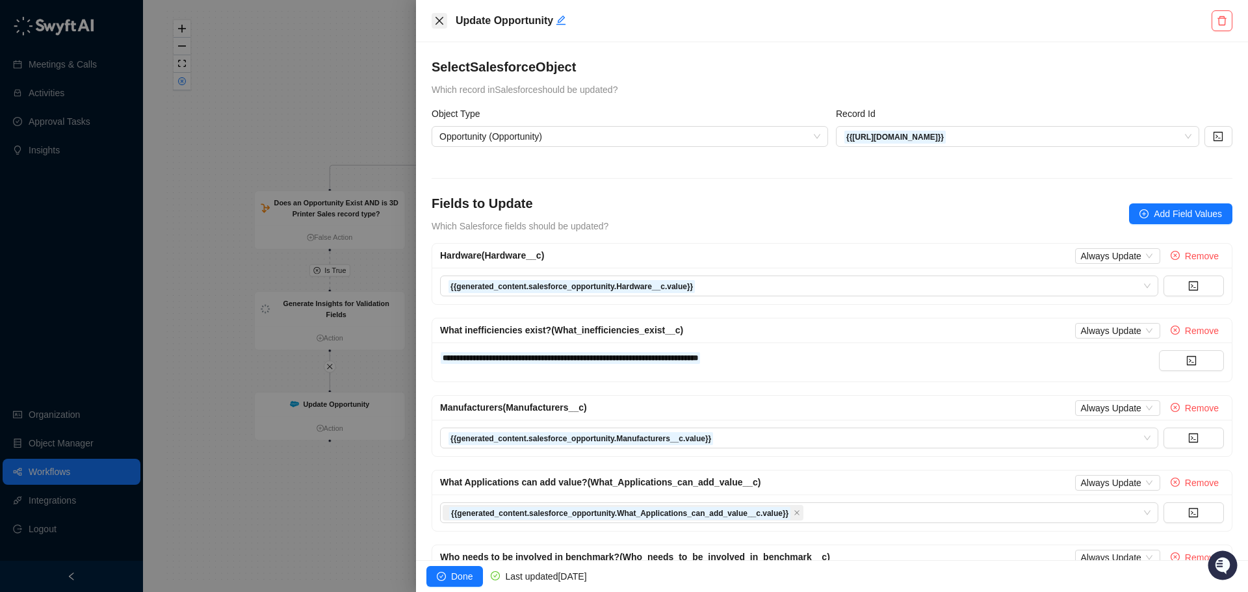
click at [445, 19] on button "Close" at bounding box center [440, 21] width 16 height 16
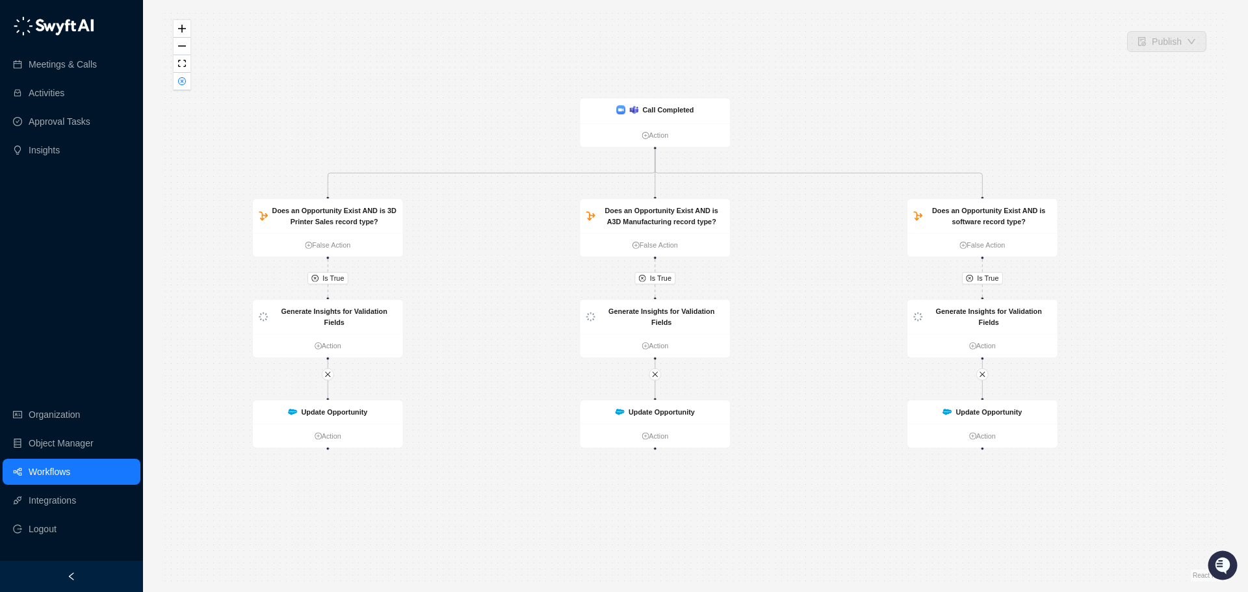
drag, startPoint x: 550, startPoint y: 295, endPoint x: 558, endPoint y: 304, distance: 12.0
click at [558, 303] on div "Is True Is True Is True Update Opportunity Action Update Opportunity Action Upd…" at bounding box center [695, 295] width 1063 height 571
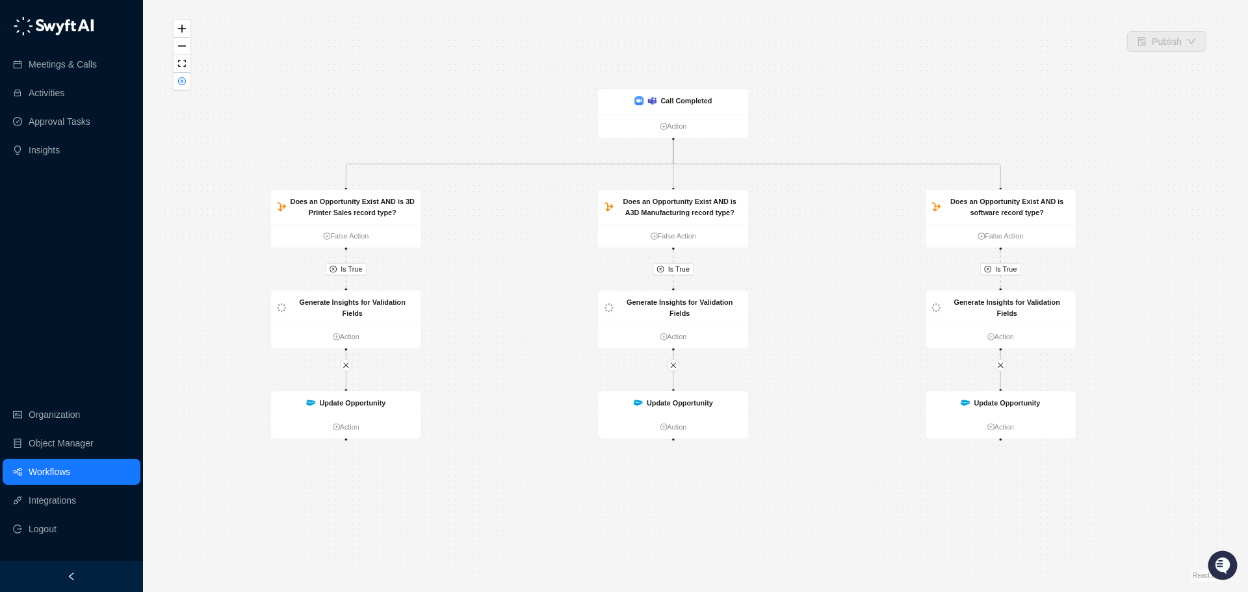
drag, startPoint x: 547, startPoint y: 309, endPoint x: 556, endPoint y: 300, distance: 13.3
click at [556, 300] on div "Is True Is True Is True Update Opportunity Action Update Opportunity Action Upd…" at bounding box center [695, 295] width 1063 height 571
click at [677, 107] on div "Call Completed" at bounding box center [673, 101] width 150 height 25
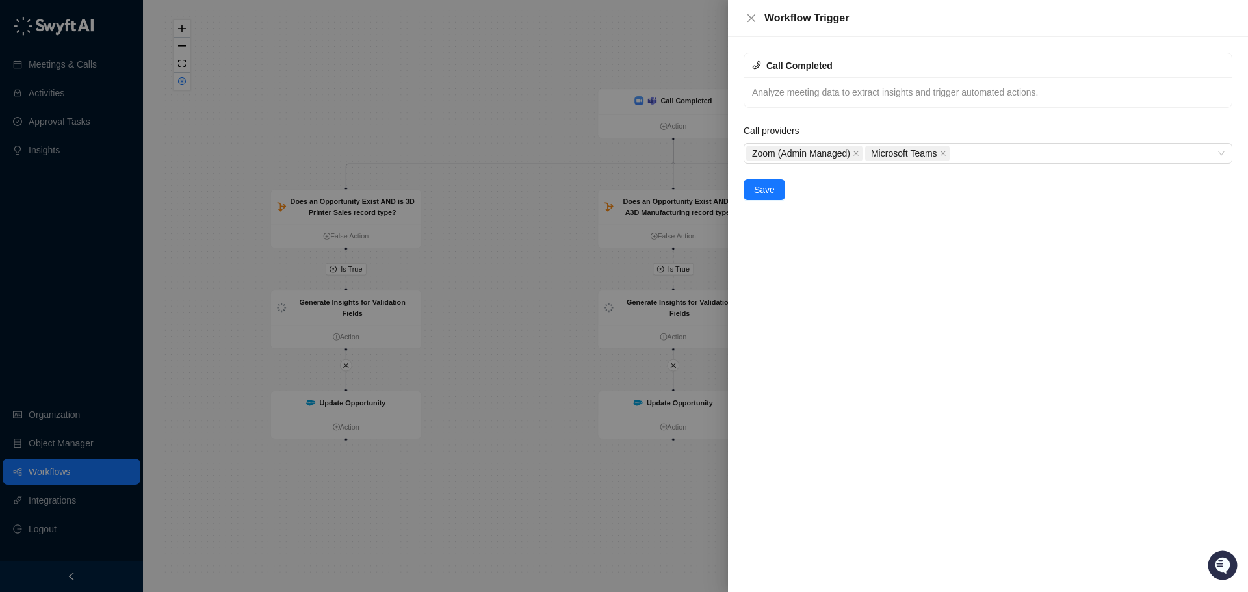
drag, startPoint x: 536, startPoint y: 192, endPoint x: 547, endPoint y: 186, distance: 11.9
click at [539, 188] on div at bounding box center [624, 296] width 1248 height 592
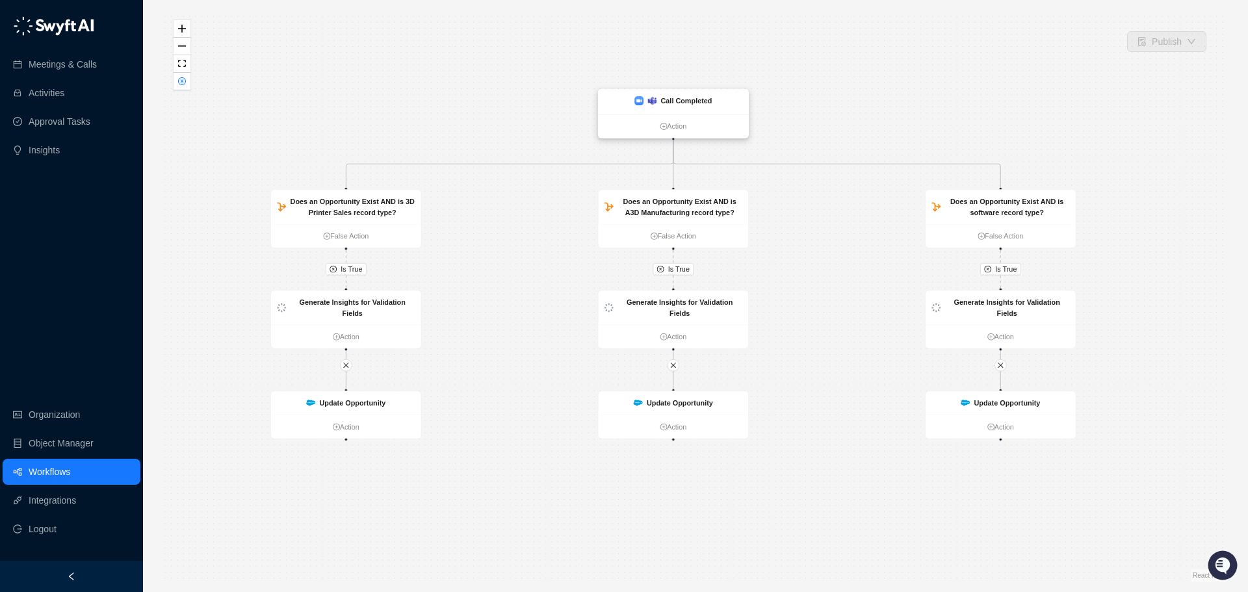
click at [671, 102] on strong "Call Completed" at bounding box center [686, 101] width 51 height 8
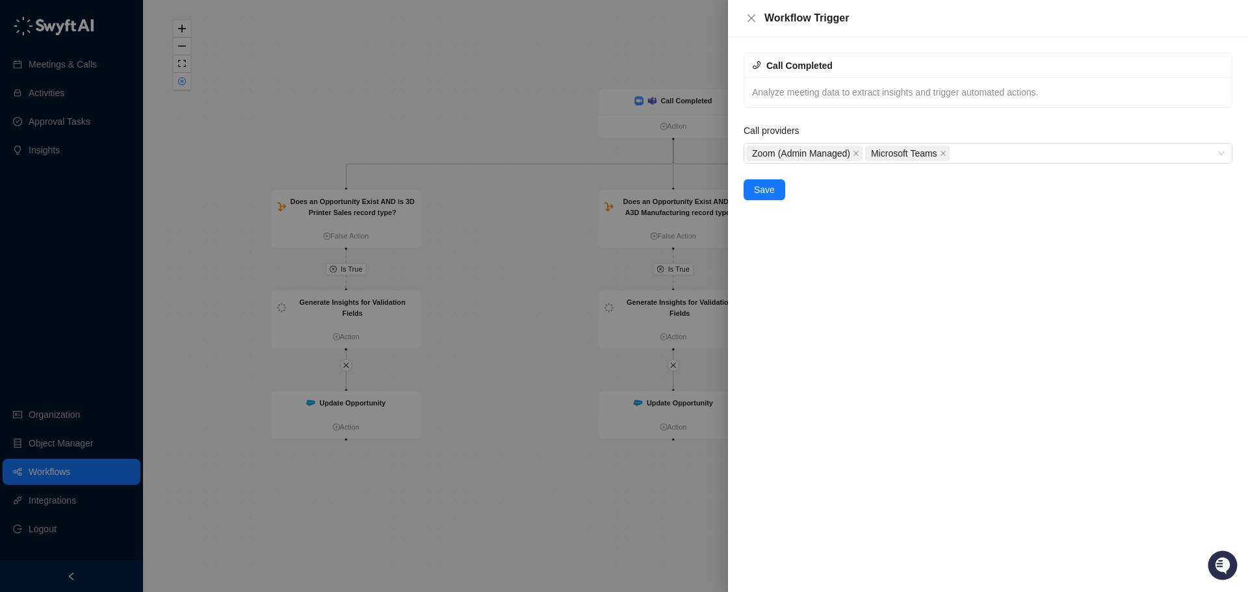
click at [843, 202] on div "Call Completed Analyze meeting data to extract insights and trigger automated a…" at bounding box center [988, 314] width 520 height 555
click at [381, 264] on div at bounding box center [624, 296] width 1248 height 592
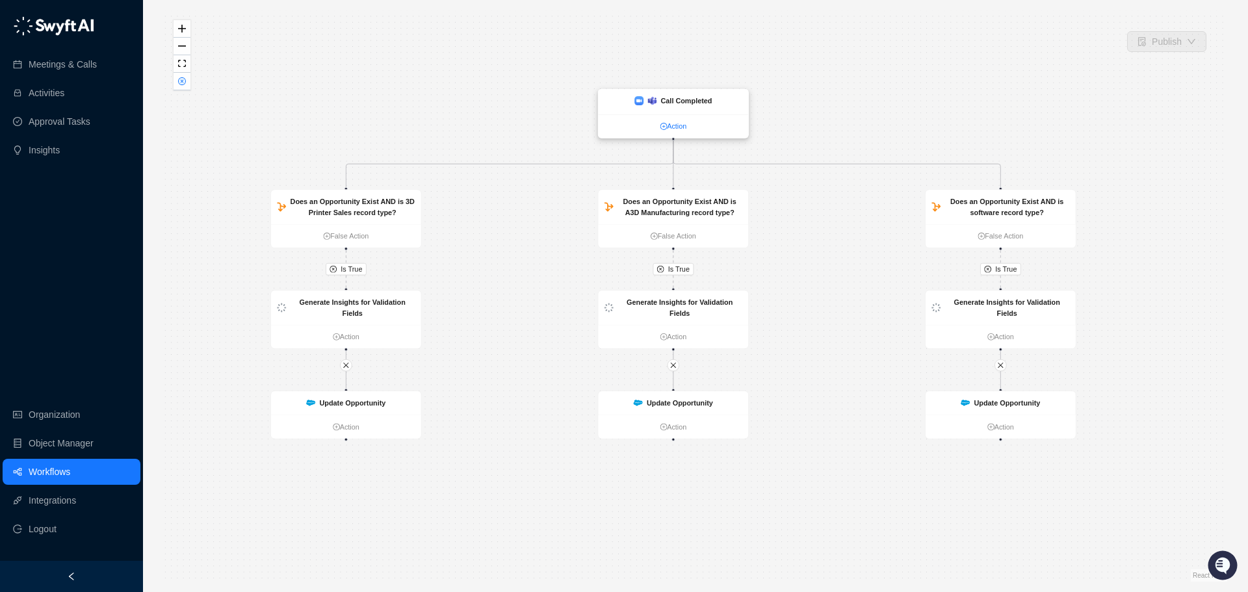
click at [674, 129] on link "Action" at bounding box center [673, 126] width 150 height 11
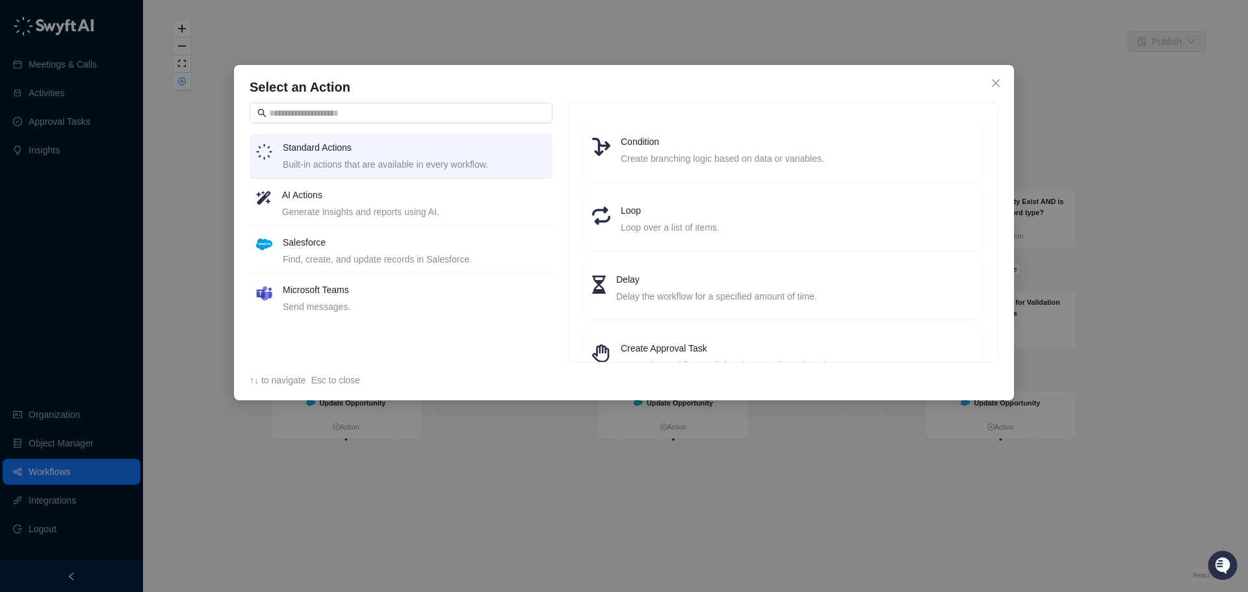
click at [629, 532] on div "Select an Action Standard Actions Built-in actions that are available in every …" at bounding box center [624, 296] width 1248 height 592
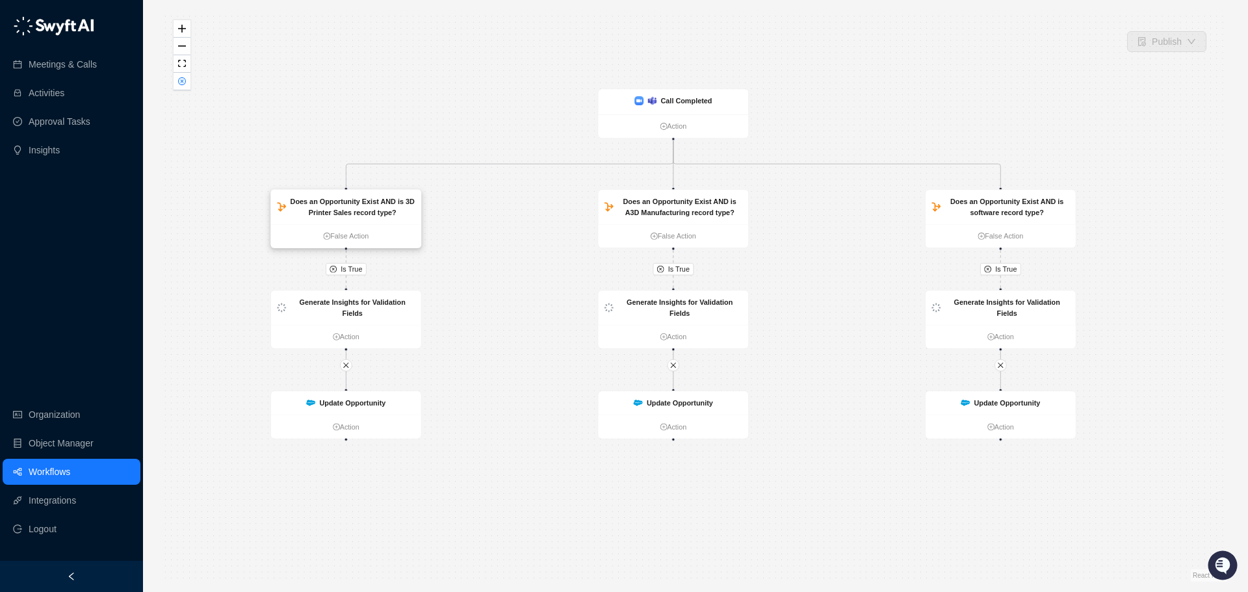
click at [360, 212] on strong "Does an Opportunity Exist AND is 3D Printer Sales record type?" at bounding box center [352, 207] width 124 height 19
click at [359, 205] on div "Does an Opportunity Exist AND is 3D Printer Sales record type?" at bounding box center [352, 206] width 125 height 22
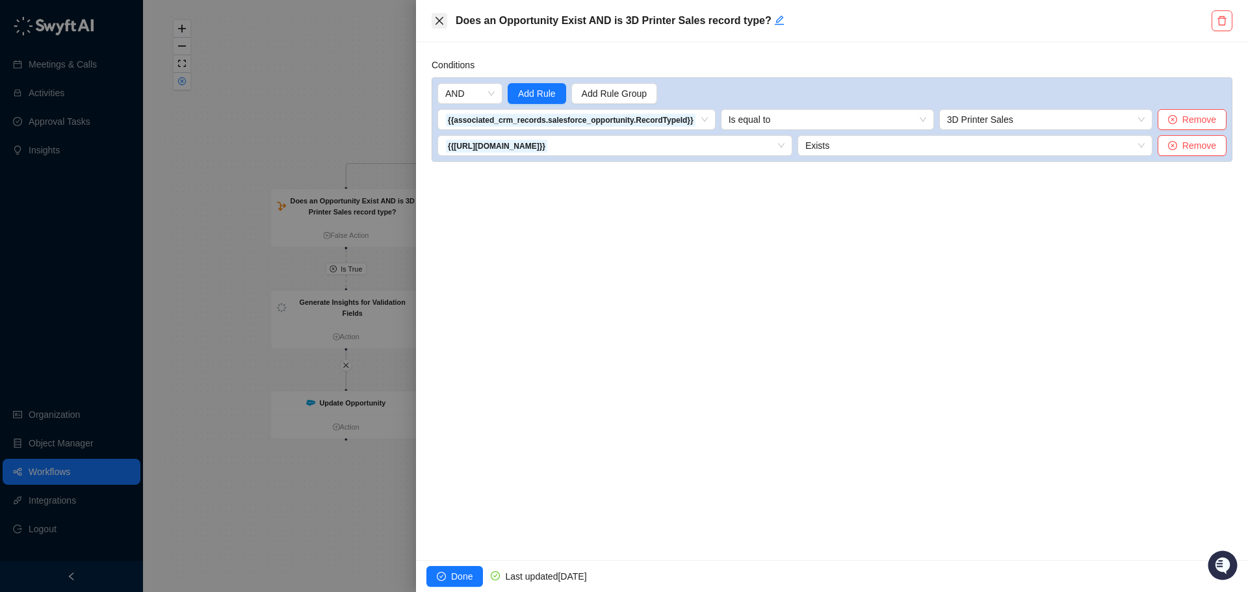
click at [436, 19] on icon "close" at bounding box center [439, 21] width 10 height 10
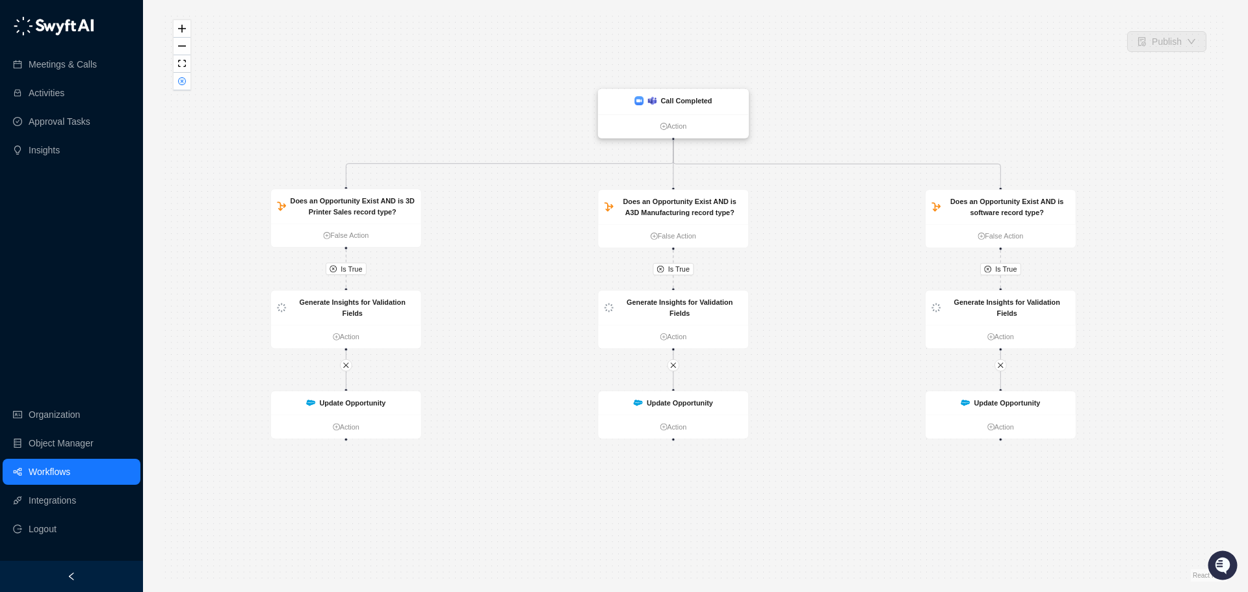
click at [656, 103] on img at bounding box center [651, 101] width 9 height 8
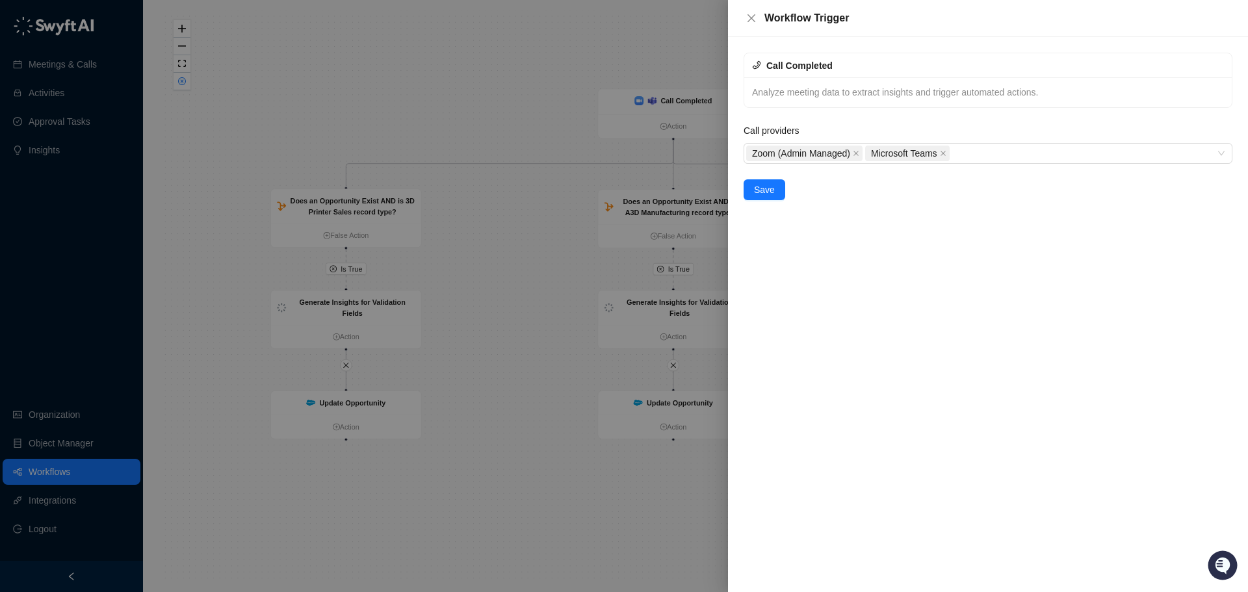
click at [754, 28] on div "Workflow Trigger" at bounding box center [988, 18] width 520 height 37
click at [749, 13] on icon "close" at bounding box center [751, 18] width 10 height 10
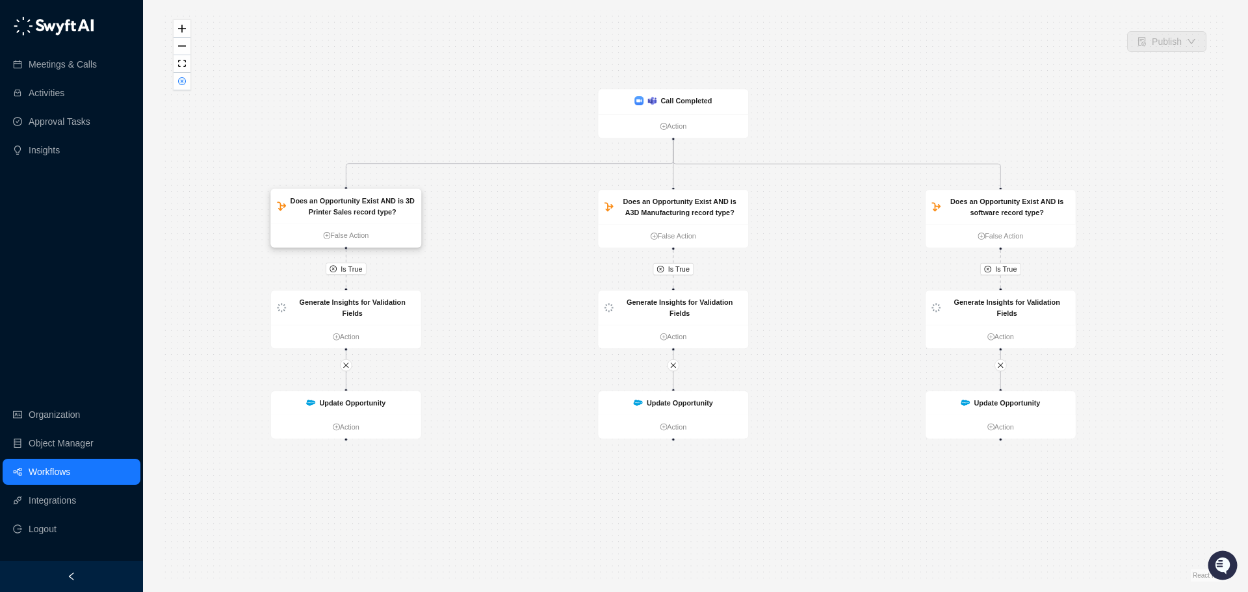
click at [354, 198] on strong "Does an Opportunity Exist AND is 3D Printer Sales record type?" at bounding box center [352, 206] width 124 height 19
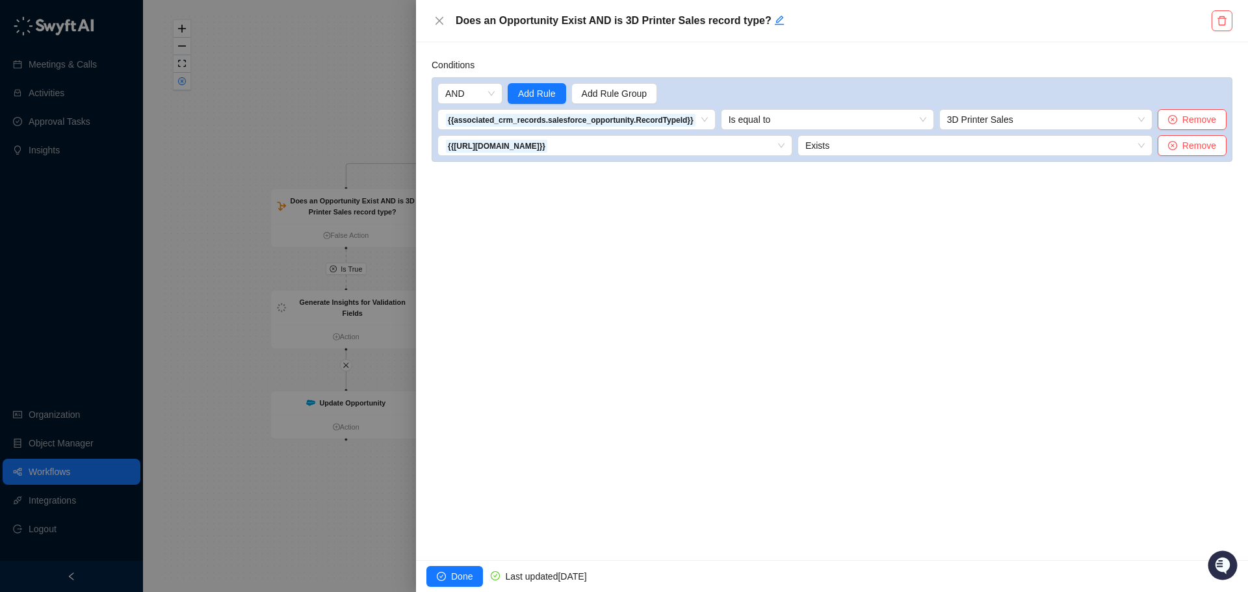
click at [671, 255] on div "Conditions AND Add Rule Add Rule Group {{associated_crm_records.salesforce_oppo…" at bounding box center [832, 301] width 832 height 518
click at [349, 96] on div at bounding box center [624, 296] width 1248 height 592
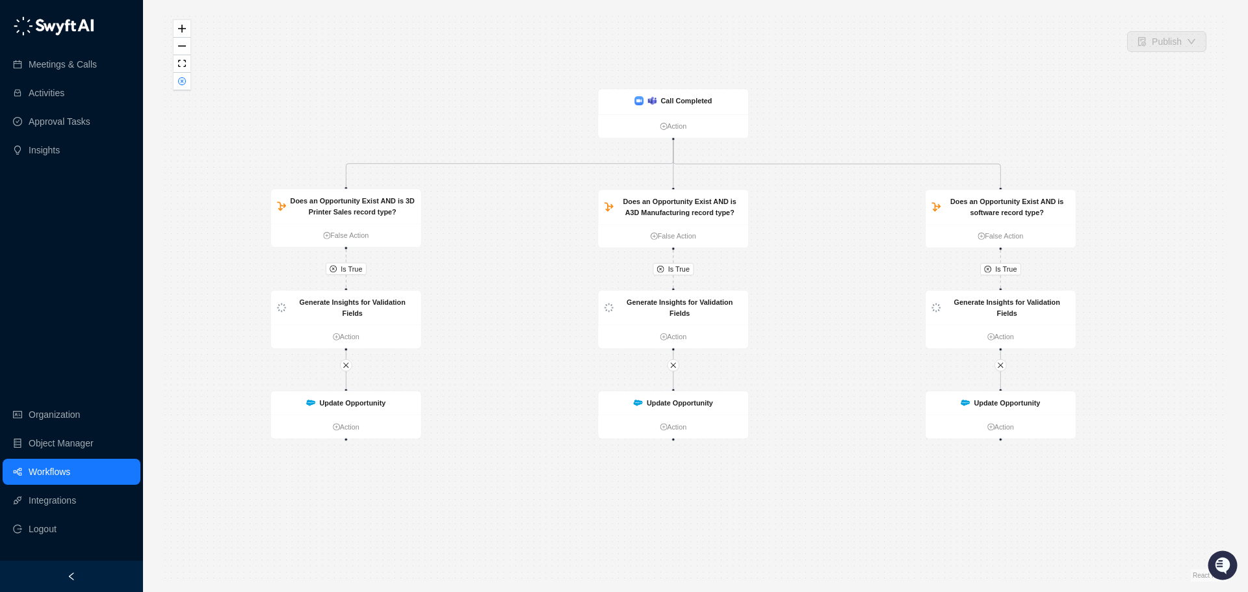
click at [38, 471] on link "Workflows" at bounding box center [50, 472] width 42 height 26
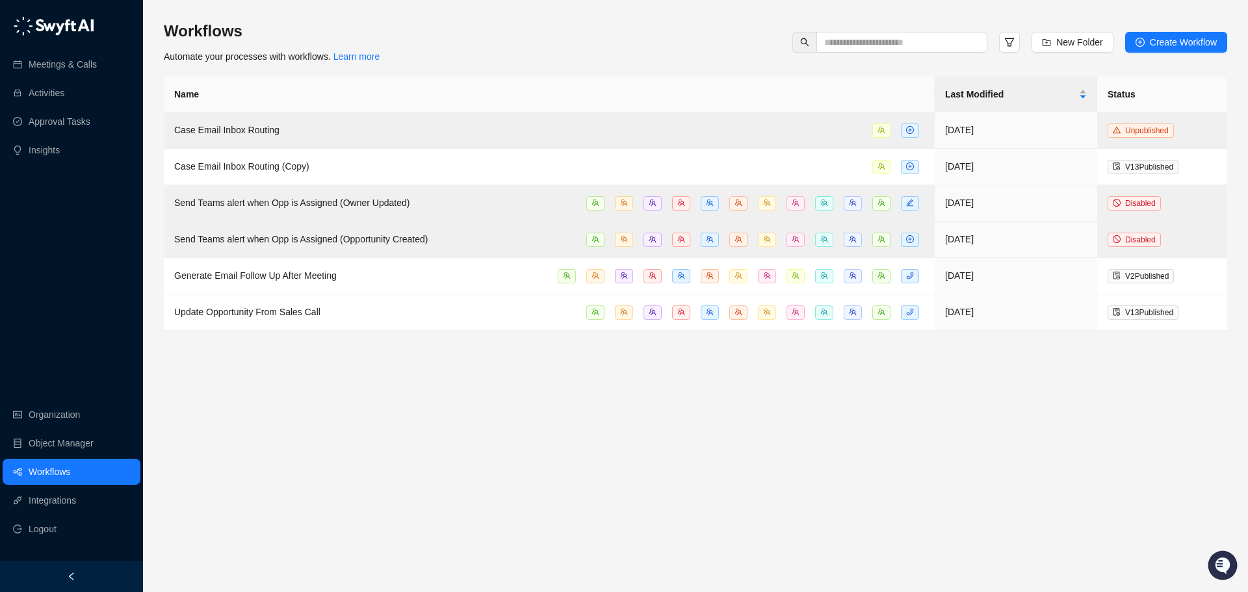
click at [808, 432] on main "Workflows Automate your processes with workflows. Learn more New Folder Create …" at bounding box center [695, 301] width 1063 height 561
click at [68, 415] on link "Organization" at bounding box center [54, 415] width 51 height 26
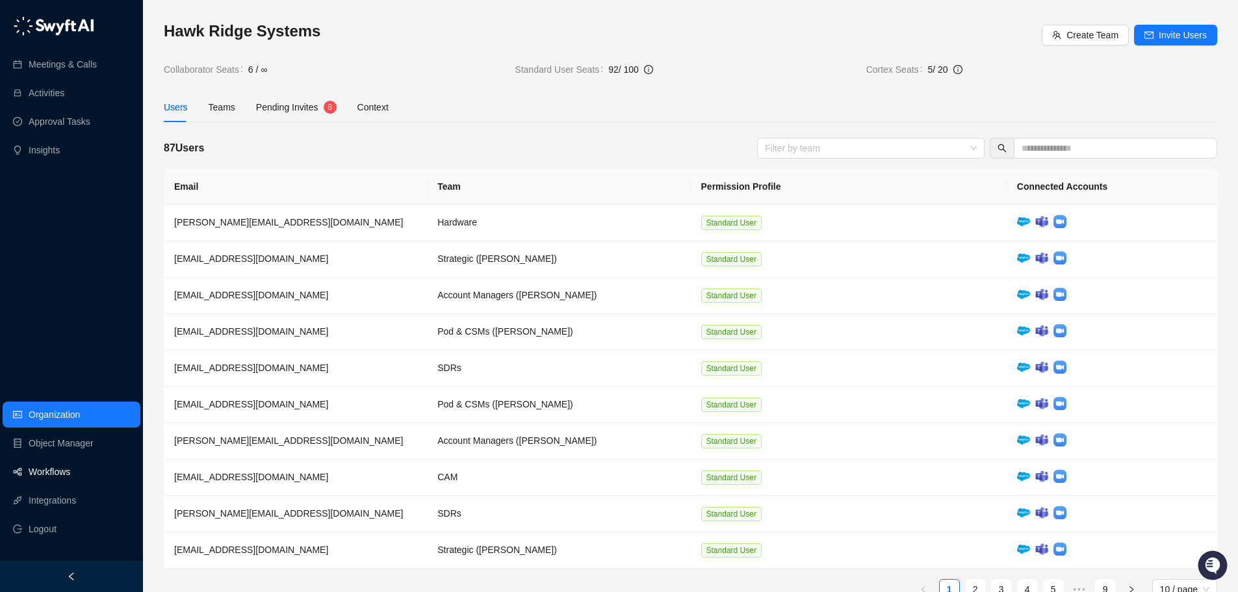
drag, startPoint x: 51, startPoint y: 472, endPoint x: 100, endPoint y: 462, distance: 50.5
click at [51, 473] on link "Workflows" at bounding box center [50, 472] width 42 height 26
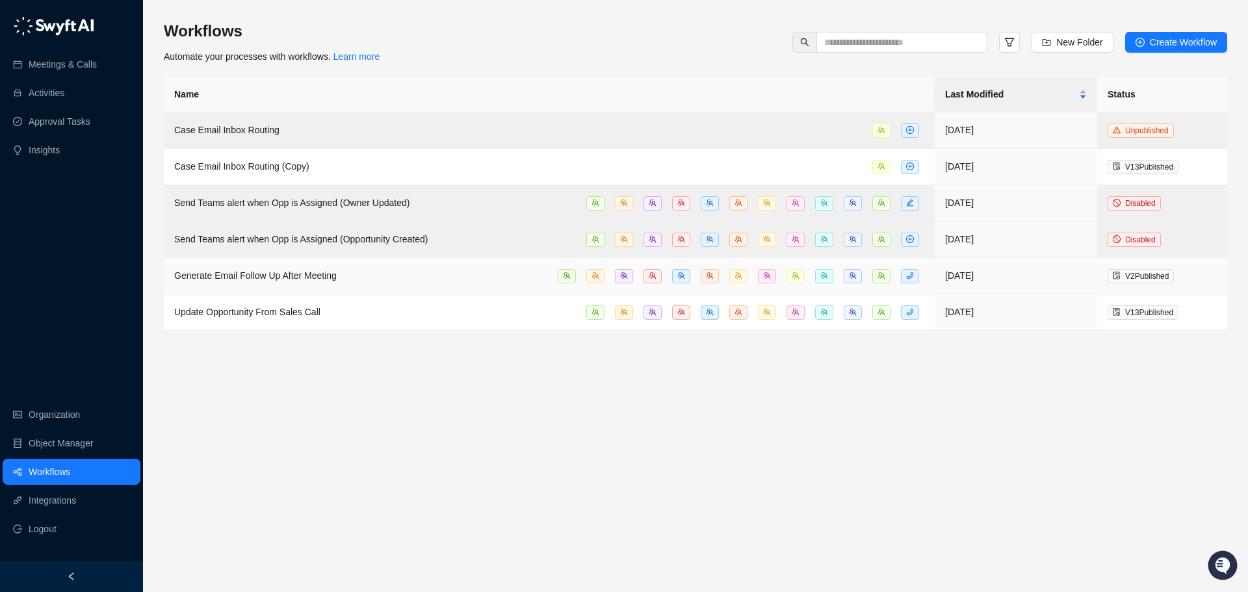
click at [310, 274] on span "Generate Email Follow Up After Meeting" at bounding box center [255, 275] width 162 height 10
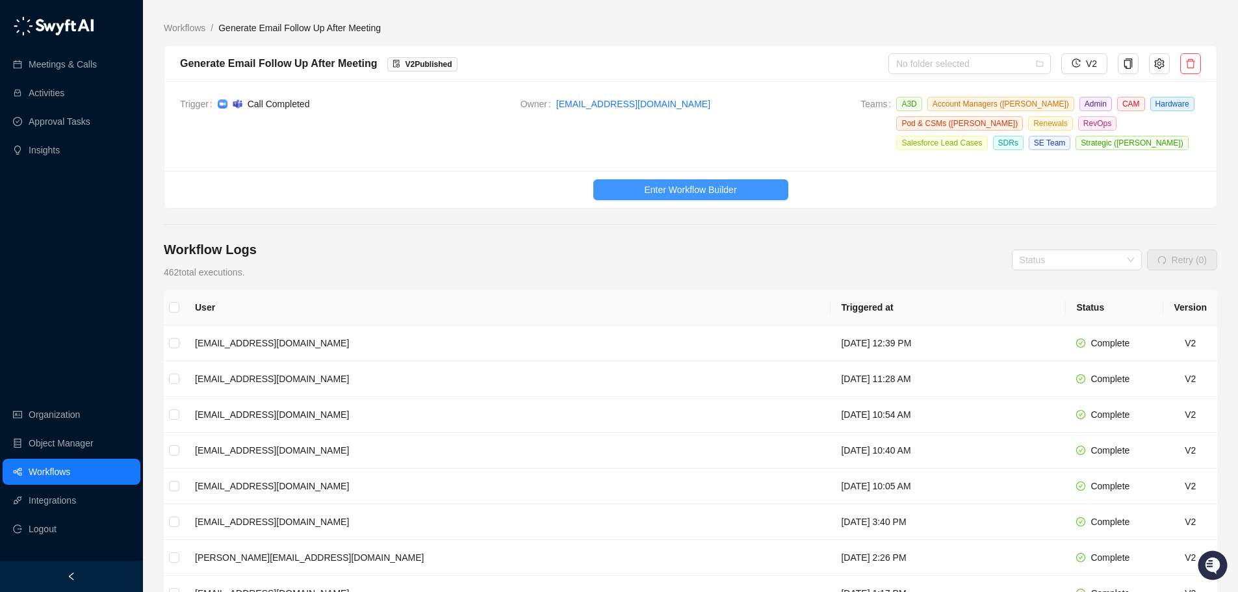
click at [669, 190] on span "Enter Workflow Builder" at bounding box center [690, 190] width 92 height 14
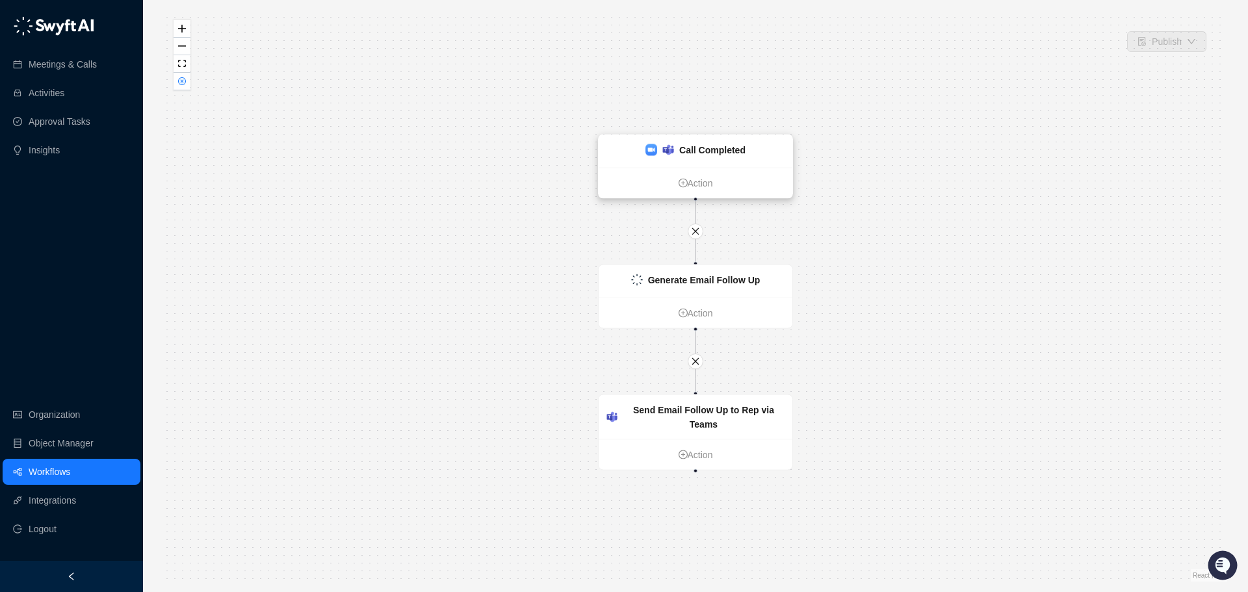
click at [717, 153] on strong "Call Completed" at bounding box center [712, 150] width 66 height 10
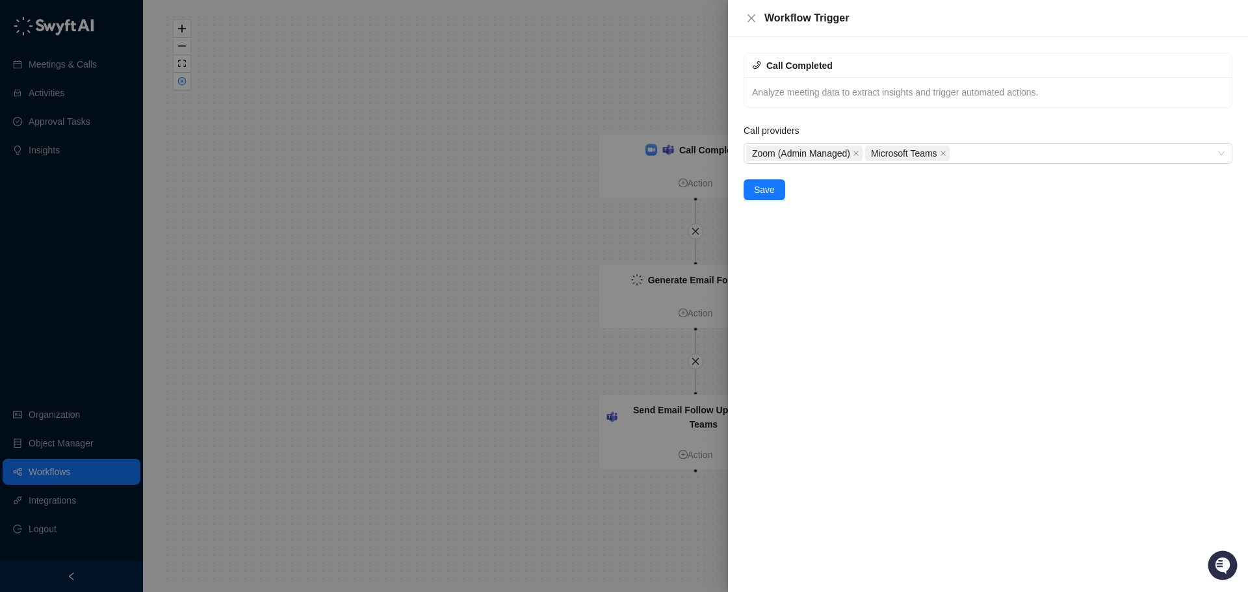
click at [525, 303] on div at bounding box center [624, 296] width 1248 height 592
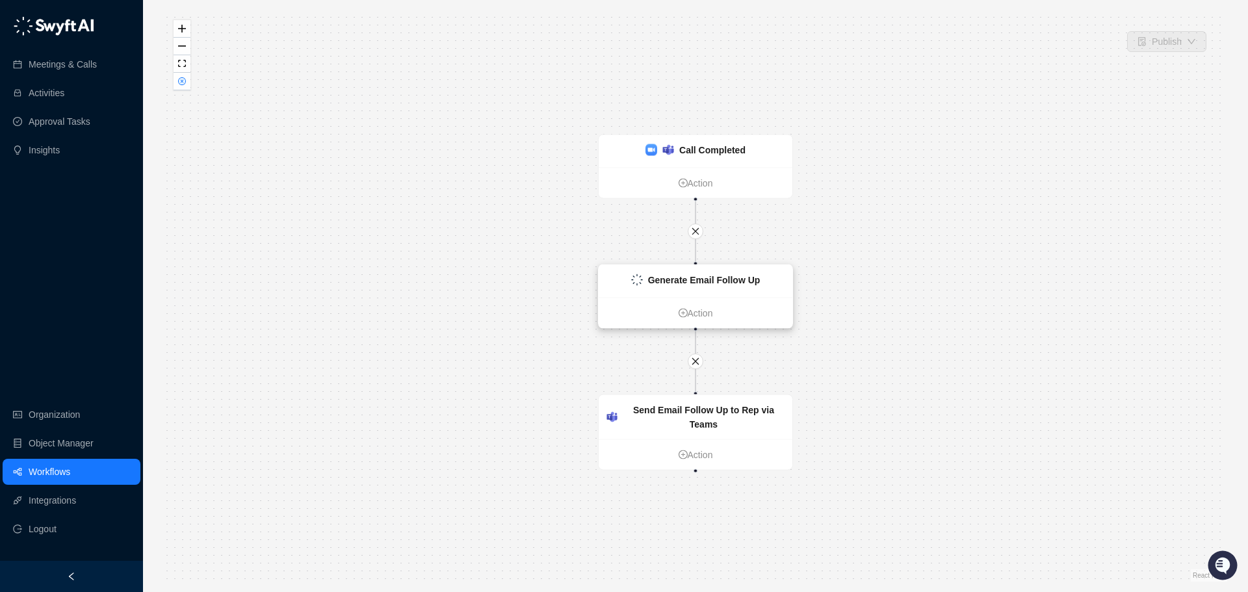
click at [718, 286] on div "Generate Email Follow Up" at bounding box center [704, 280] width 112 height 14
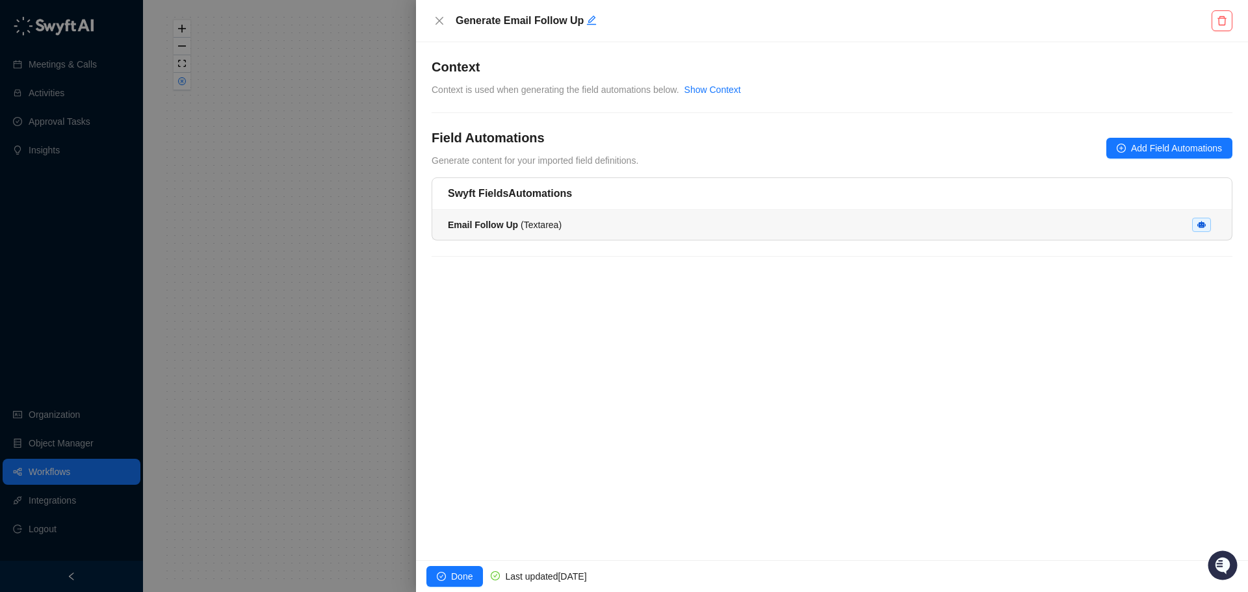
click at [891, 218] on div "Email Follow Up ( Textarea )" at bounding box center [832, 225] width 768 height 14
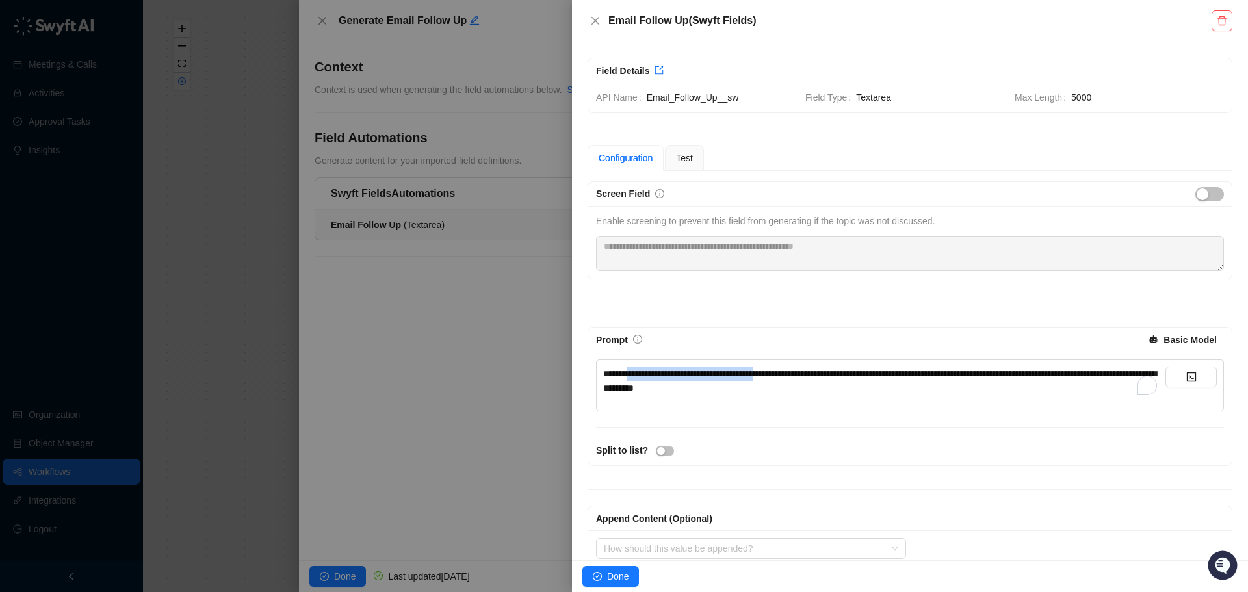
drag, startPoint x: 727, startPoint y: 376, endPoint x: 796, endPoint y: 374, distance: 68.9
click at [796, 374] on span "**********" at bounding box center [879, 380] width 553 height 23
click at [720, 394] on div "**********" at bounding box center [884, 381] width 562 height 29
click at [595, 22] on icon "close" at bounding box center [595, 21] width 10 height 10
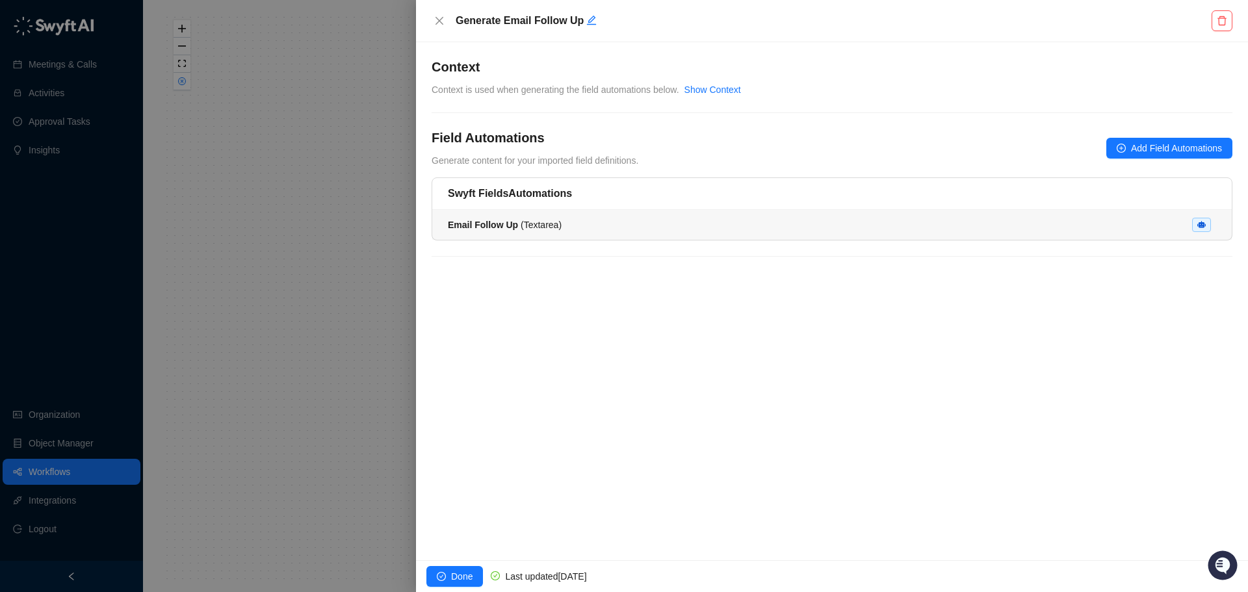
click at [722, 227] on div "Email Follow Up ( Textarea )" at bounding box center [832, 225] width 768 height 14
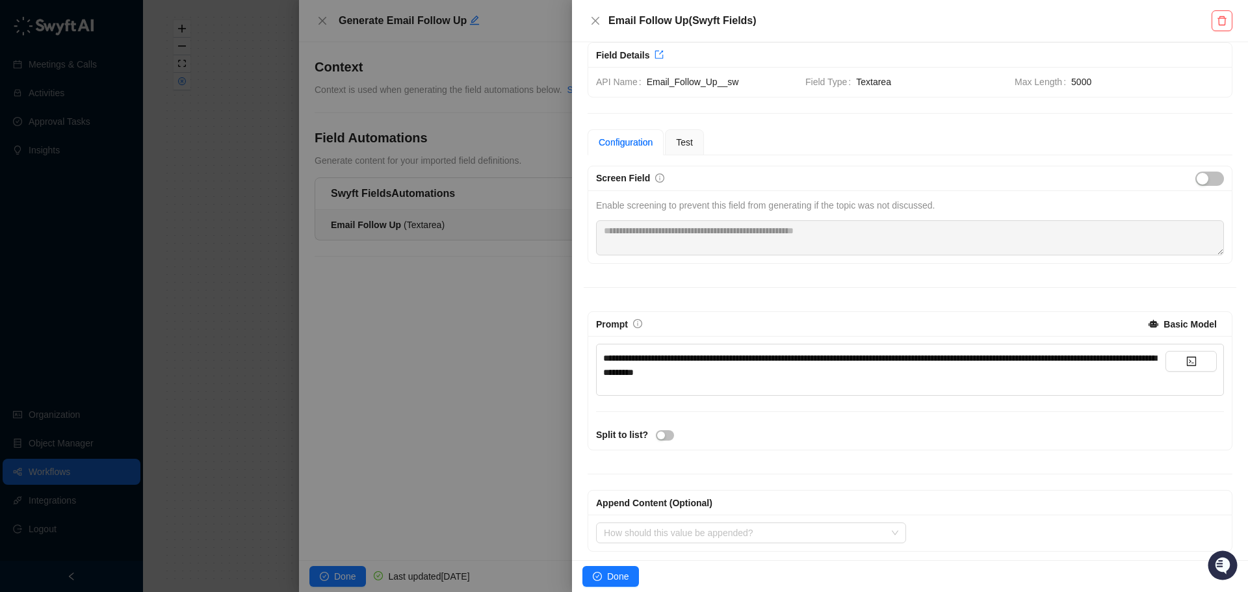
scroll to position [23, 0]
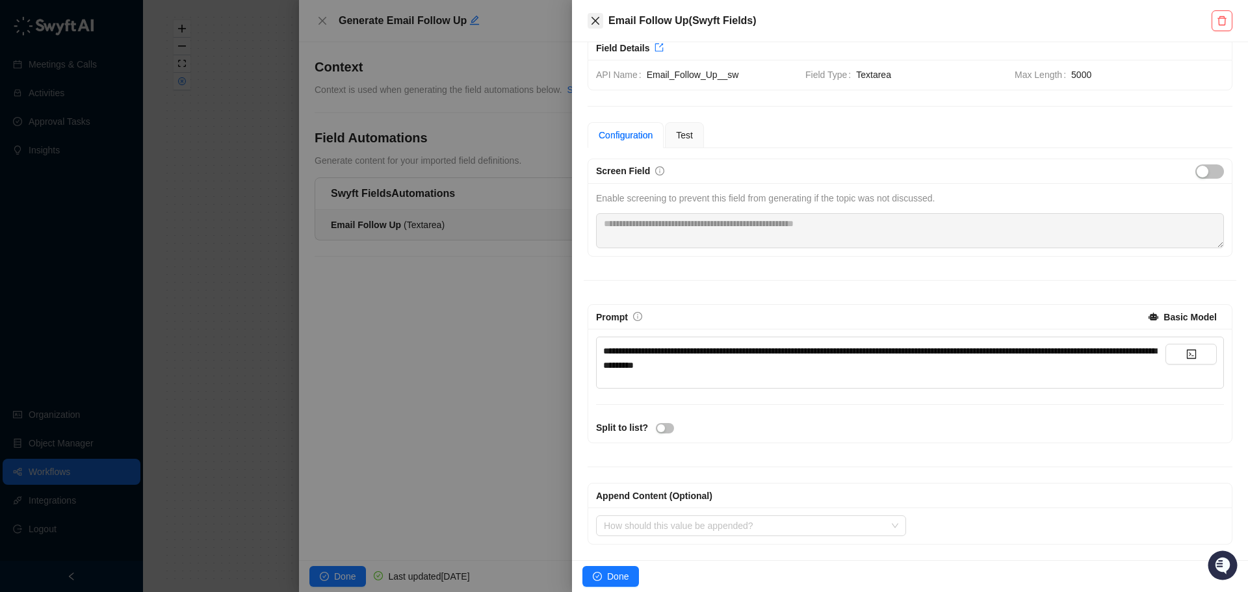
click at [591, 15] on button "Close" at bounding box center [595, 21] width 16 height 16
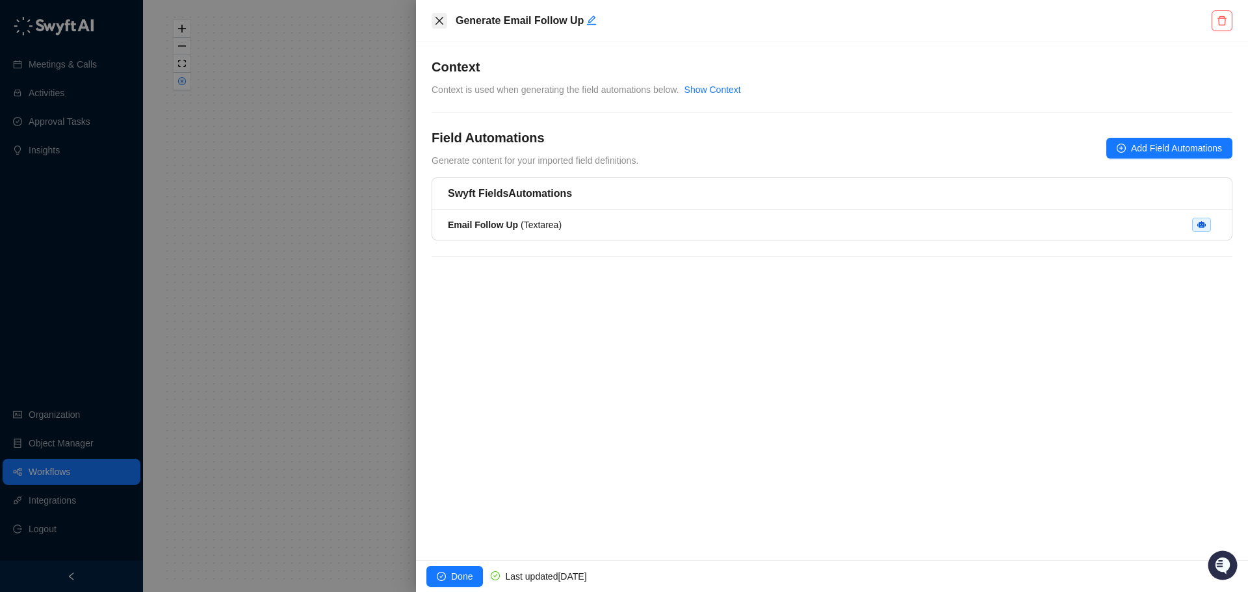
click at [443, 21] on icon "close" at bounding box center [439, 21] width 10 height 10
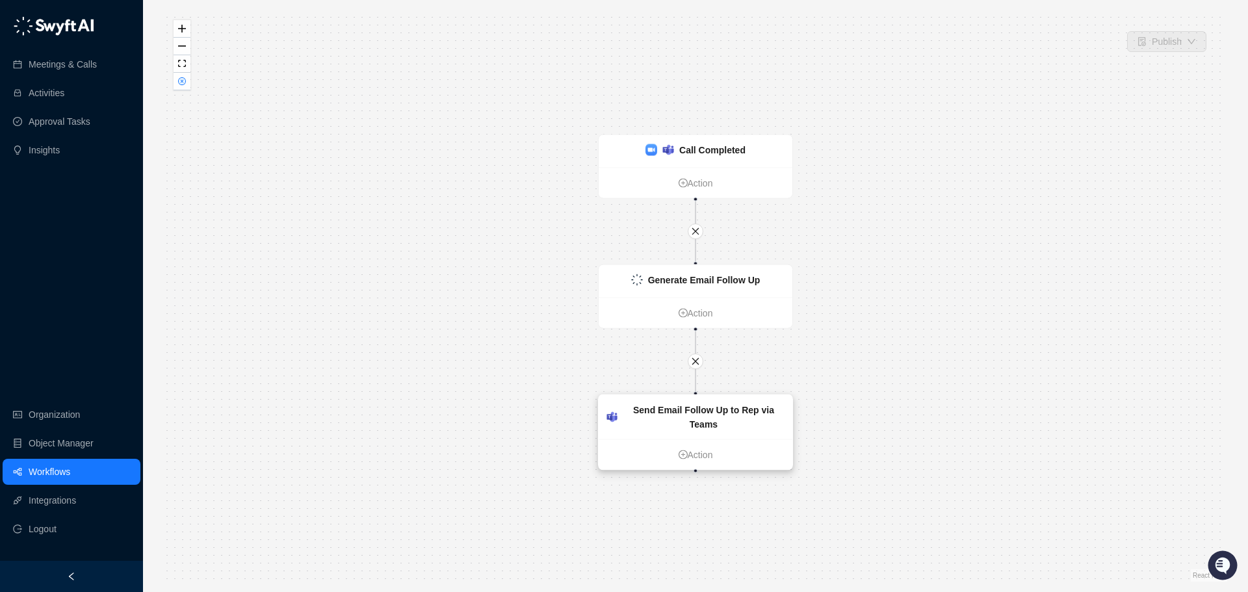
click at [741, 415] on strong "Send Email Follow Up to Rep via Teams" at bounding box center [703, 417] width 141 height 25
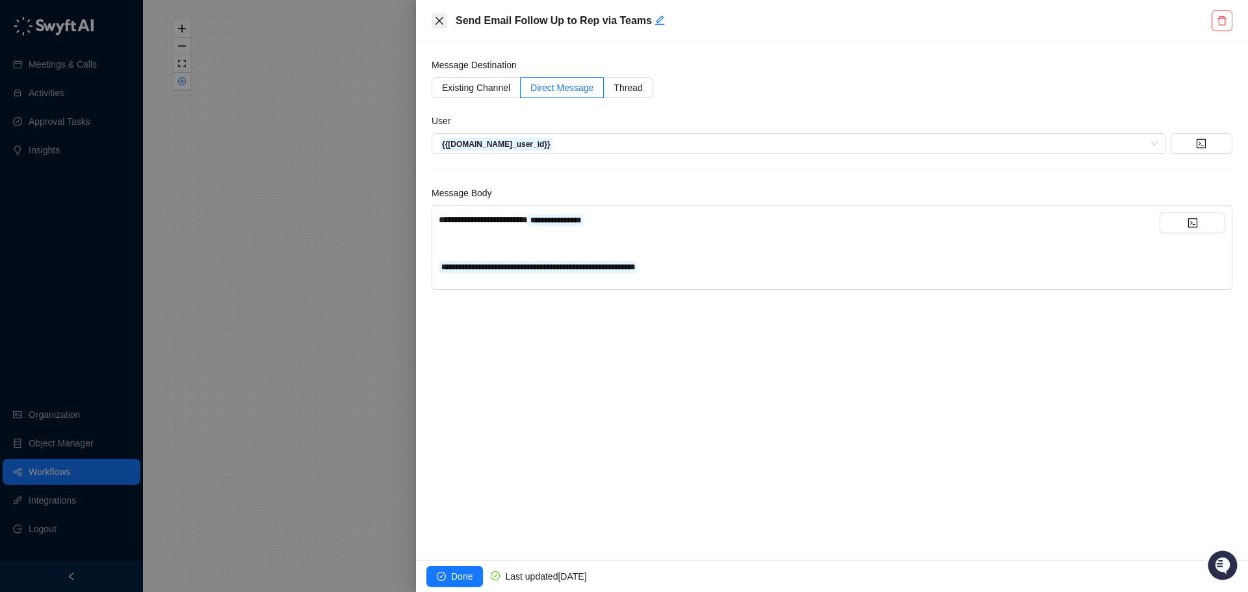
click at [438, 25] on icon "close" at bounding box center [439, 21] width 10 height 10
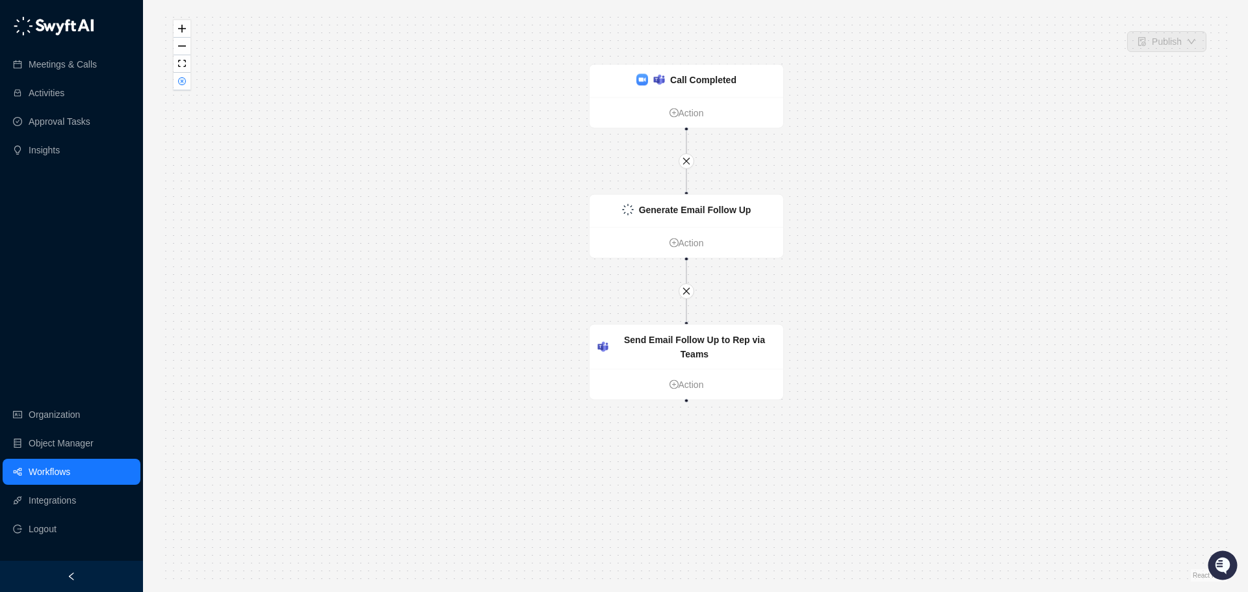
drag, startPoint x: 847, startPoint y: 443, endPoint x: 838, endPoint y: 373, distance: 70.8
click at [838, 373] on div "Call Completed Action Generate Email Follow Up Action Send Email Follow Up to R…" at bounding box center [695, 295] width 1063 height 571
click at [71, 490] on link "Integrations" at bounding box center [52, 500] width 47 height 26
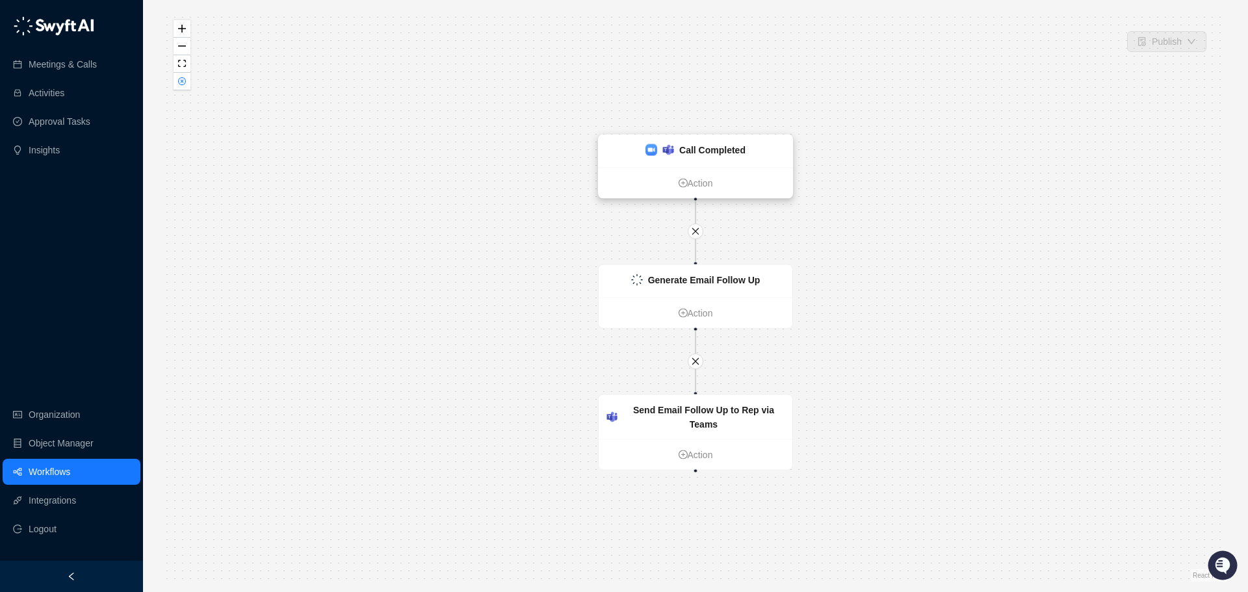
click at [705, 159] on div "Call Completed" at bounding box center [696, 151] width 194 height 32
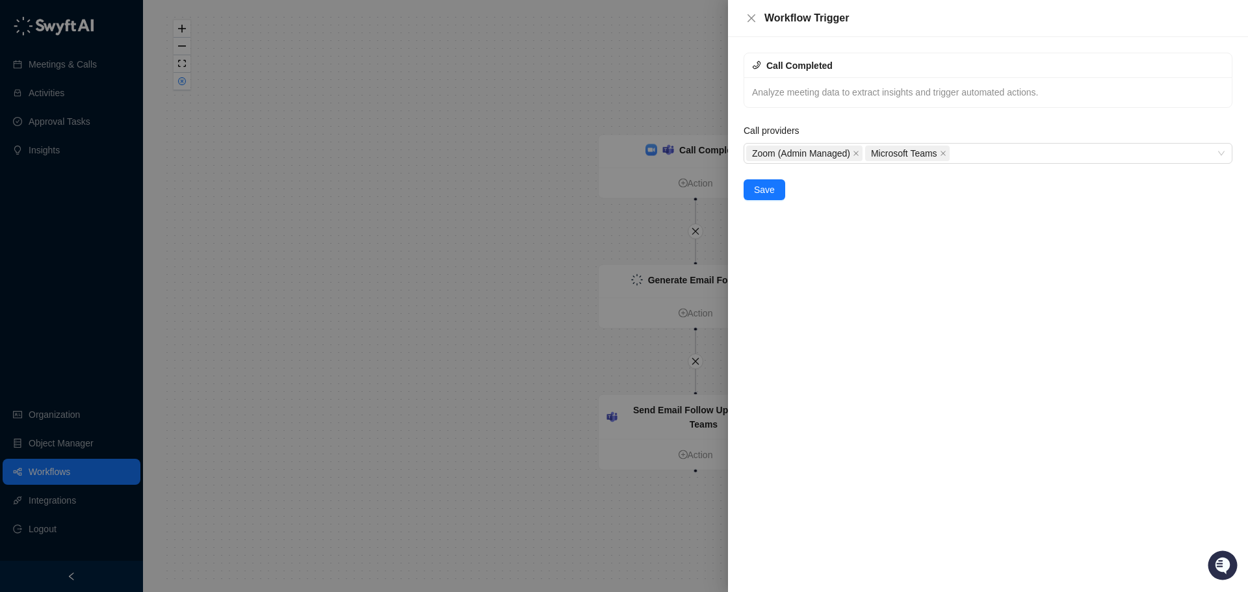
click at [542, 123] on div at bounding box center [624, 296] width 1248 height 592
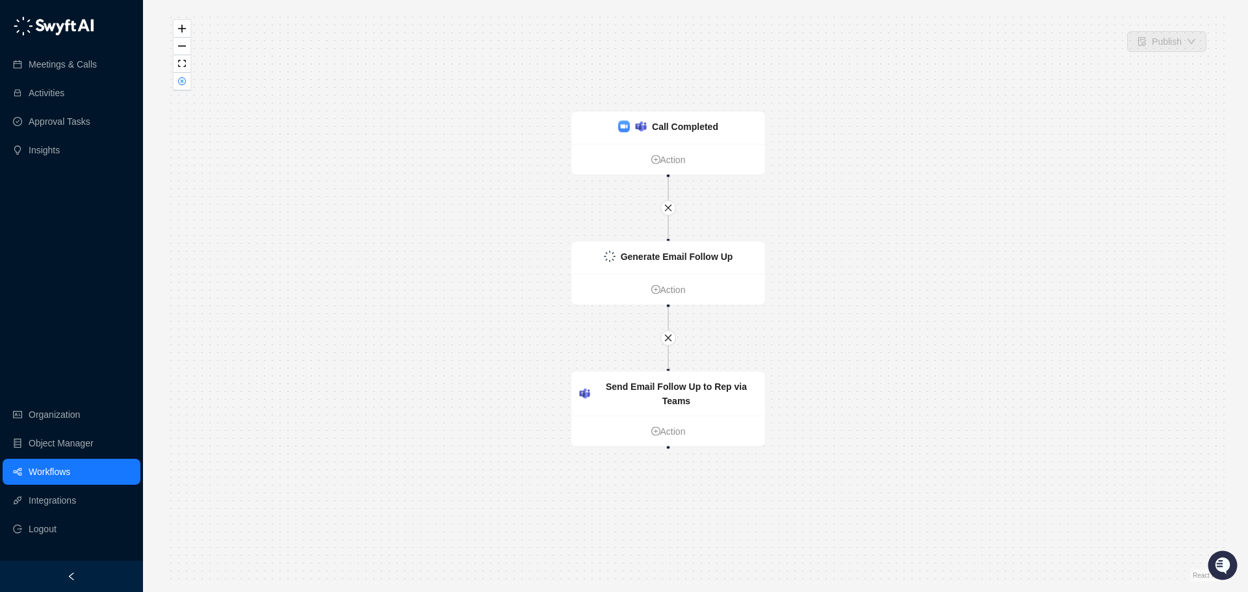
drag, startPoint x: 1067, startPoint y: 302, endPoint x: 916, endPoint y: 229, distance: 168.3
click at [949, 214] on div "Call Completed Action Generate Email Follow Up Action Send Email Follow Up to R…" at bounding box center [695, 295] width 1063 height 571
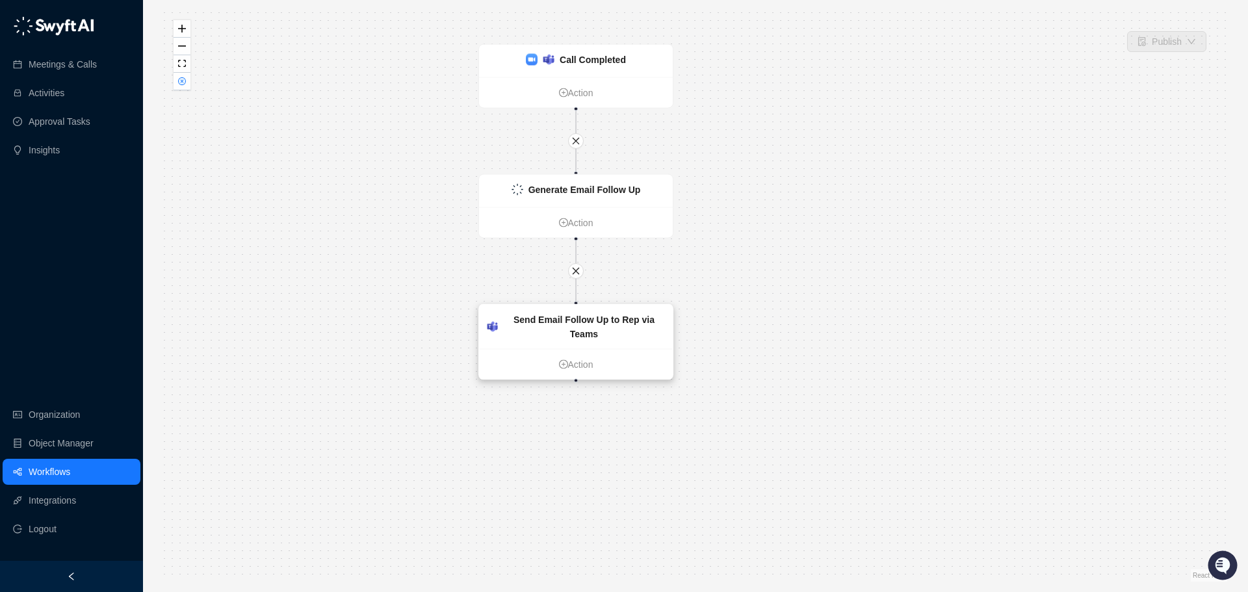
click at [563, 329] on div "Send Email Follow Up to Rep via Teams" at bounding box center [576, 327] width 194 height 44
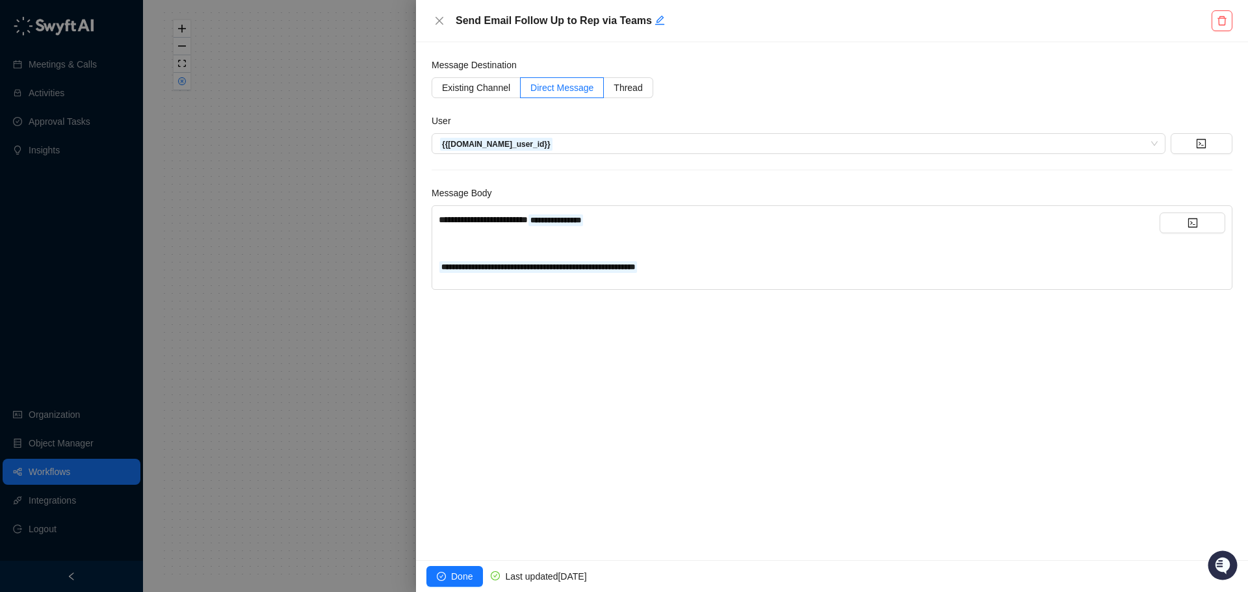
click at [311, 342] on div at bounding box center [624, 296] width 1248 height 592
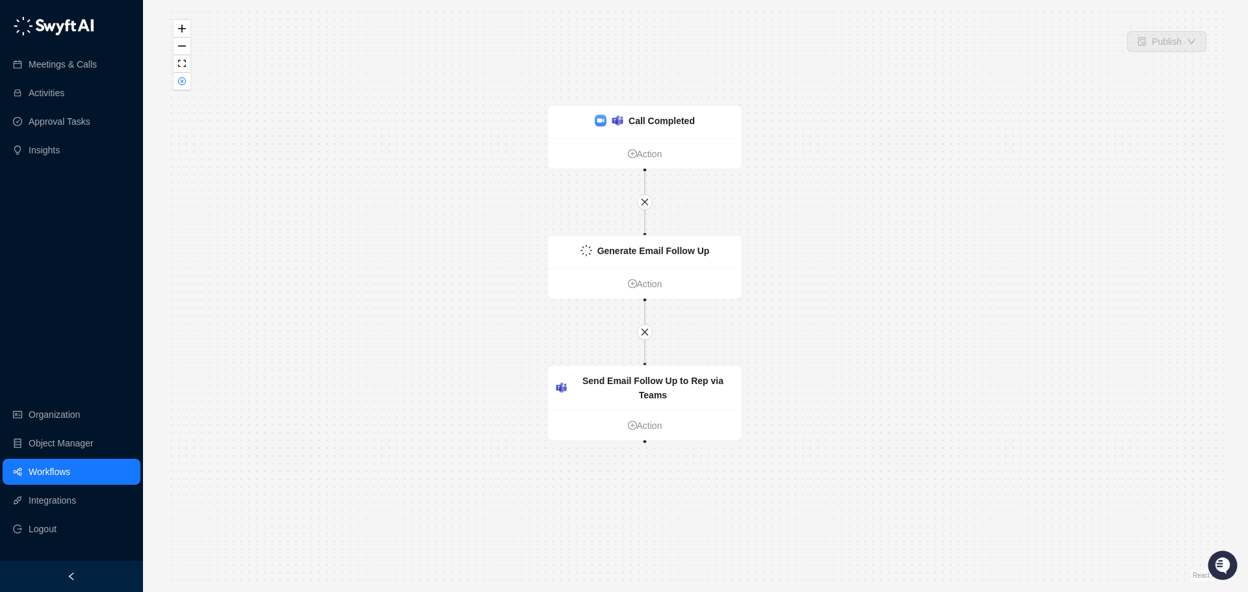
drag, startPoint x: 417, startPoint y: 353, endPoint x: 474, endPoint y: 401, distance: 75.2
click at [474, 401] on div "Call Completed Action Generate Email Follow Up Action Send Email Follow Up to R…" at bounding box center [695, 295] width 1063 height 571
drag, startPoint x: 476, startPoint y: 407, endPoint x: 479, endPoint y: 359, distance: 48.2
click at [479, 359] on div "Call Completed Action Generate Email Follow Up Action Send Email Follow Up to R…" at bounding box center [695, 295] width 1063 height 571
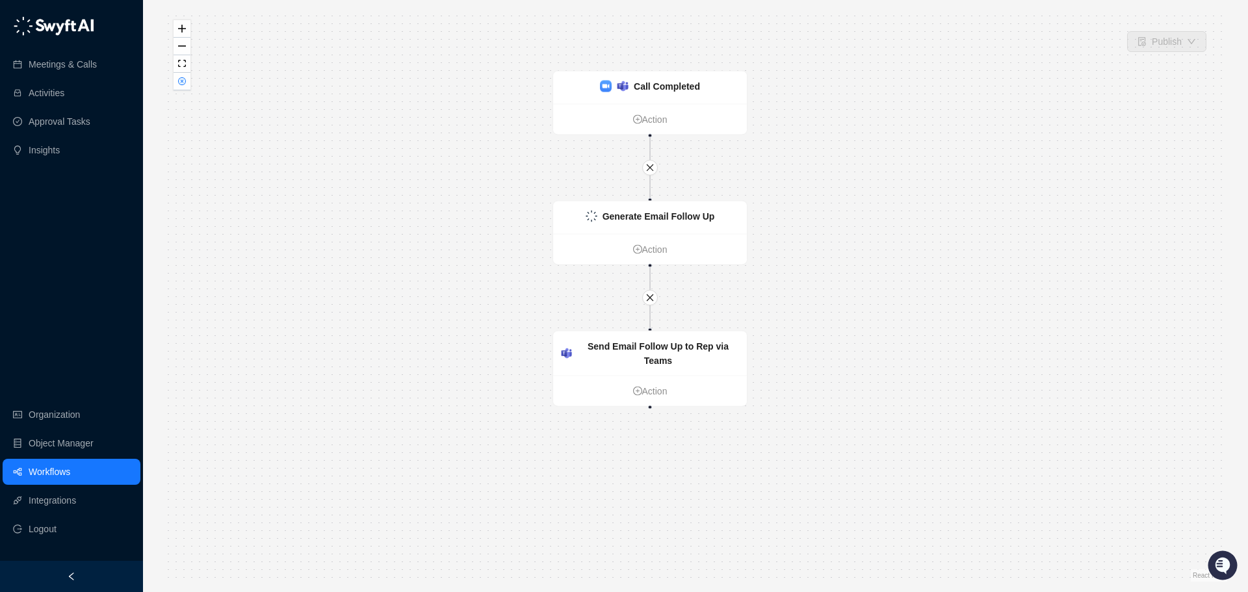
drag, startPoint x: 416, startPoint y: 301, endPoint x: 417, endPoint y: 313, distance: 12.4
click at [417, 313] on div "Call Completed Action Generate Email Follow Up Action Send Email Follow Up to R…" at bounding box center [695, 295] width 1063 height 571
click at [882, 192] on div "Call Completed Action Generate Email Follow Up Action Send Email Follow Up to R…" at bounding box center [695, 295] width 1063 height 571
click at [72, 504] on link "Integrations" at bounding box center [52, 500] width 47 height 26
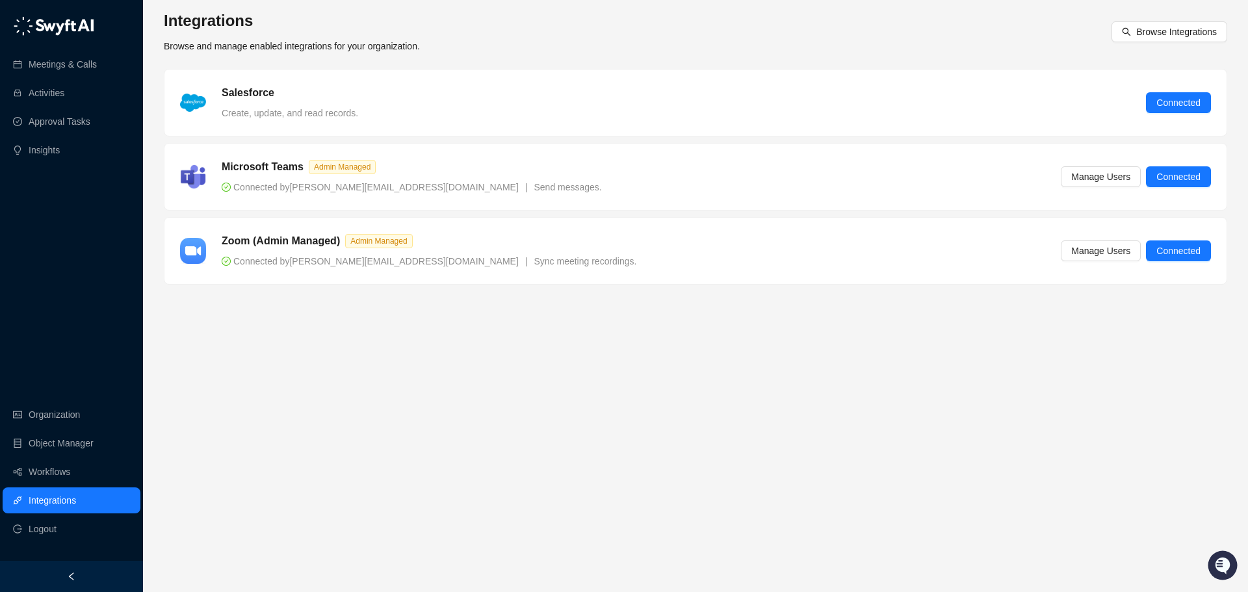
click at [41, 428] on ul "Organization Object Manager Workflows Integrations Logout" at bounding box center [71, 472] width 143 height 146
click at [40, 420] on link "Organization" at bounding box center [54, 415] width 51 height 26
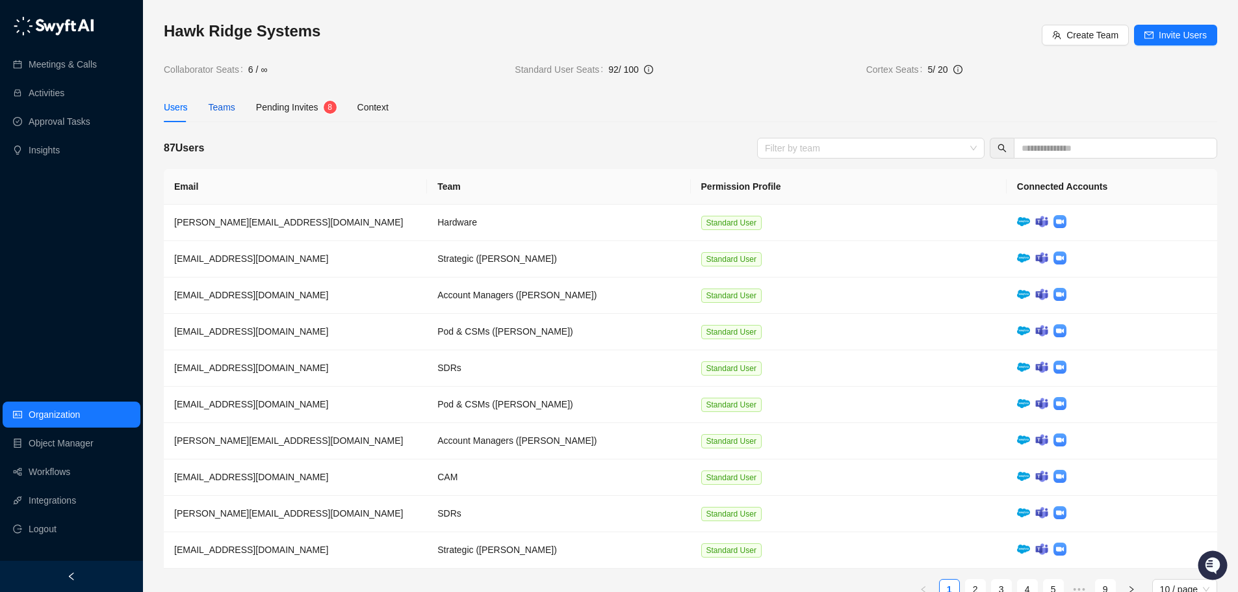
click at [229, 111] on div "Teams" at bounding box center [222, 107] width 27 height 14
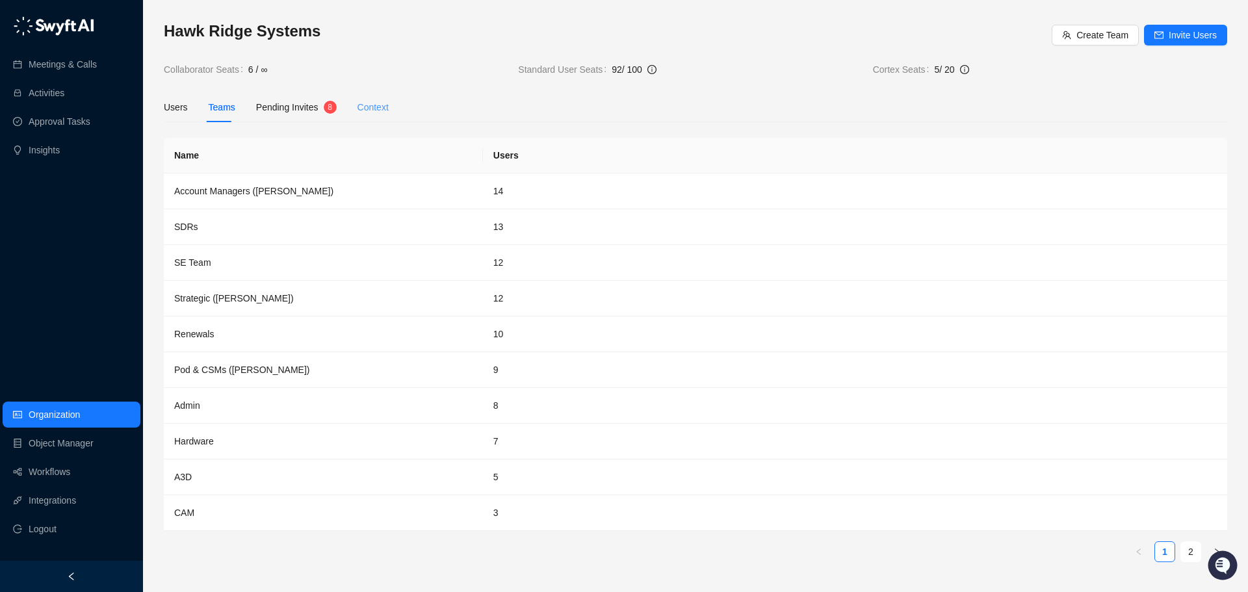
click at [366, 99] on div "Context" at bounding box center [372, 107] width 31 height 30
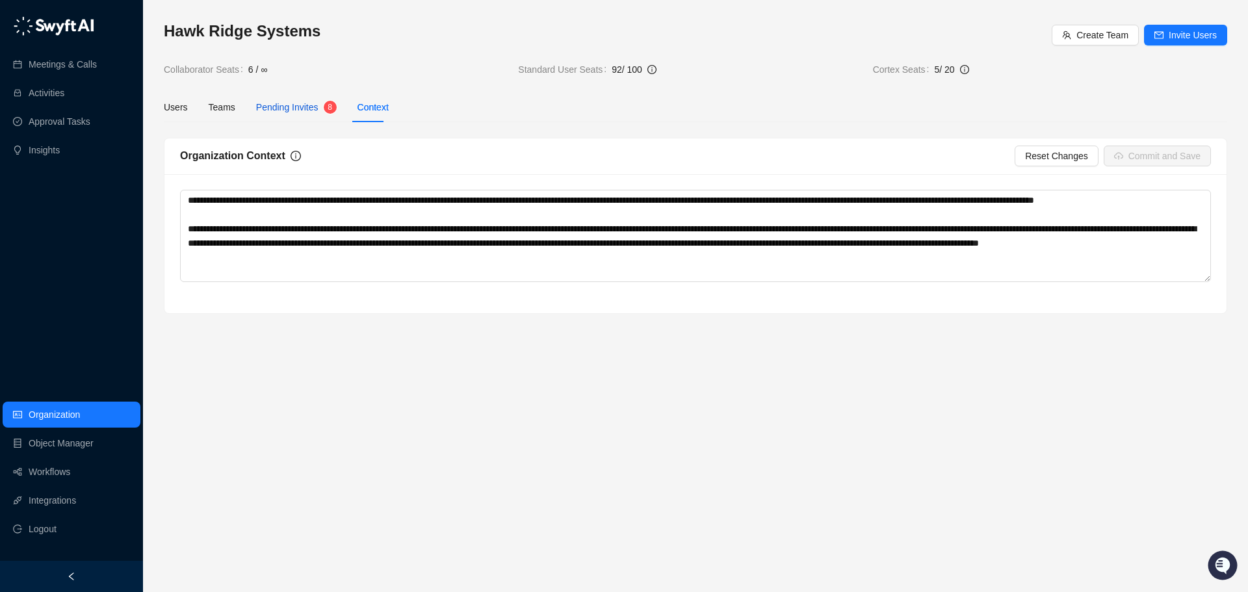
click at [305, 112] on span "Pending Invites" at bounding box center [287, 107] width 62 height 10
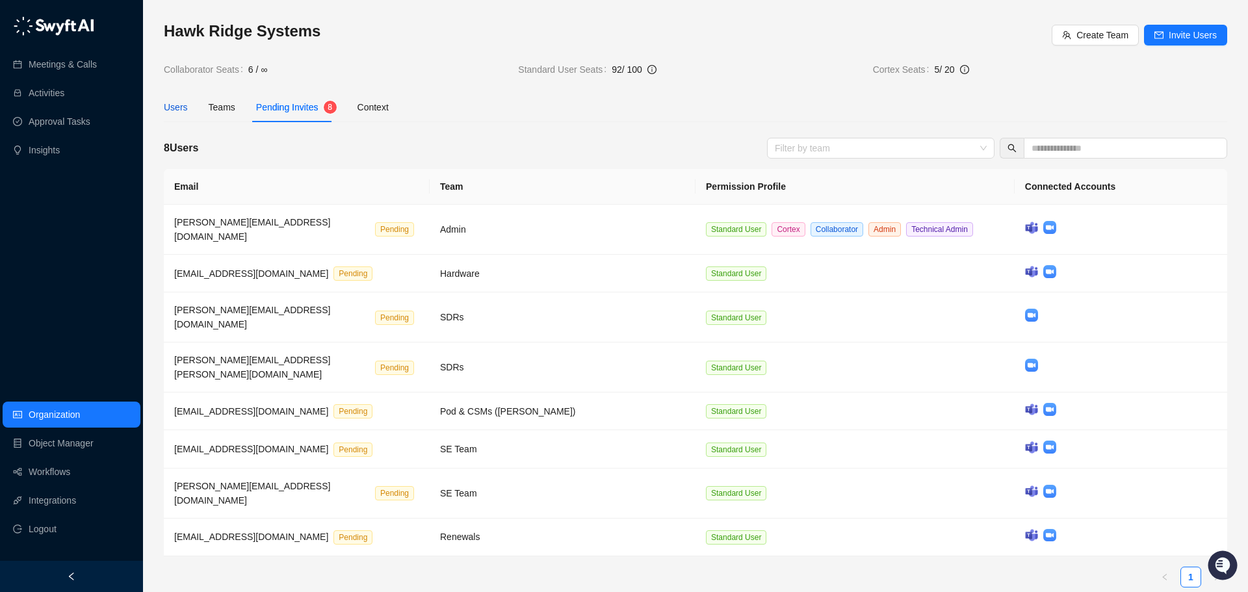
click at [182, 105] on div "Users" at bounding box center [176, 107] width 24 height 14
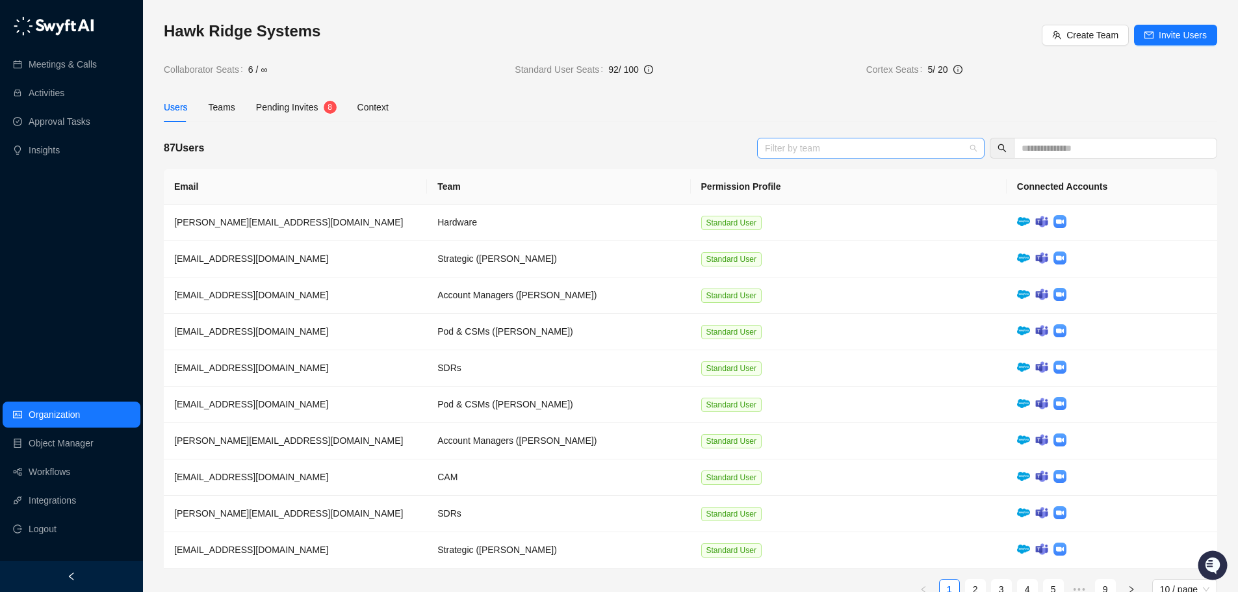
click at [863, 155] on div "Filter by team" at bounding box center [870, 148] width 227 height 21
click at [1048, 151] on input "text" at bounding box center [1110, 148] width 177 height 14
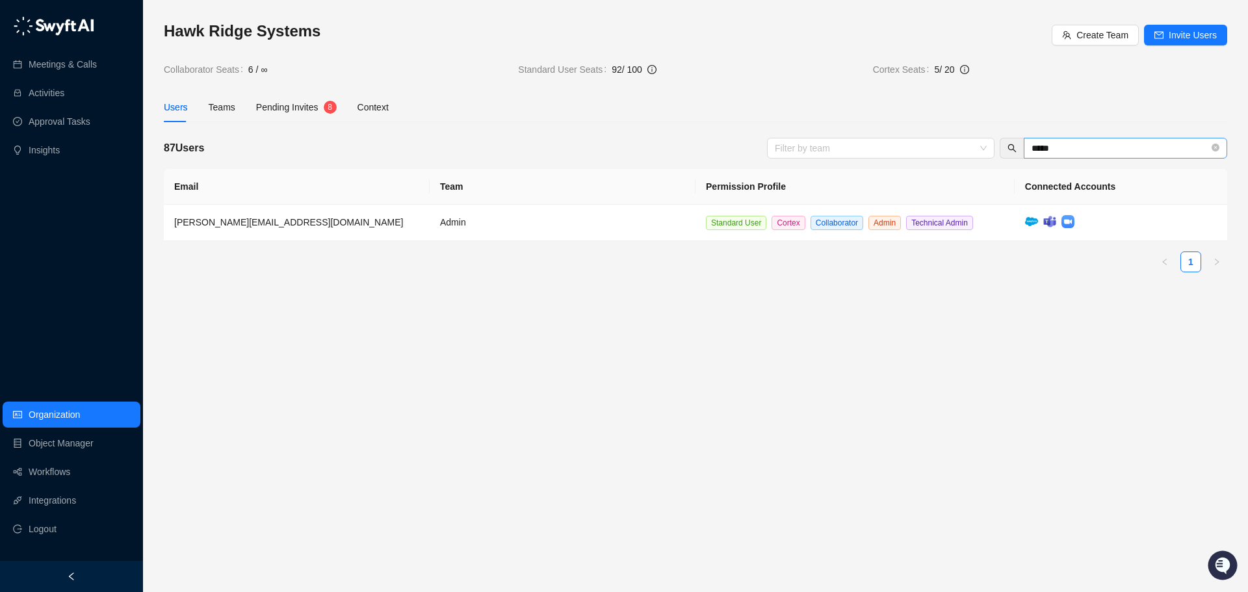
click at [1063, 155] on span "*****" at bounding box center [1125, 148] width 203 height 21
drag, startPoint x: 1065, startPoint y: 146, endPoint x: 1034, endPoint y: 147, distance: 31.2
click at [1034, 147] on input "*****" at bounding box center [1119, 148] width 177 height 14
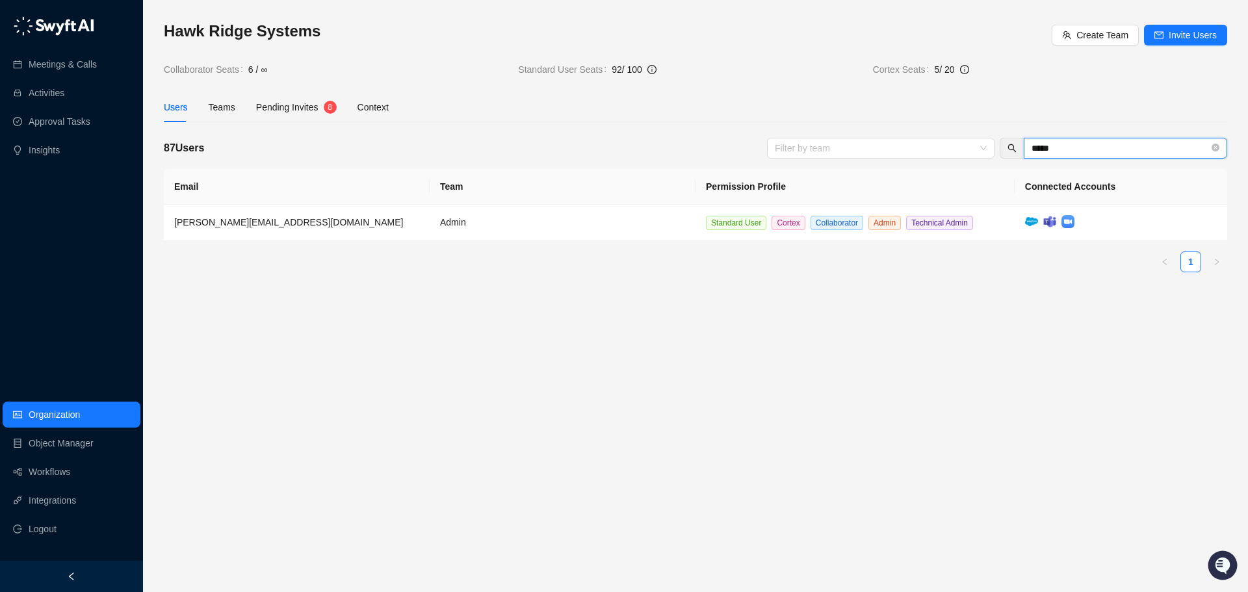
type input "*"
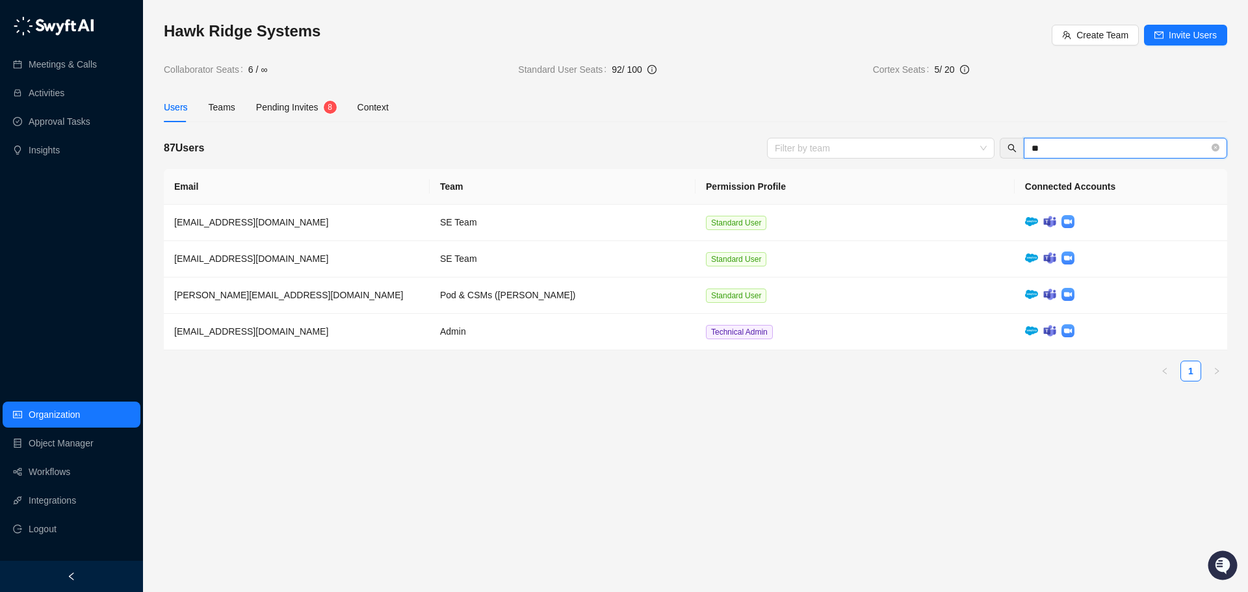
type input "*"
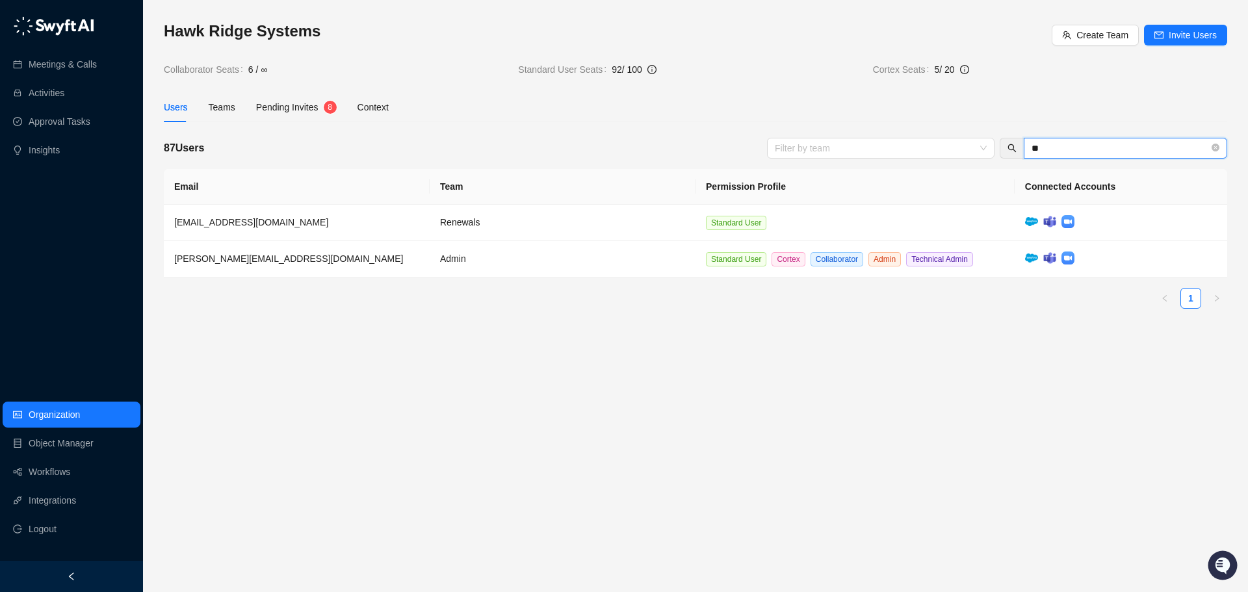
type input "*"
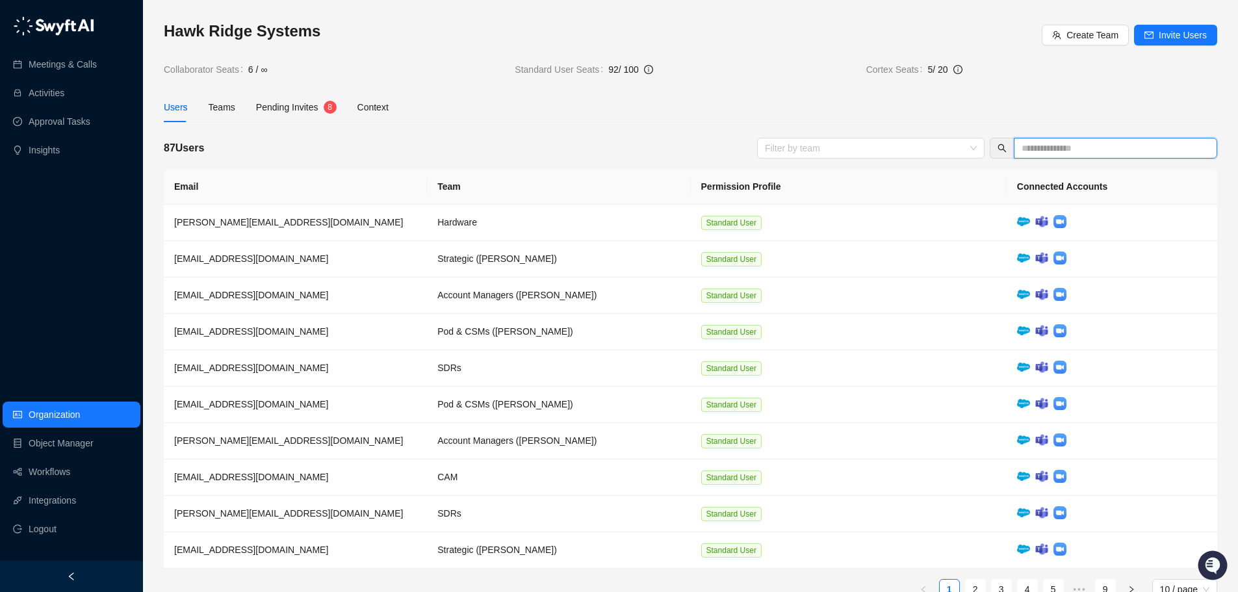
click at [1057, 155] on input "text" at bounding box center [1110, 148] width 177 height 14
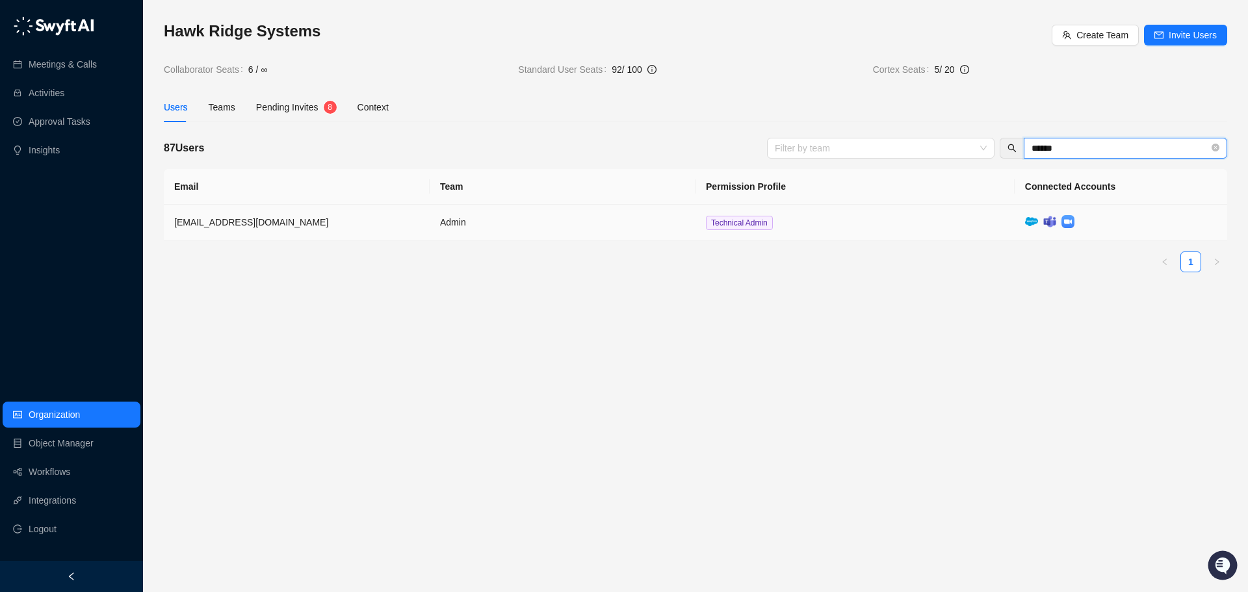
type input "******"
click at [827, 227] on td "Technical Admin" at bounding box center [854, 223] width 319 height 36
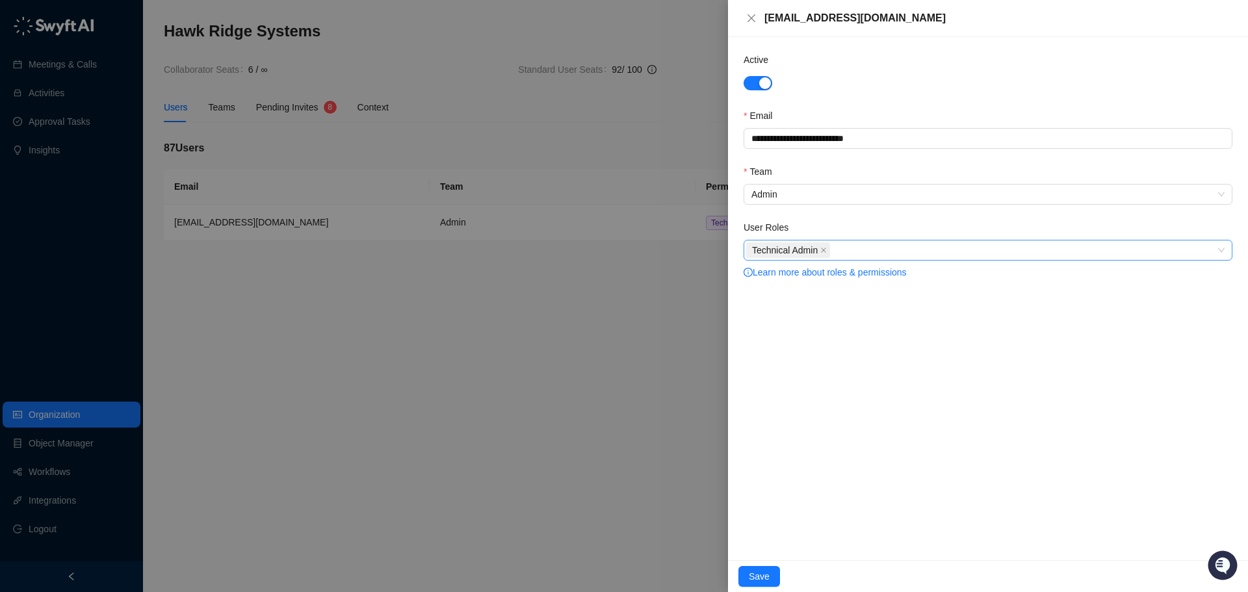
click at [849, 245] on div "Technical Admin" at bounding box center [981, 250] width 470 height 18
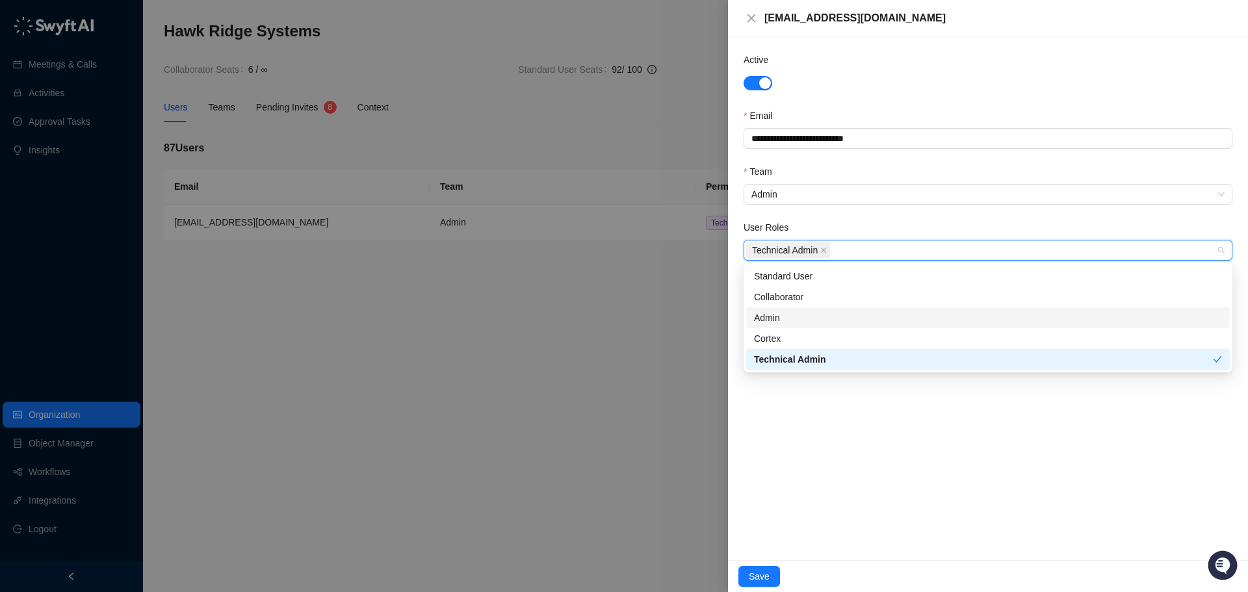
click at [817, 325] on div "Admin" at bounding box center [988, 317] width 484 height 21
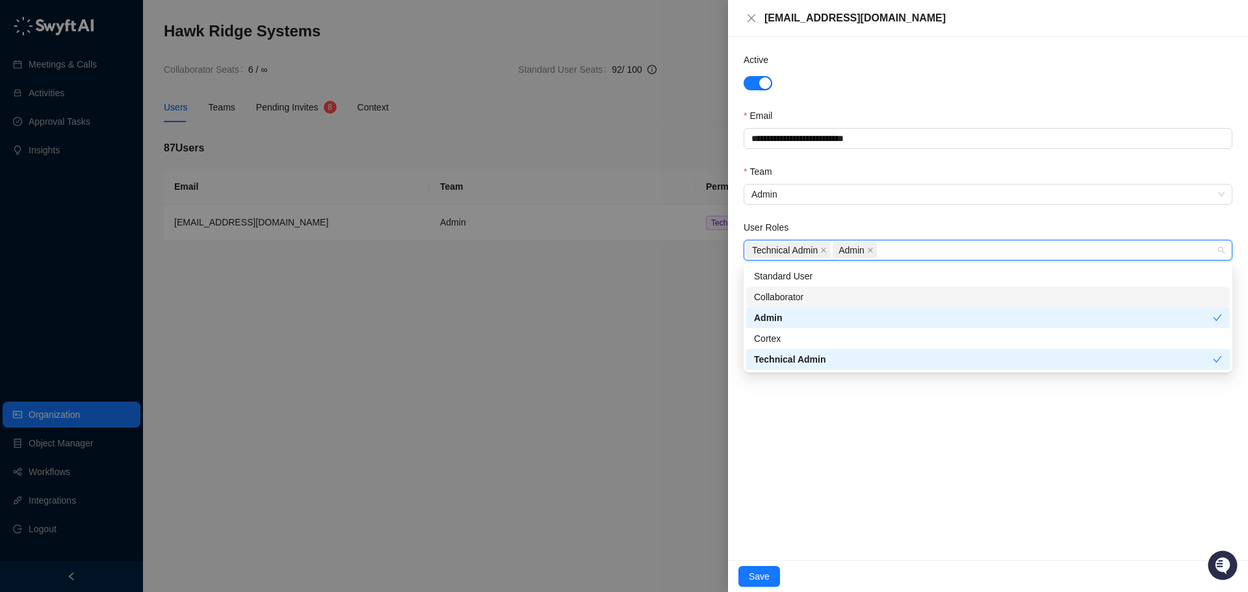
click at [816, 300] on div "Collaborator" at bounding box center [988, 297] width 468 height 14
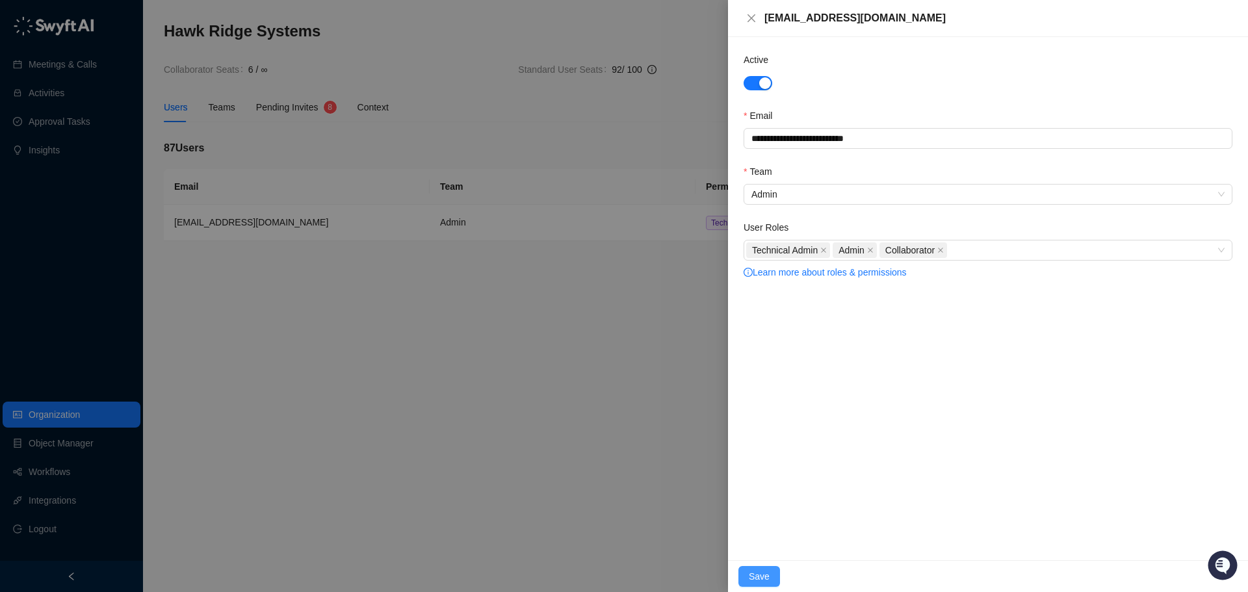
click at [766, 582] on span "Save" at bounding box center [759, 576] width 21 height 14
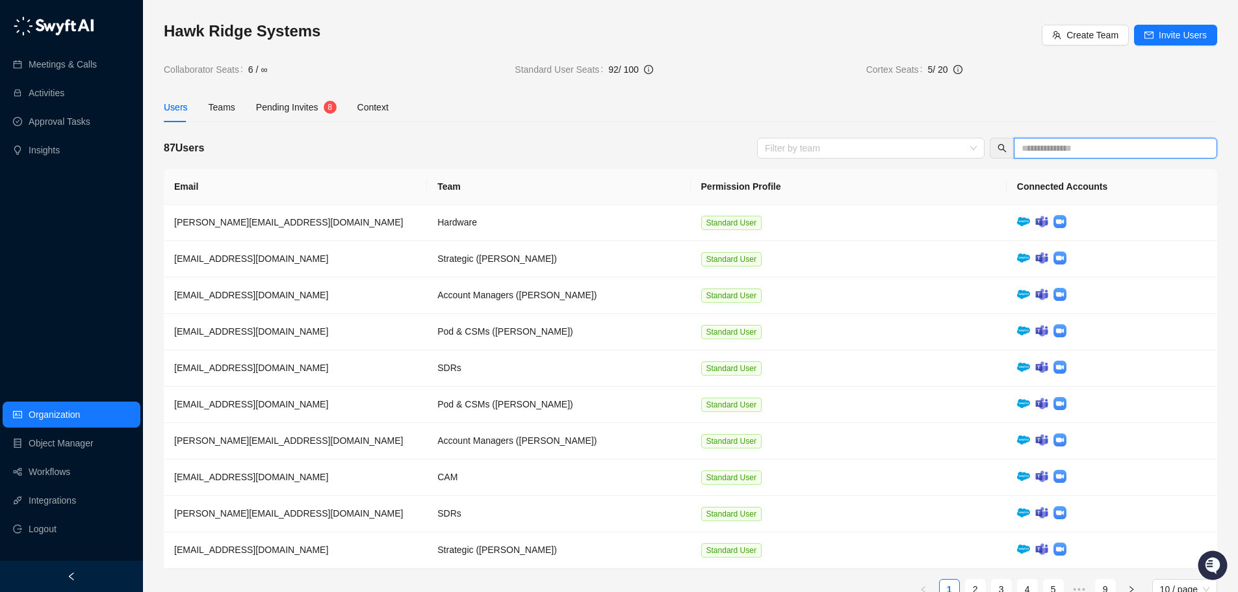
click at [1067, 142] on input "text" at bounding box center [1110, 148] width 177 height 14
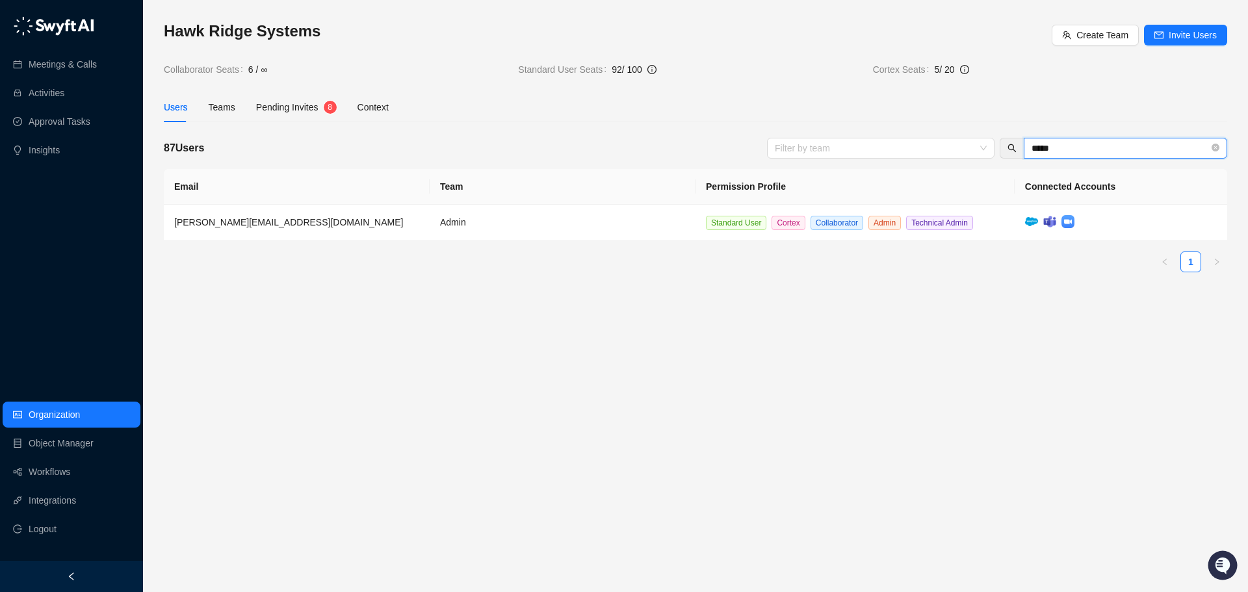
type input "*****"
drag, startPoint x: 886, startPoint y: 70, endPoint x: 917, endPoint y: 68, distance: 30.6
click at [917, 68] on tr "Collaborator Seats 6 / ∞ Standard User Seats 92 / 100 Cortex Seats 5 / 20" at bounding box center [695, 69] width 1063 height 14
click at [901, 89] on div "Hawk Ridge Systems Create Team Invite Users Collaborator Seats 6 / ∞ Standard U…" at bounding box center [695, 152] width 1063 height 262
click at [311, 367] on main "Hawk Ridge Systems Create Team Invite Users Collaborator Seats 6 / ∞ Standard U…" at bounding box center [695, 301] width 1063 height 561
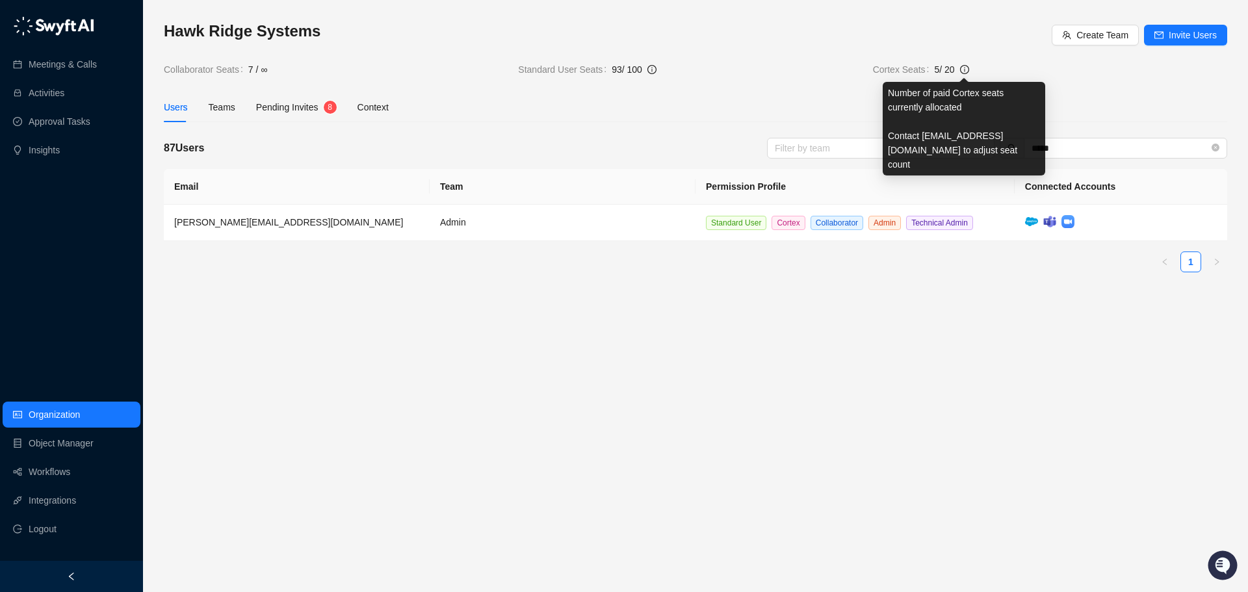
click at [967, 71] on icon "info-circle" at bounding box center [964, 69] width 9 height 9
click at [965, 70] on icon "info-circle" at bounding box center [964, 69] width 9 height 9
click at [964, 70] on icon "info-circle" at bounding box center [964, 69] width 9 height 9
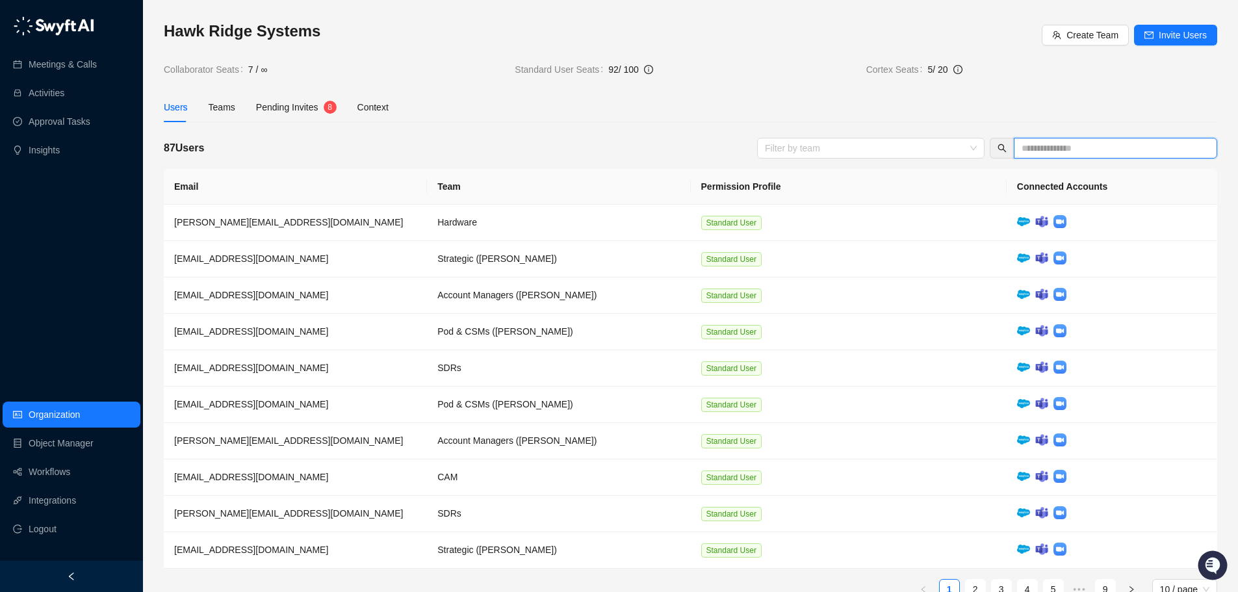
click at [1080, 151] on input "text" at bounding box center [1110, 148] width 177 height 14
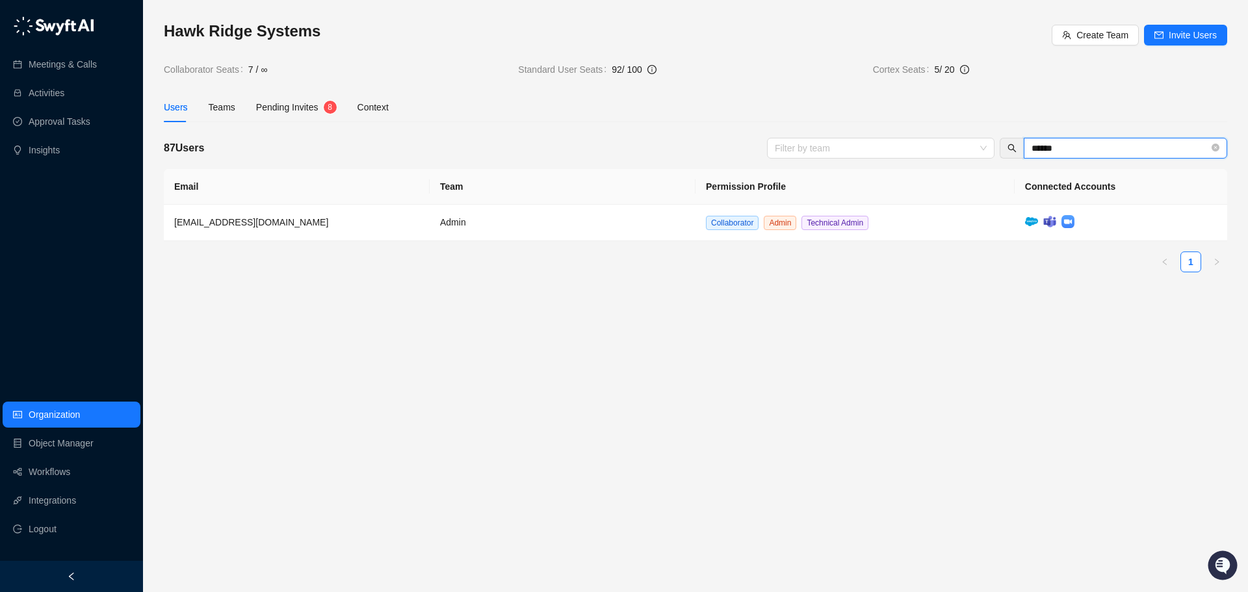
type input "******"
click at [856, 313] on main "Hawk Ridge Systems Create Team Invite Users Collaborator Seats 7 / ∞ Standard U…" at bounding box center [695, 301] width 1063 height 561
click at [1072, 147] on input "******" at bounding box center [1119, 148] width 177 height 14
click at [881, 226] on td "Collaborator Admin Technical Admin" at bounding box center [854, 223] width 319 height 36
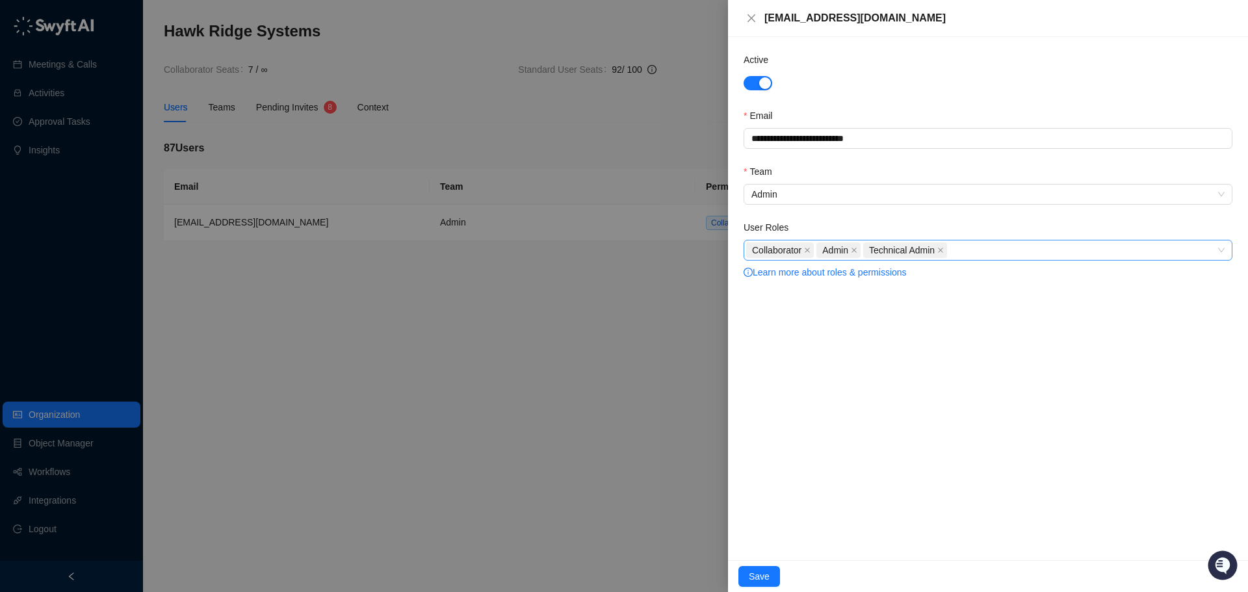
click at [999, 250] on div "Collaborator Admin Technical Admin" at bounding box center [981, 250] width 470 height 18
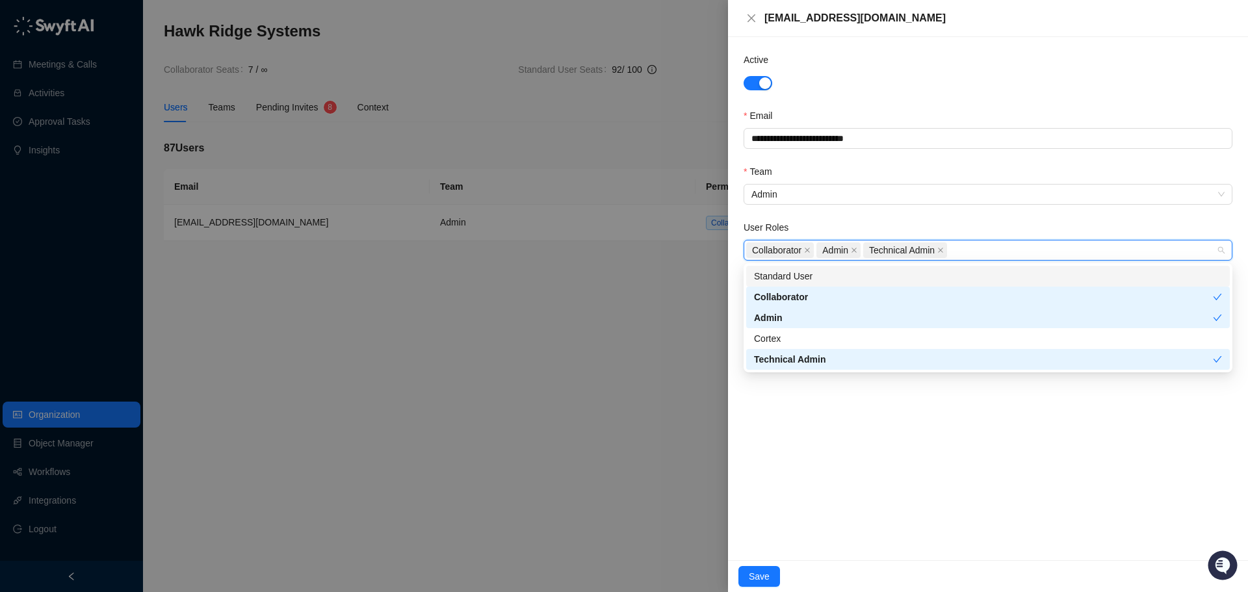
type input "*"
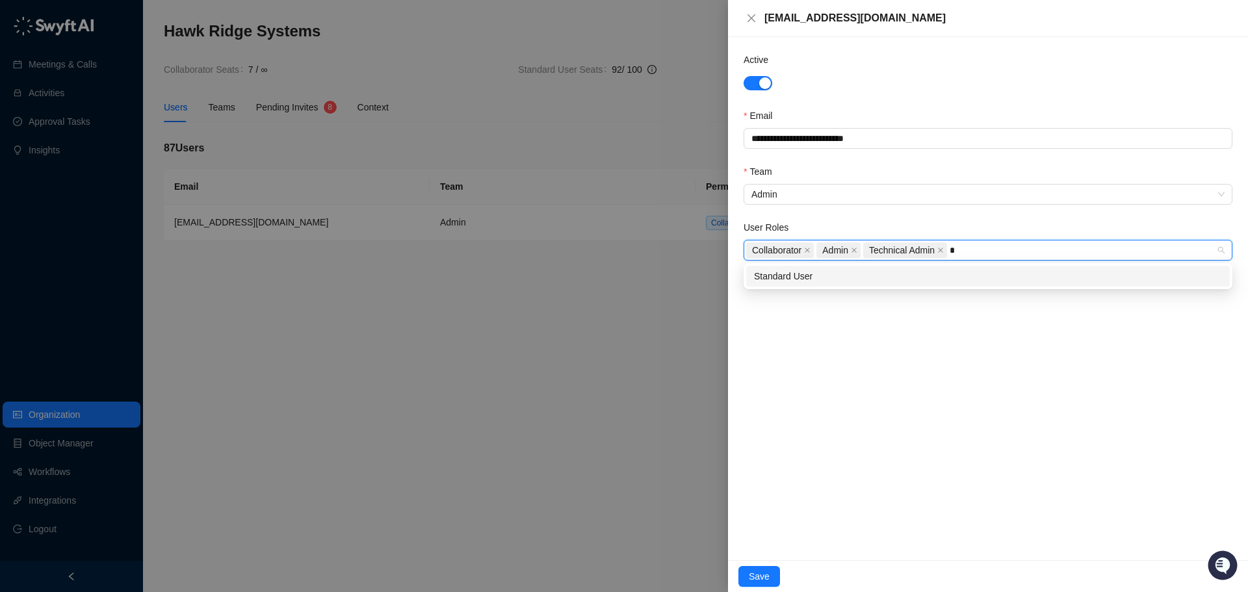
click at [878, 283] on div "Standard User" at bounding box center [988, 276] width 468 height 14
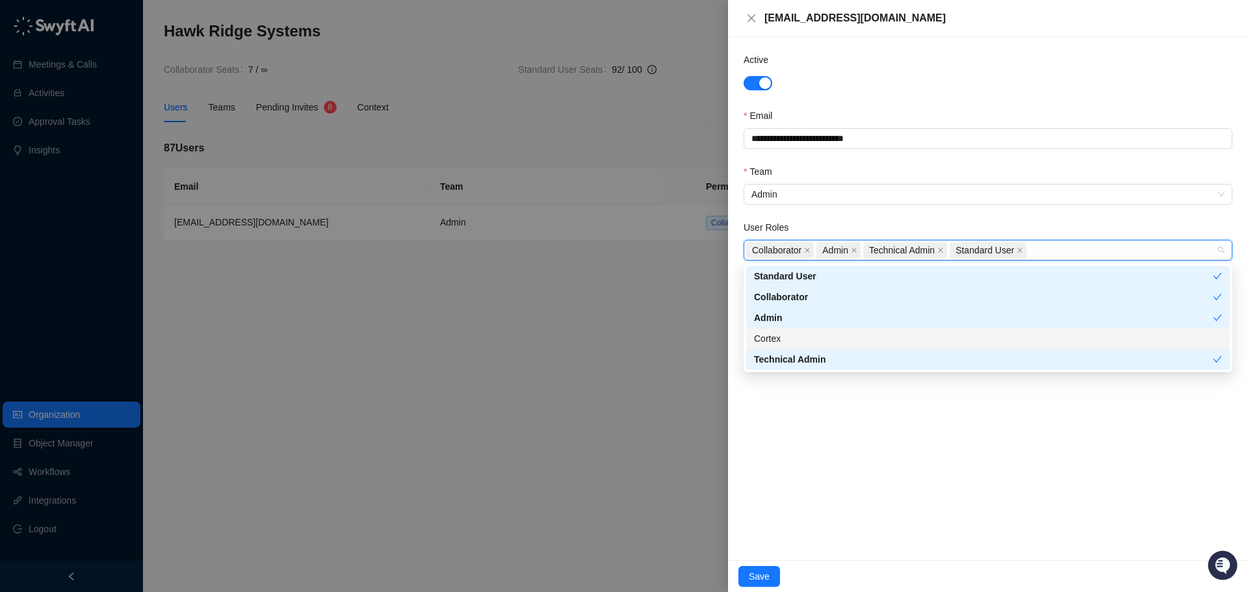
click at [900, 332] on div "Cortex" at bounding box center [988, 338] width 468 height 14
click at [901, 333] on div "Cortex" at bounding box center [983, 338] width 459 height 14
click at [909, 445] on div "**********" at bounding box center [988, 298] width 520 height 523
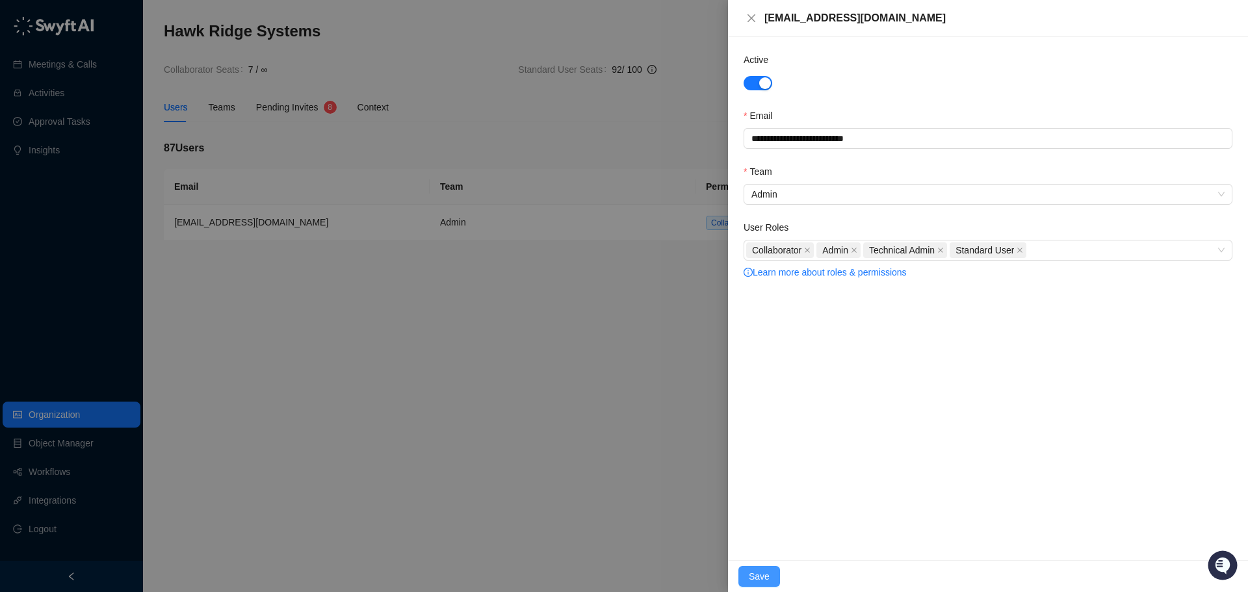
click at [751, 580] on span "Save" at bounding box center [759, 576] width 21 height 14
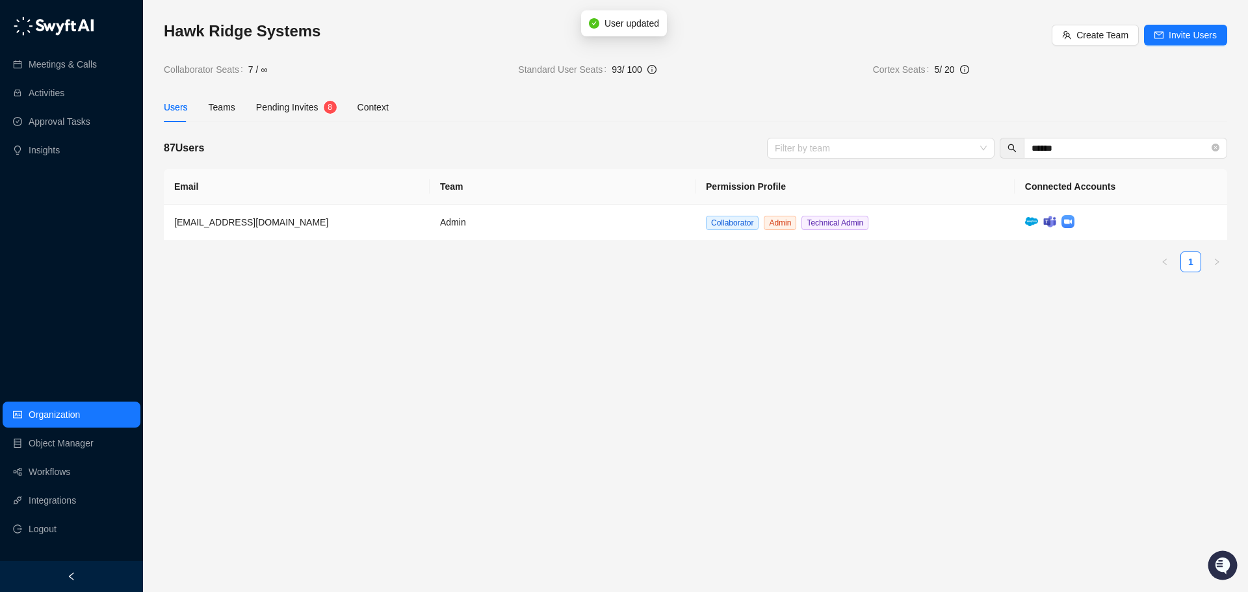
click at [757, 400] on main "Hawk Ridge Systems Create Team Invite Users Collaborator Seats 7 / ∞ Standard U…" at bounding box center [695, 301] width 1063 height 561
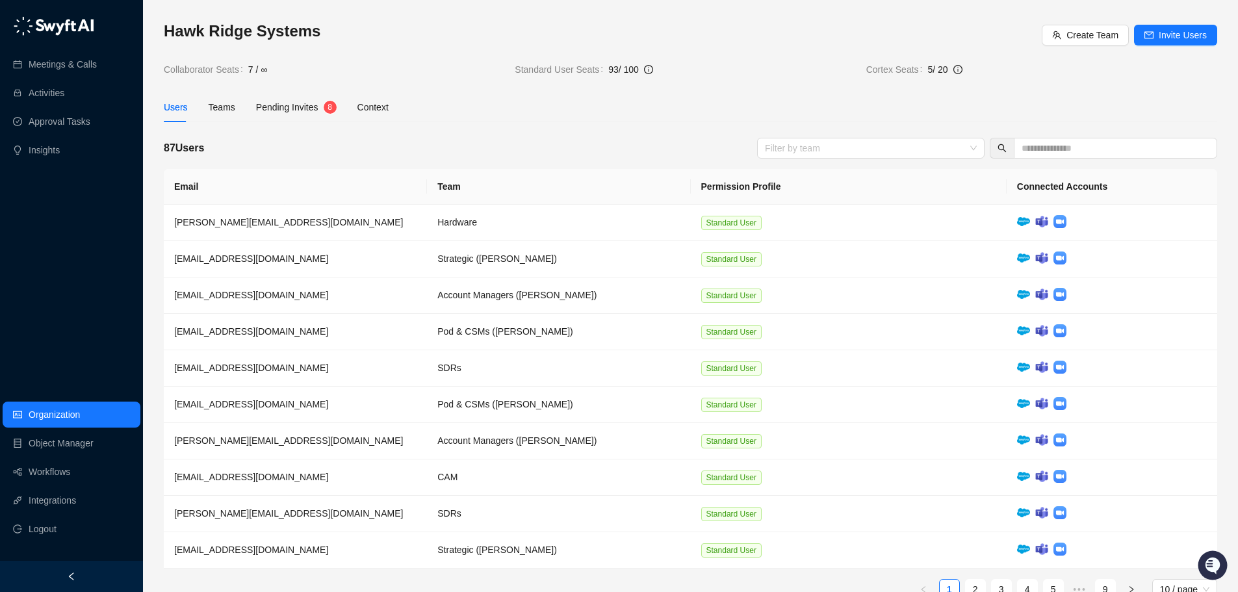
click at [488, 128] on div "Hawk Ridge Systems Create Team Invite Users Collaborator Seats 7 / ∞ Standard U…" at bounding box center [690, 315] width 1053 height 589
click at [407, 49] on div "Hawk Ridge Systems Create Team Invite Users Collaborator Seats 7 / ∞ Standard U…" at bounding box center [690, 49] width 1053 height 56
drag, startPoint x: 513, startPoint y: 66, endPoint x: 576, endPoint y: 68, distance: 63.7
click at [576, 68] on tr "Collaborator Seats 7 / ∞ Standard User Seats 93 / 100 Cortex Seats 5 / 20" at bounding box center [690, 69] width 1053 height 14
click at [600, 38] on h3 "Hawk Ridge Systems" at bounding box center [603, 31] width 878 height 21
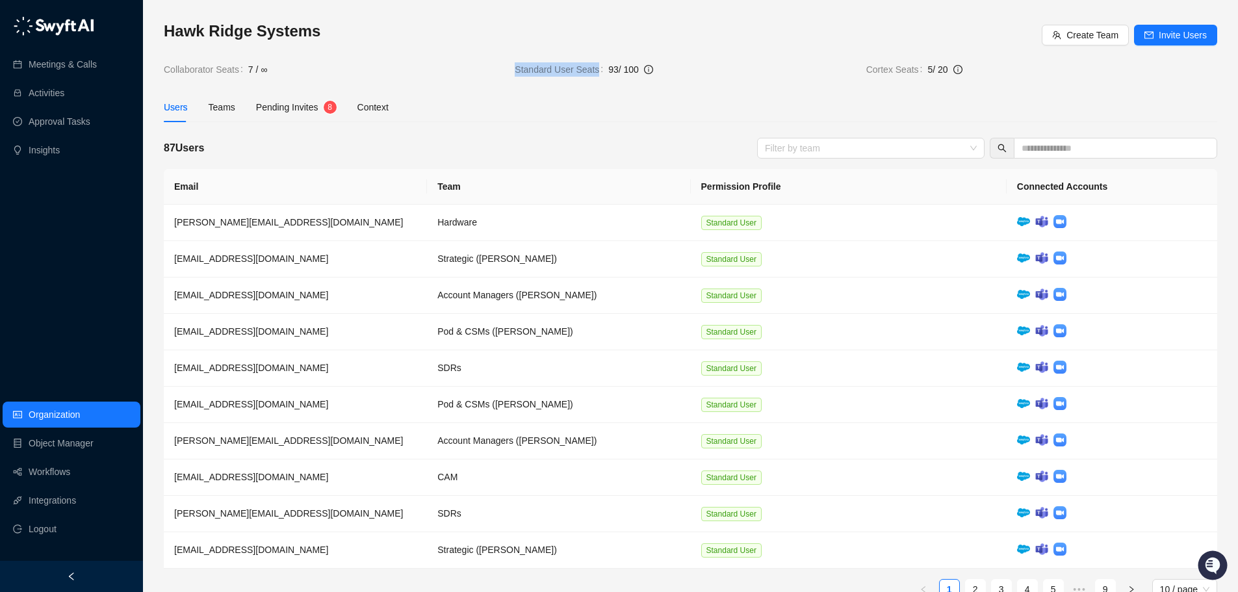
drag, startPoint x: 511, startPoint y: 68, endPoint x: 602, endPoint y: 65, distance: 91.7
click at [597, 70] on tr "Collaborator Seats 7 / ∞ Standard User Seats 93 / 100 Cortex Seats 5 / 20" at bounding box center [690, 69] width 1053 height 14
click at [610, 53] on div "Hawk Ridge Systems Create Team Invite Users Collaborator Seats 7 / ∞ Standard U…" at bounding box center [690, 49] width 1053 height 56
drag, startPoint x: 857, startPoint y: 71, endPoint x: 931, endPoint y: 70, distance: 74.1
click at [931, 70] on tr "Collaborator Seats 7 / ∞ Standard User Seats 93 / 100 Cortex Seats 5 / 20" at bounding box center [690, 69] width 1053 height 14
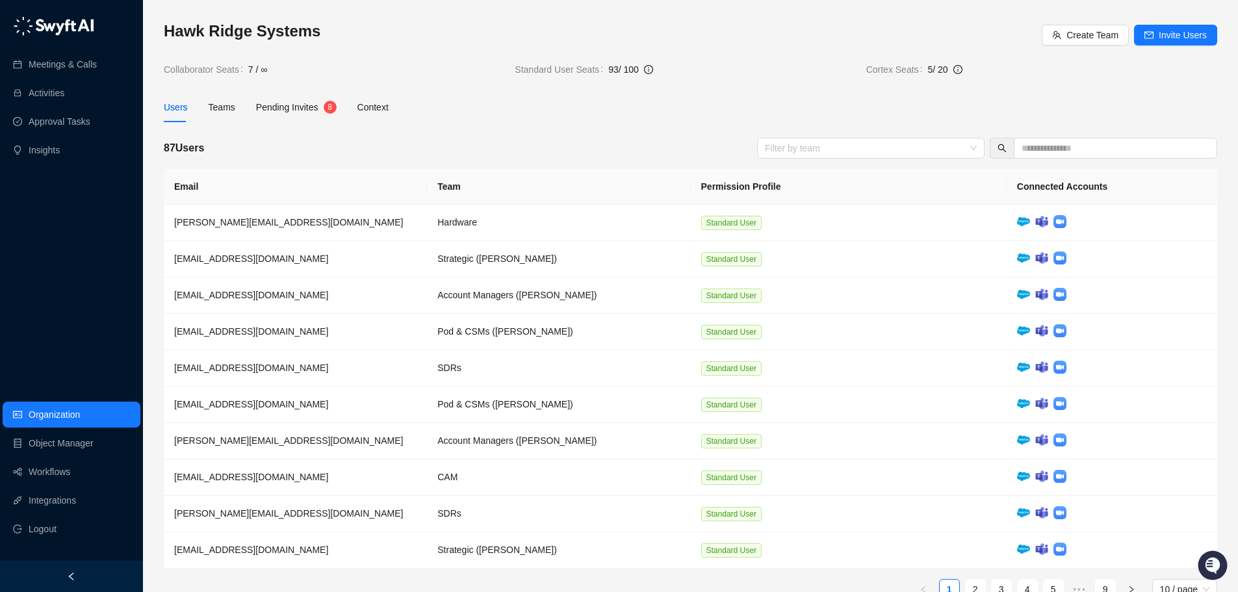
click at [817, 62] on span "93 / 100" at bounding box center [731, 69] width 247 height 14
drag, startPoint x: 497, startPoint y: 72, endPoint x: 562, endPoint y: 71, distance: 65.6
click at [562, 71] on tr "Collaborator Seats 7 / ∞ Standard User Seats 93 / 100 Cortex Seats 5 / 20" at bounding box center [690, 69] width 1053 height 14
click at [719, 59] on div "Hawk Ridge Systems Create Team Invite Users Collaborator Seats 7 / ∞ Standard U…" at bounding box center [690, 49] width 1053 height 56
drag, startPoint x: 858, startPoint y: 74, endPoint x: 915, endPoint y: 79, distance: 56.8
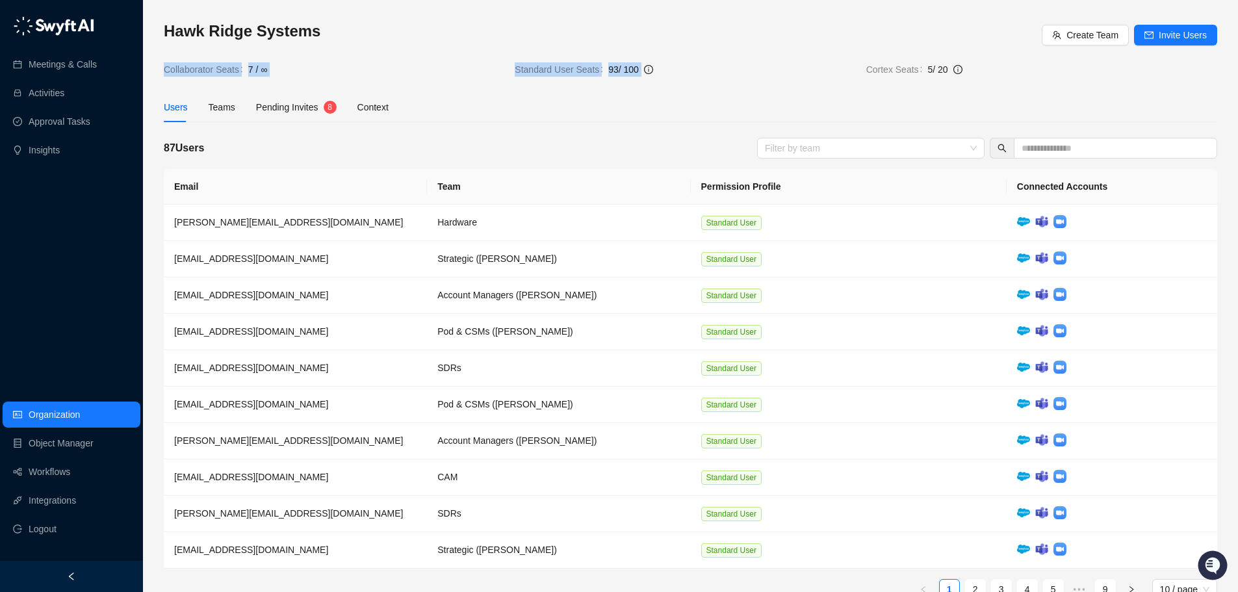
click at [915, 79] on div "Hawk Ridge Systems Create Team Invite Users Collaborator Seats 7 / ∞ Standard U…" at bounding box center [690, 315] width 1053 height 589
click at [857, 43] on div "Hawk Ridge Systems" at bounding box center [603, 35] width 878 height 29
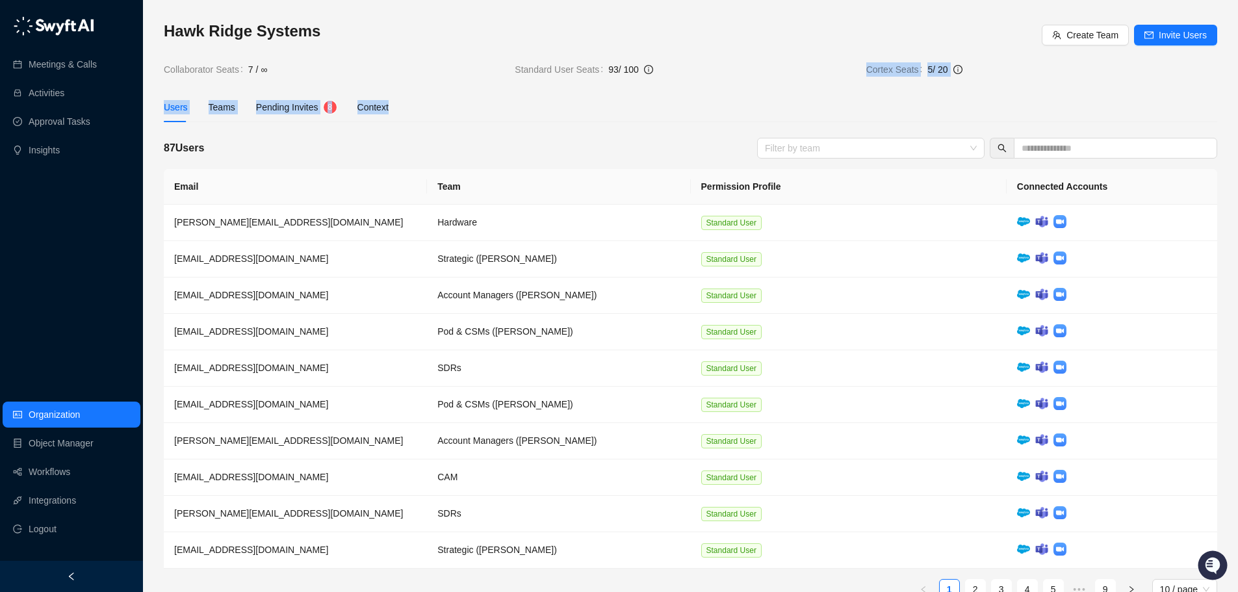
drag, startPoint x: 838, startPoint y: 82, endPoint x: 983, endPoint y: 90, distance: 145.2
click at [983, 90] on div "Hawk Ridge Systems Create Team Invite Users Collaborator Seats 7 / ∞ Standard U…" at bounding box center [690, 315] width 1053 height 589
click at [761, 58] on div "Hawk Ridge Systems Create Team Invite Users Collaborator Seats 7 / ∞ Standard U…" at bounding box center [690, 49] width 1053 height 56
drag, startPoint x: 491, startPoint y: 68, endPoint x: 590, endPoint y: 73, distance: 99.6
click at [590, 73] on tr "Collaborator Seats 7 / ∞ Standard User Seats 93 / 100 Cortex Seats 5 / 20" at bounding box center [690, 69] width 1053 height 14
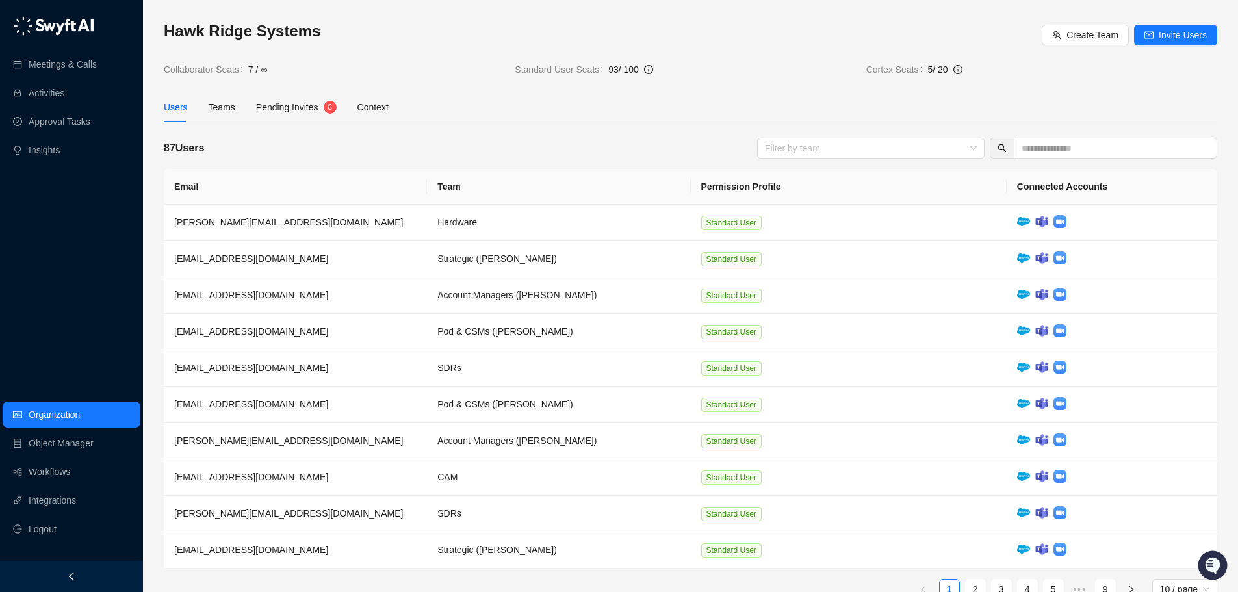
click at [756, 46] on div "Hawk Ridge Systems" at bounding box center [603, 35] width 878 height 29
click at [442, 39] on h3 "Hawk Ridge Systems" at bounding box center [603, 31] width 878 height 21
click at [65, 499] on link "Integrations" at bounding box center [52, 500] width 47 height 26
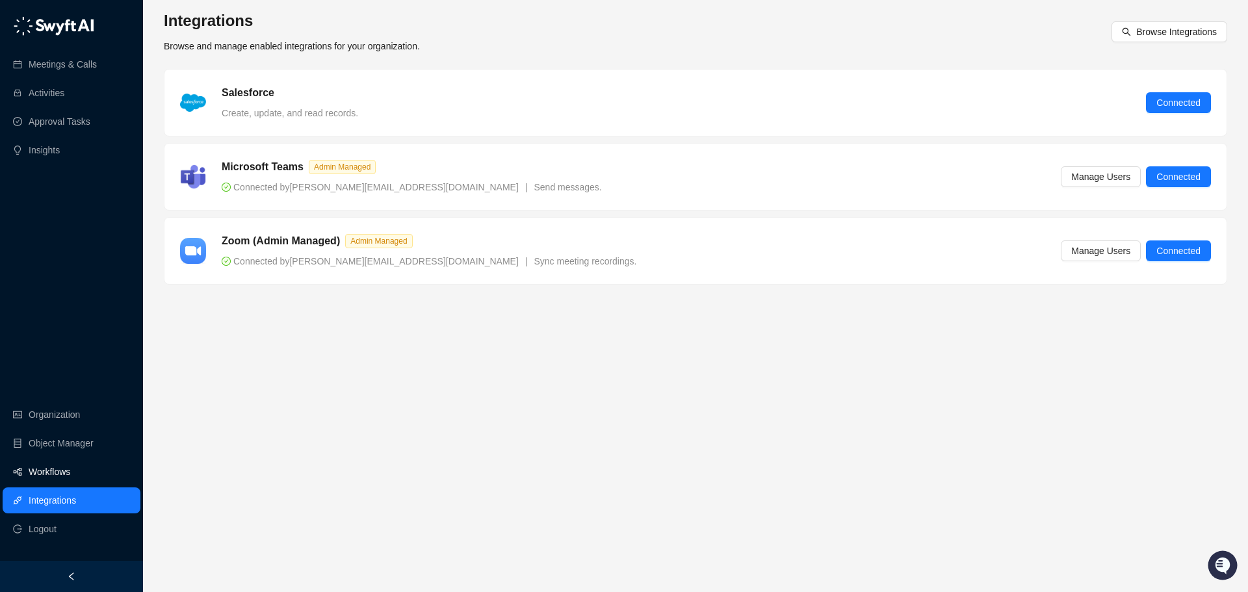
click at [70, 462] on link "Workflows" at bounding box center [50, 472] width 42 height 26
